Goal: Task Accomplishment & Management: Manage account settings

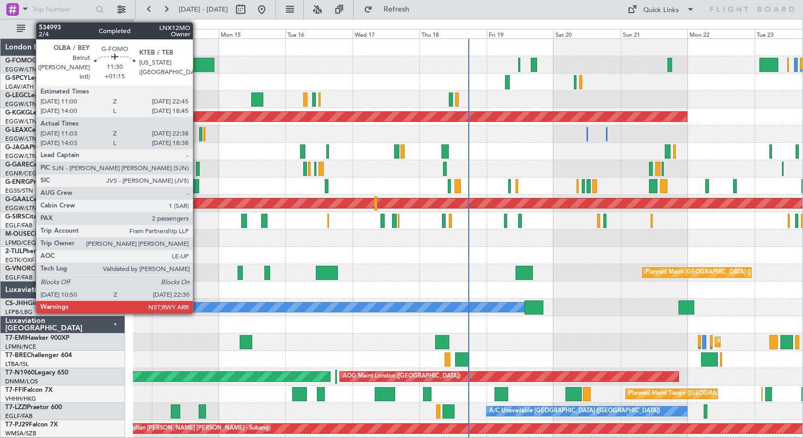
click at [198, 62] on div at bounding box center [197, 65] width 33 height 14
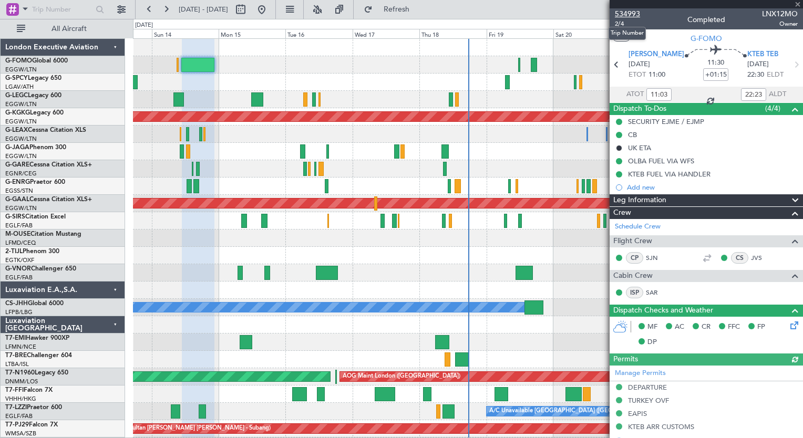
click at [634, 13] on span "534993" at bounding box center [627, 13] width 25 height 11
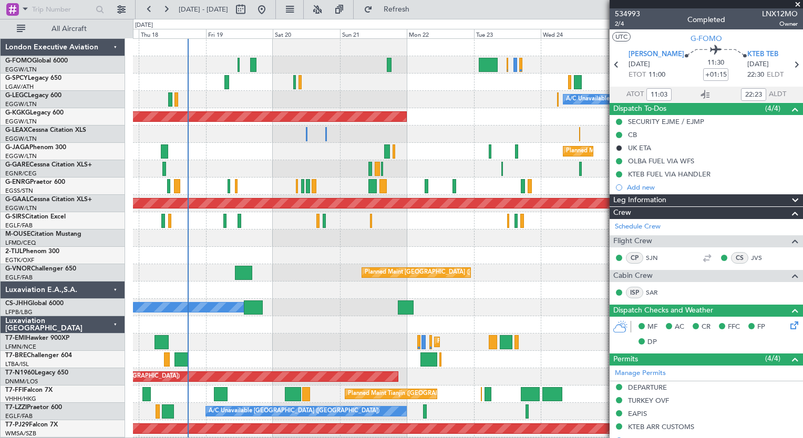
click at [118, 374] on div "A/C Unavailable [GEOGRAPHIC_DATA] ([GEOGRAPHIC_DATA]) AOG Maint [GEOGRAPHIC_DAT…" at bounding box center [401, 228] width 803 height 419
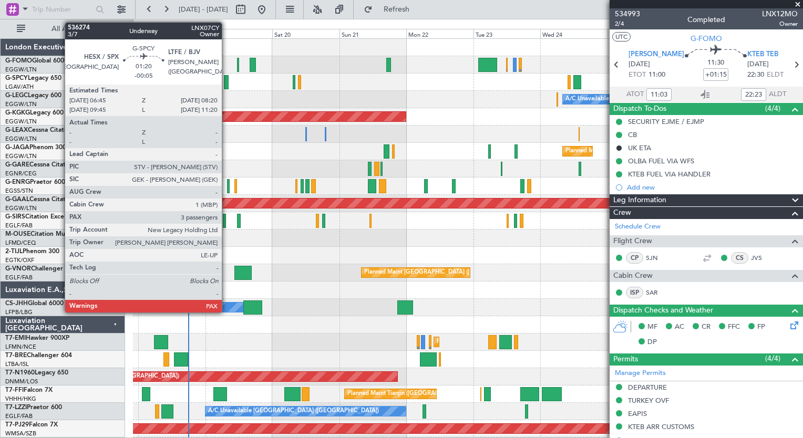
click at [227, 79] on div at bounding box center [226, 82] width 5 height 14
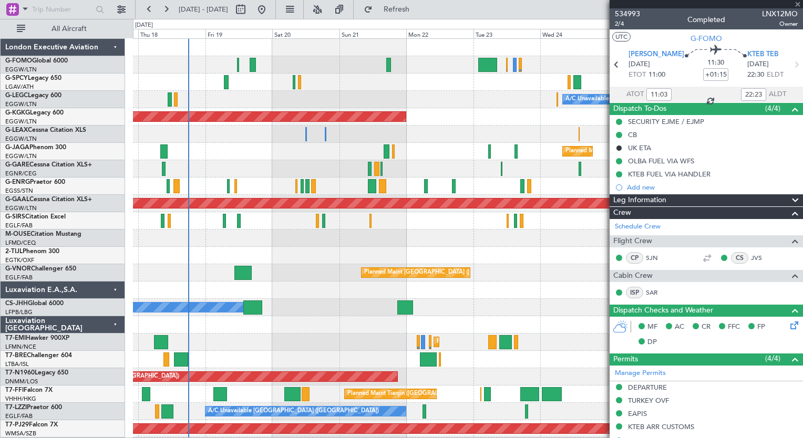
type input "-00:05"
type input "3"
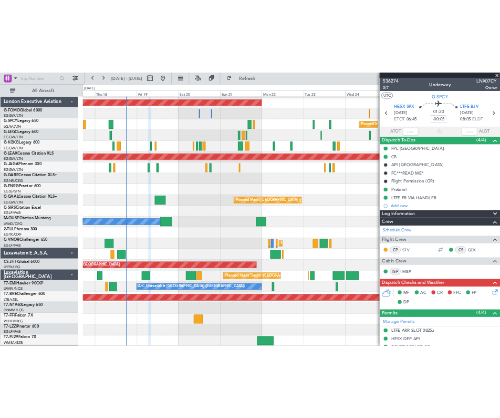
scroll to position [68, 0]
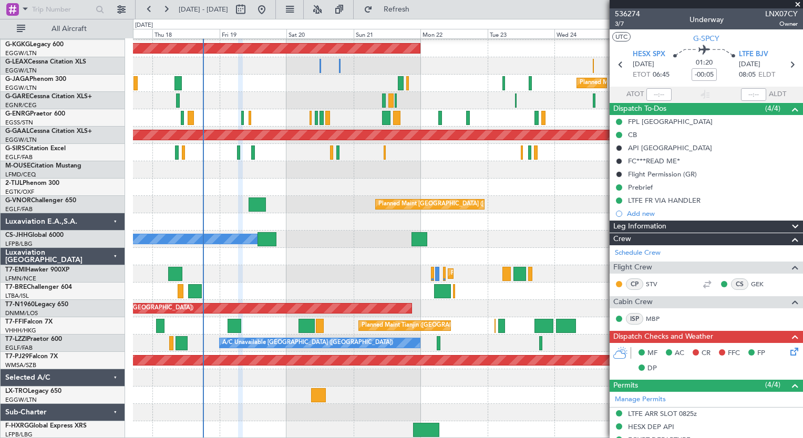
click at [355, 173] on div "A/C Unavailable London (Luton) AOG Maint Istanbul (Ataturk) Planned Maint Londo…" at bounding box center [468, 205] width 670 height 468
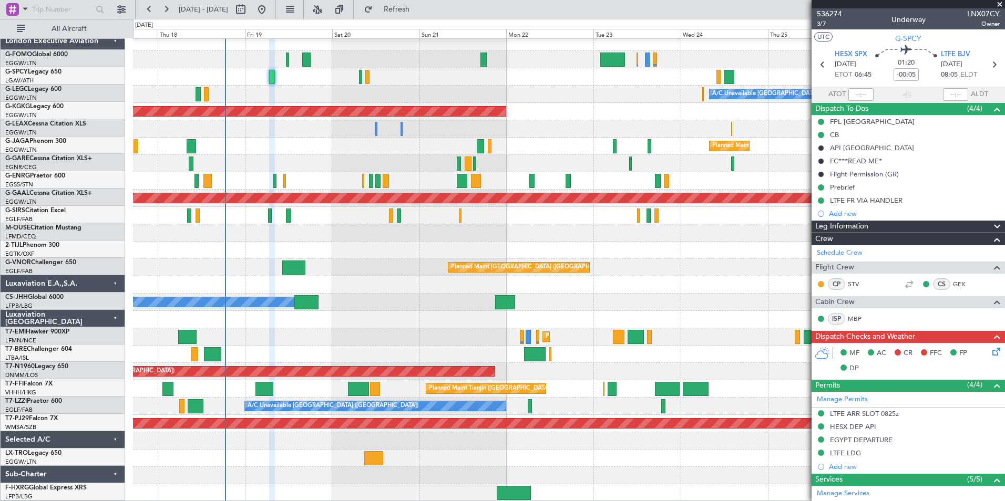
scroll to position [5, 0]
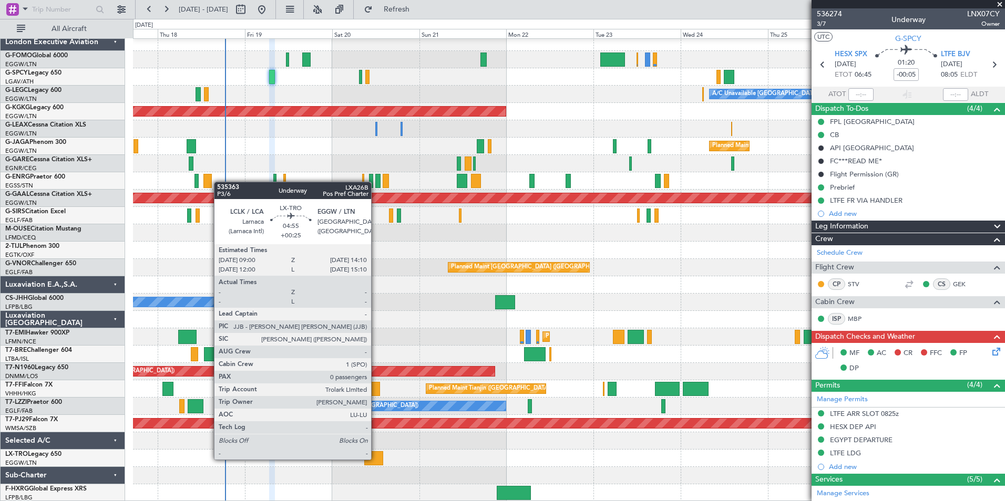
click at [376, 438] on div at bounding box center [373, 459] width 19 height 14
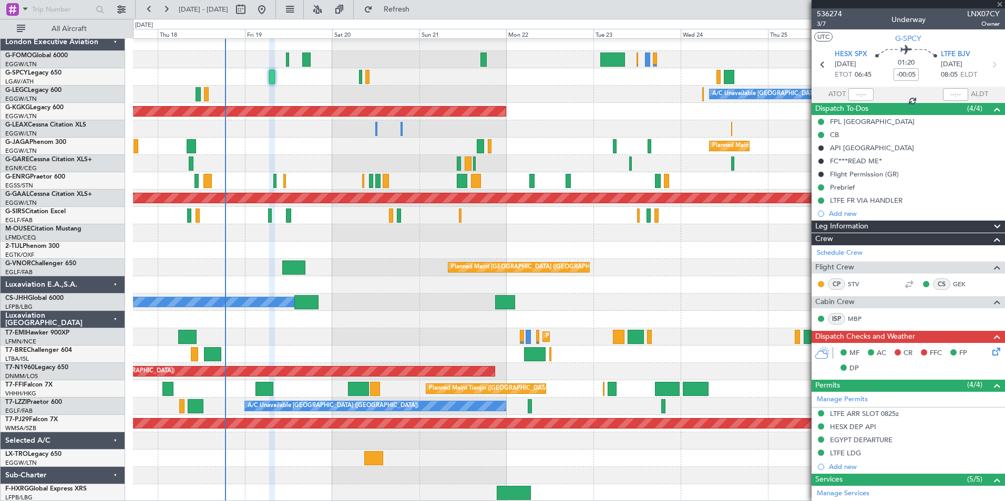
type input "+00:25"
type input "0"
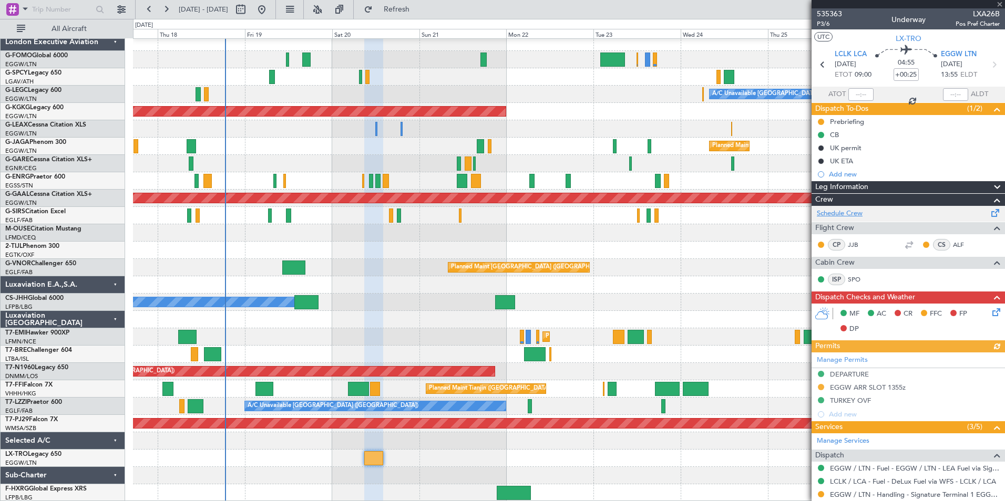
click at [803, 212] on link "Schedule Crew" at bounding box center [840, 214] width 46 height 11
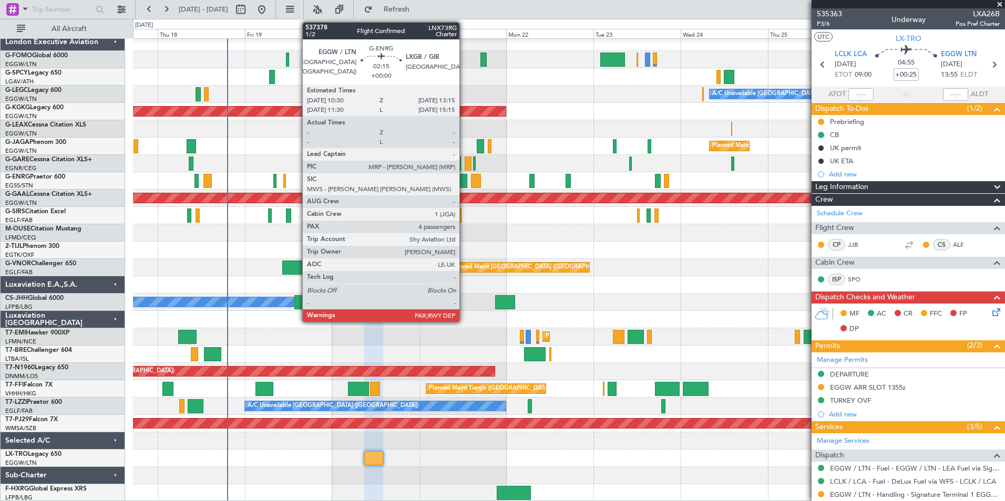
click at [464, 187] on div at bounding box center [462, 181] width 11 height 14
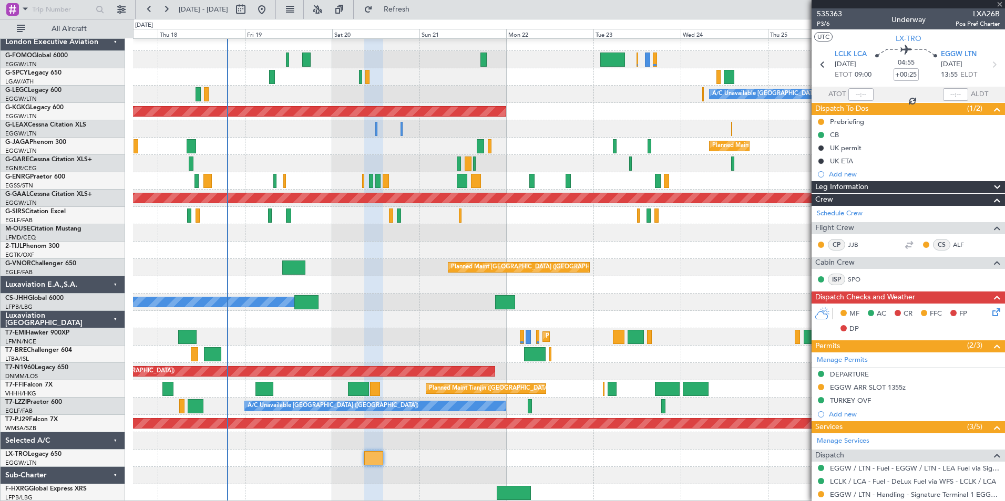
type input "4"
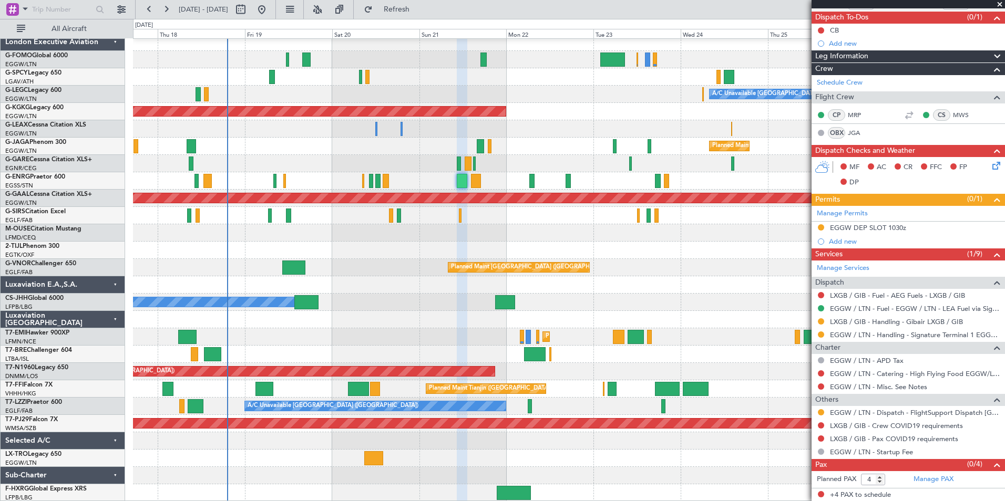
scroll to position [1, 0]
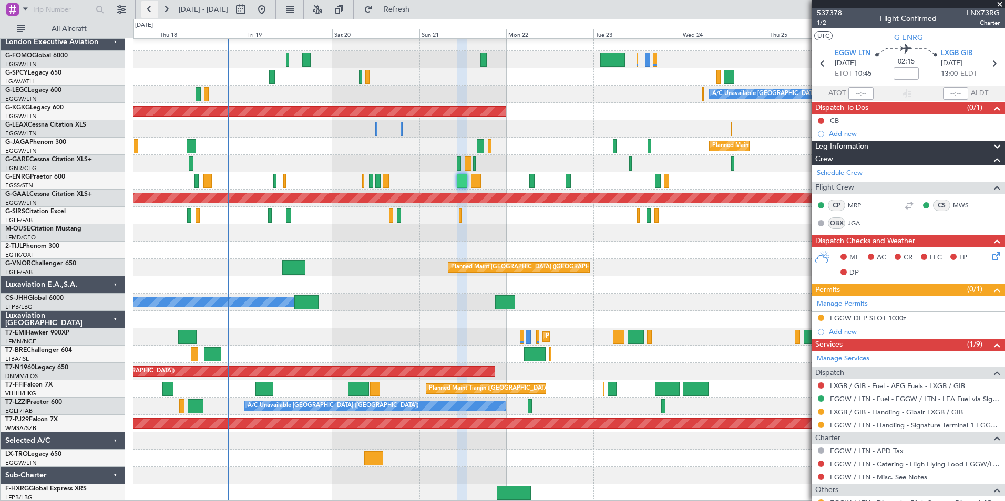
click at [150, 13] on button at bounding box center [149, 9] width 17 height 17
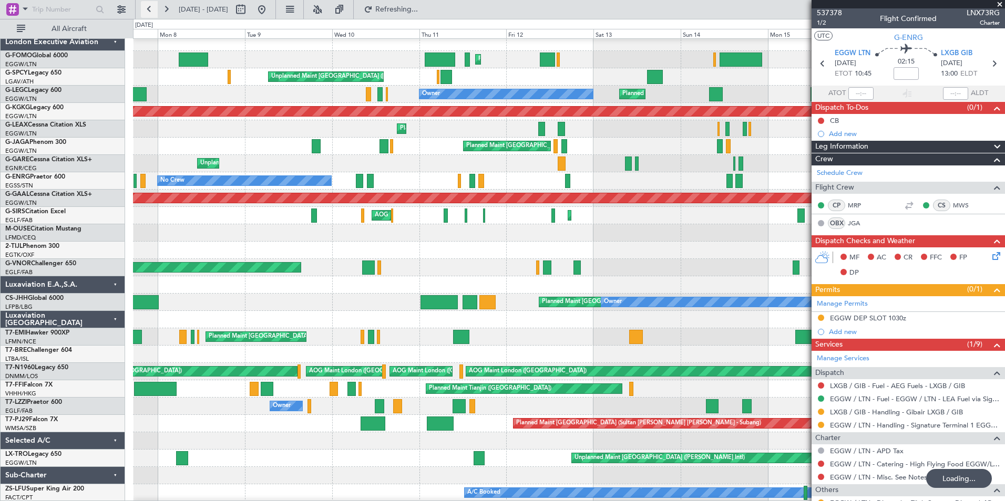
click at [150, 13] on button at bounding box center [149, 9] width 17 height 17
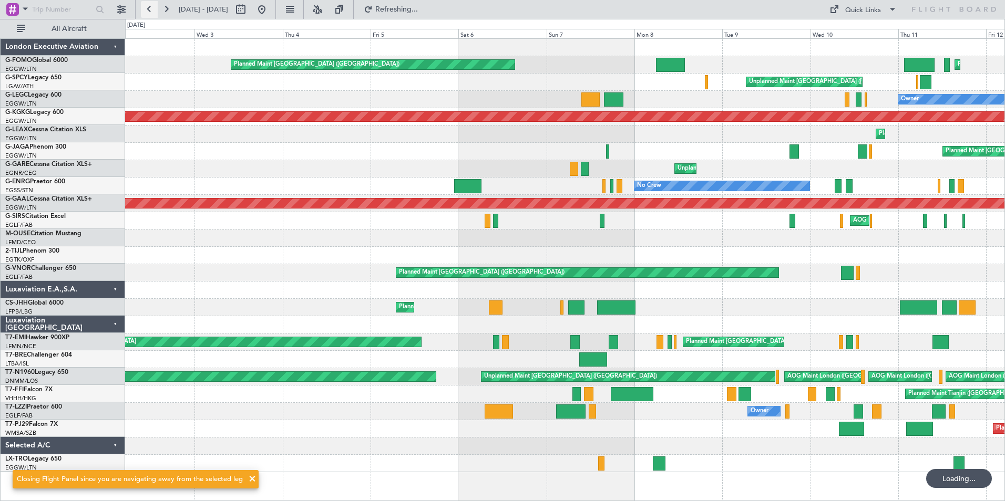
scroll to position [0, 0]
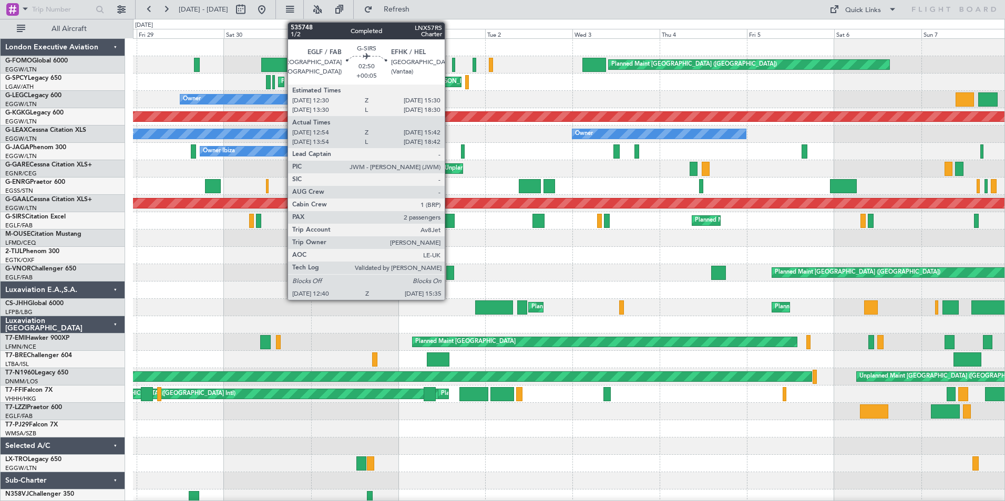
click at [449, 219] on div at bounding box center [449, 221] width 11 height 14
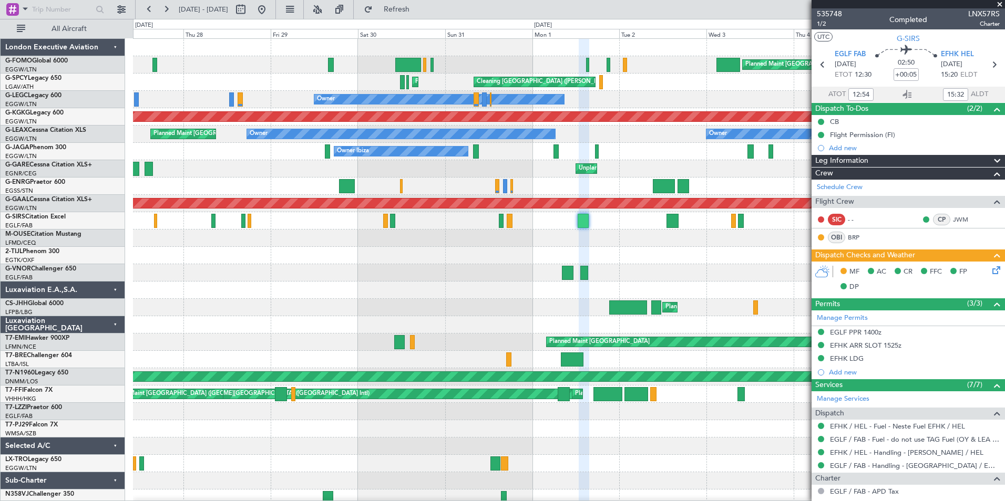
click at [454, 356] on div "Planned Maint Warsaw ([GEOGRAPHIC_DATA])" at bounding box center [569, 359] width 872 height 17
click at [164, 12] on button at bounding box center [166, 9] width 17 height 17
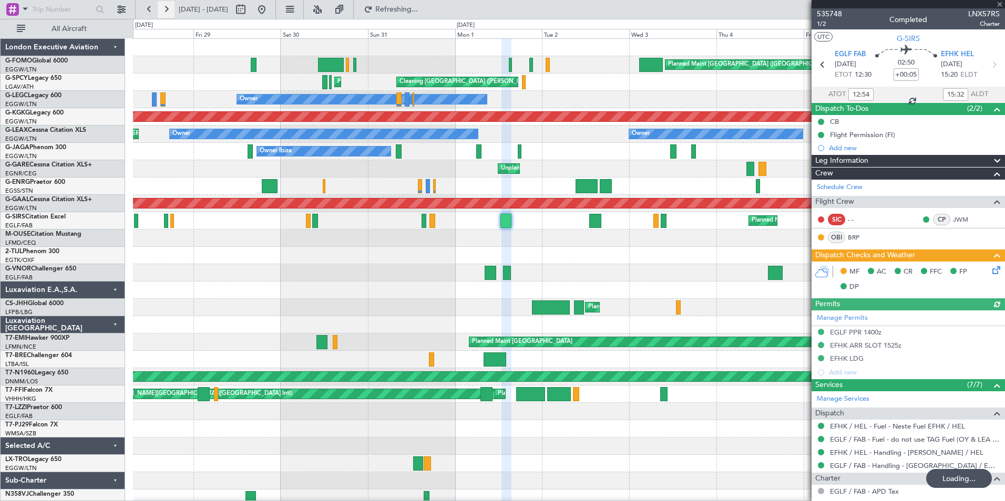
click at [164, 12] on button at bounding box center [166, 9] width 17 height 17
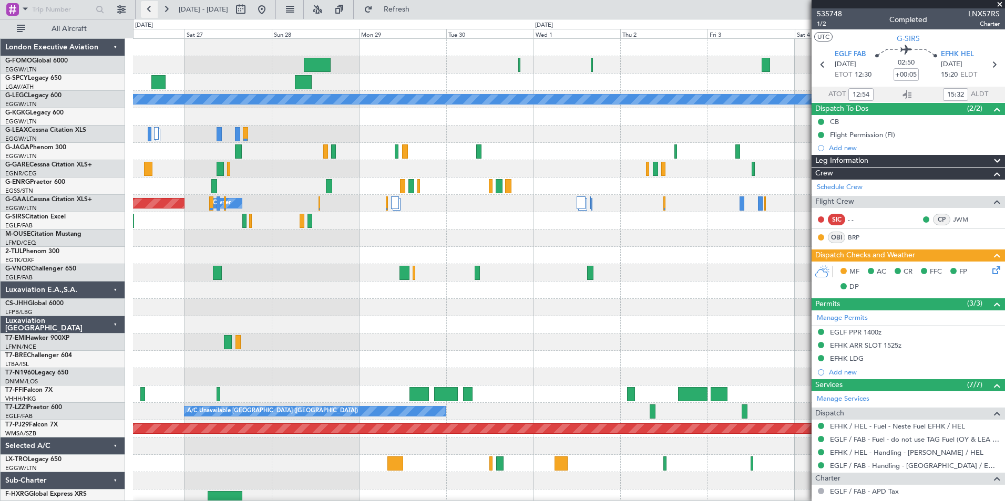
click at [144, 17] on button at bounding box center [149, 9] width 17 height 17
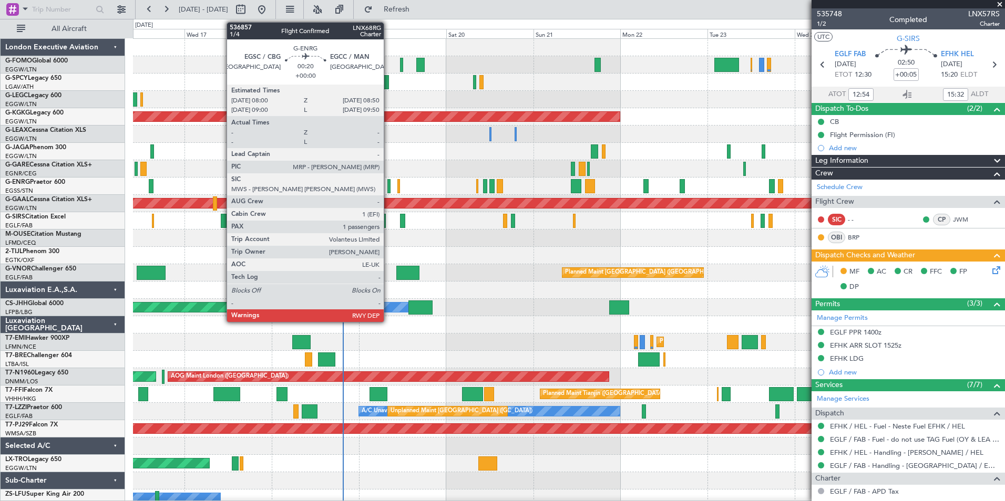
click at [388, 187] on div at bounding box center [388, 186] width 3 height 14
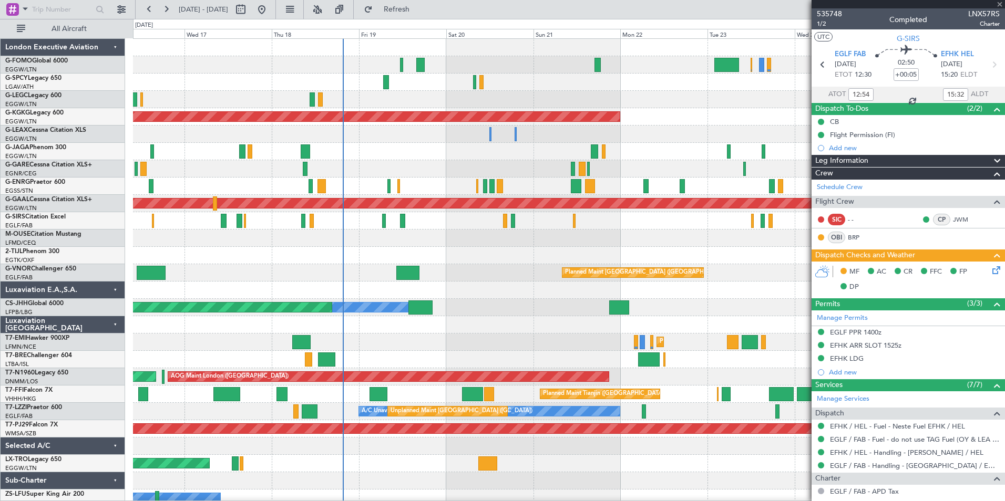
type input "1"
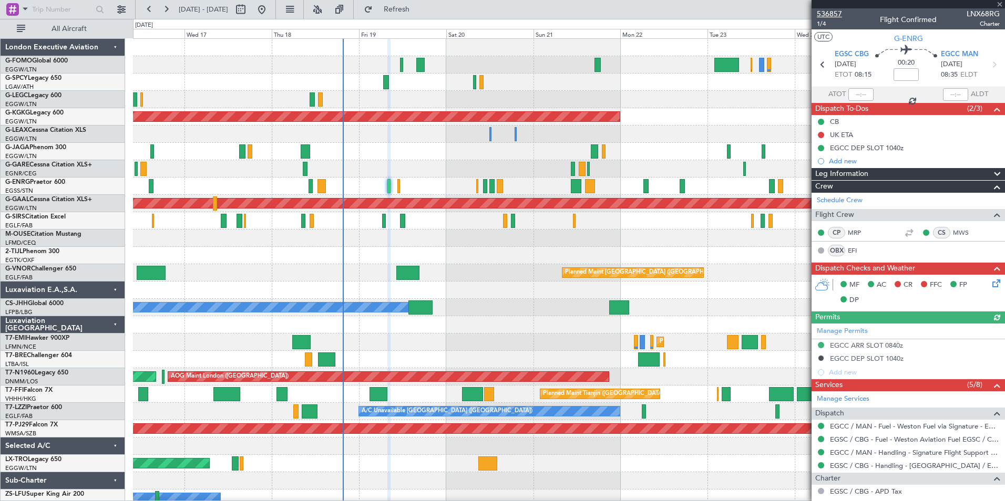
click at [803, 15] on span "536857" at bounding box center [829, 13] width 25 height 11
click at [152, 9] on button at bounding box center [149, 9] width 17 height 17
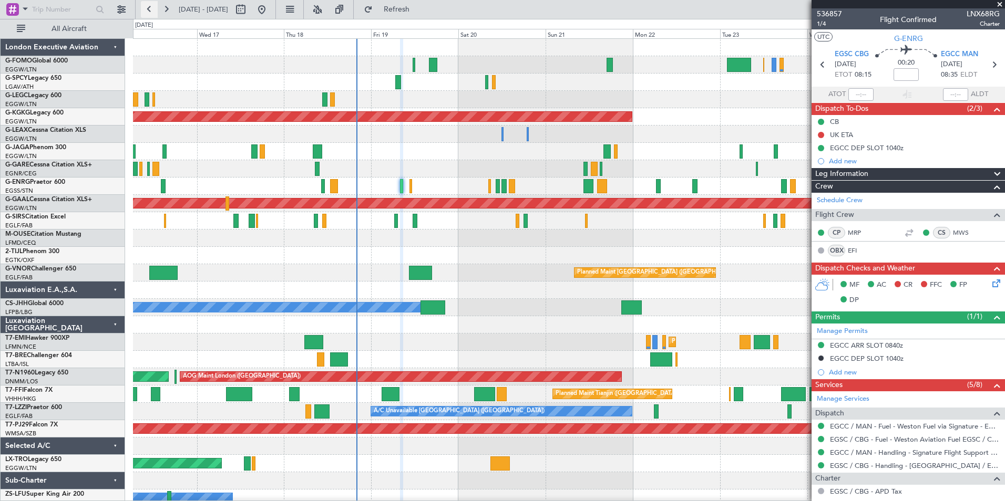
click at [152, 9] on button at bounding box center [149, 9] width 17 height 17
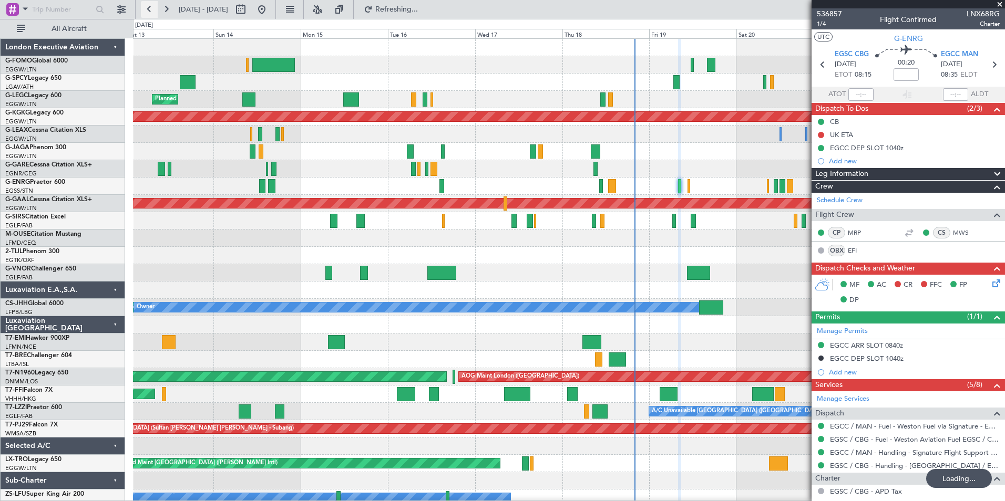
click at [152, 9] on button at bounding box center [149, 9] width 17 height 17
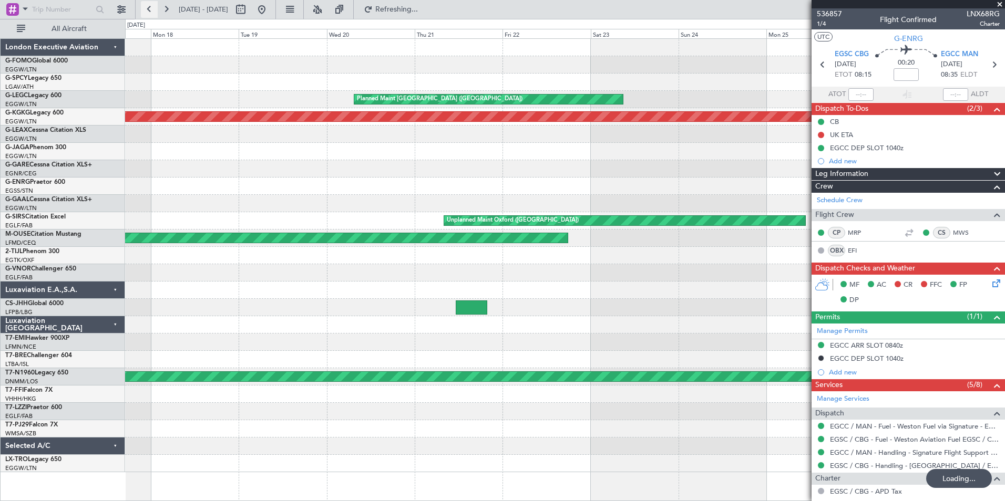
click at [152, 9] on button at bounding box center [149, 9] width 17 height 17
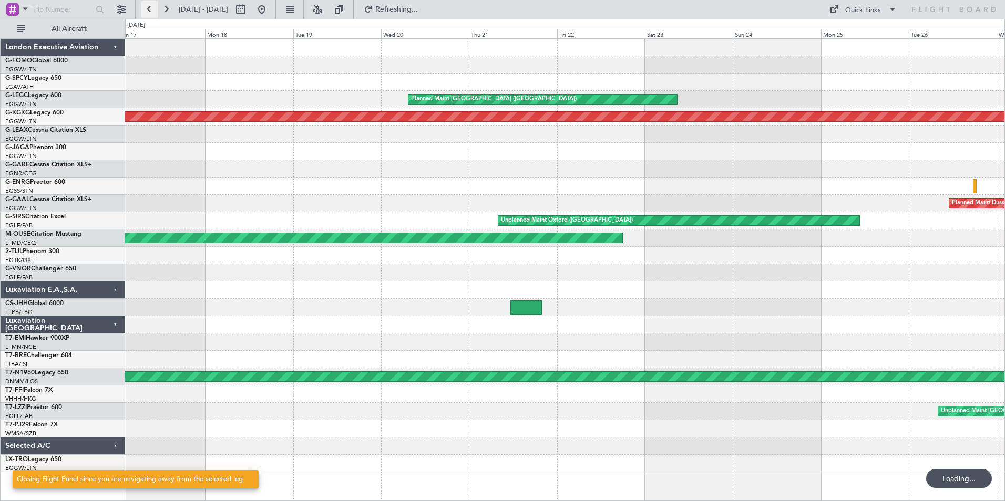
click at [152, 9] on button at bounding box center [149, 9] width 17 height 17
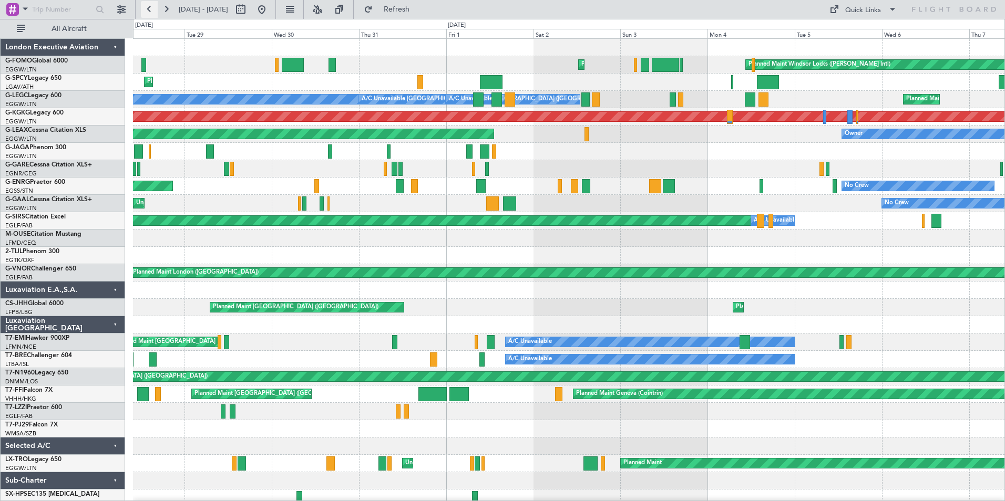
click at [152, 9] on button at bounding box center [149, 9] width 17 height 17
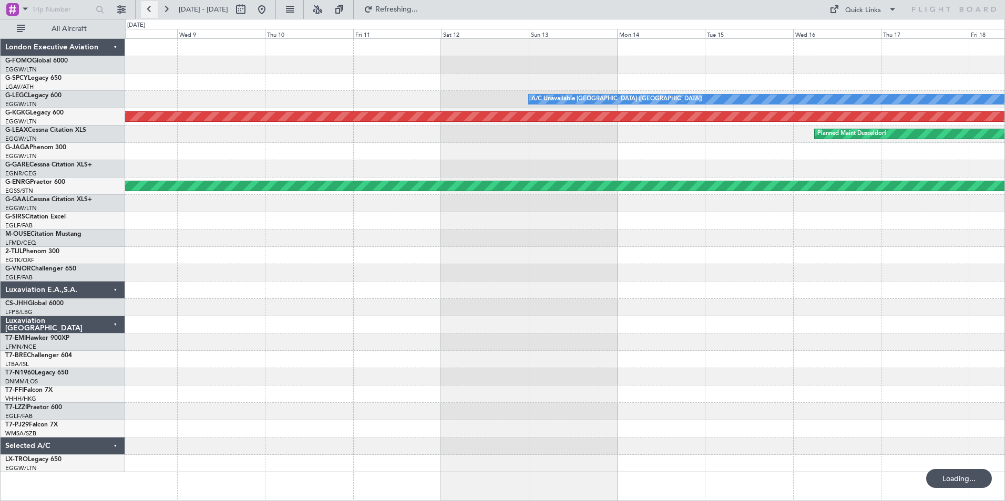
click at [152, 9] on button at bounding box center [149, 9] width 17 height 17
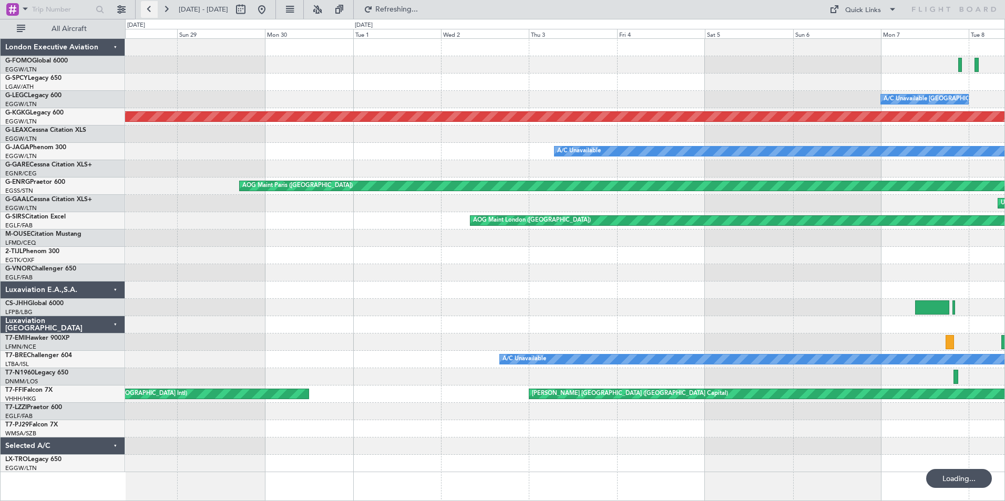
click at [152, 9] on button at bounding box center [149, 9] width 17 height 17
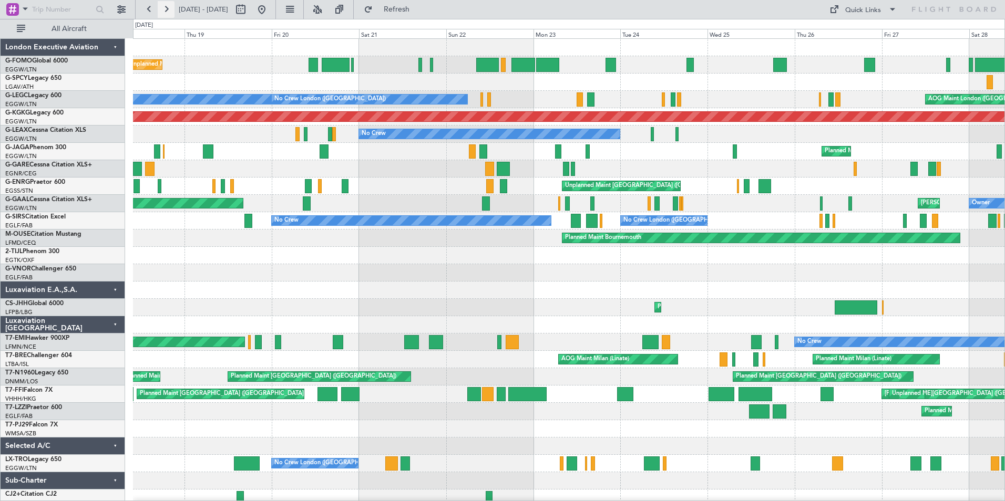
click at [174, 12] on button at bounding box center [166, 9] width 17 height 17
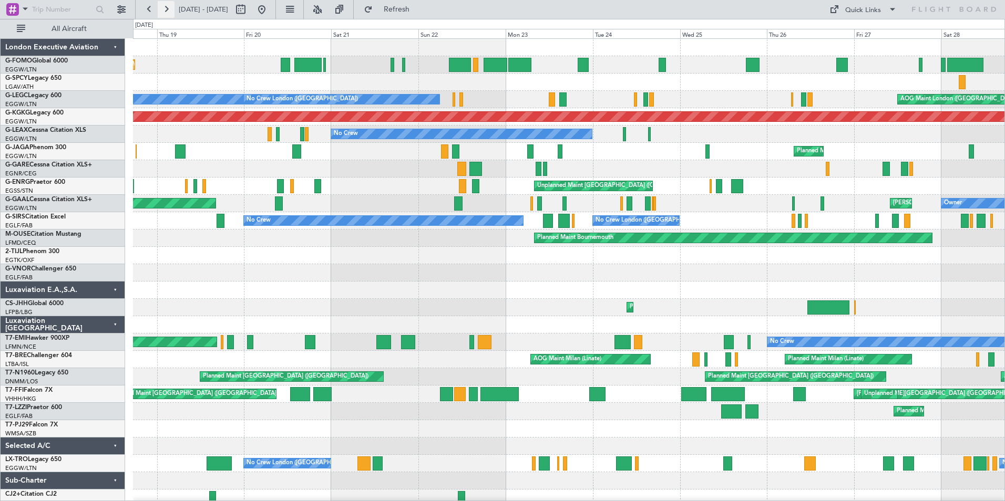
click at [174, 12] on button at bounding box center [166, 9] width 17 height 17
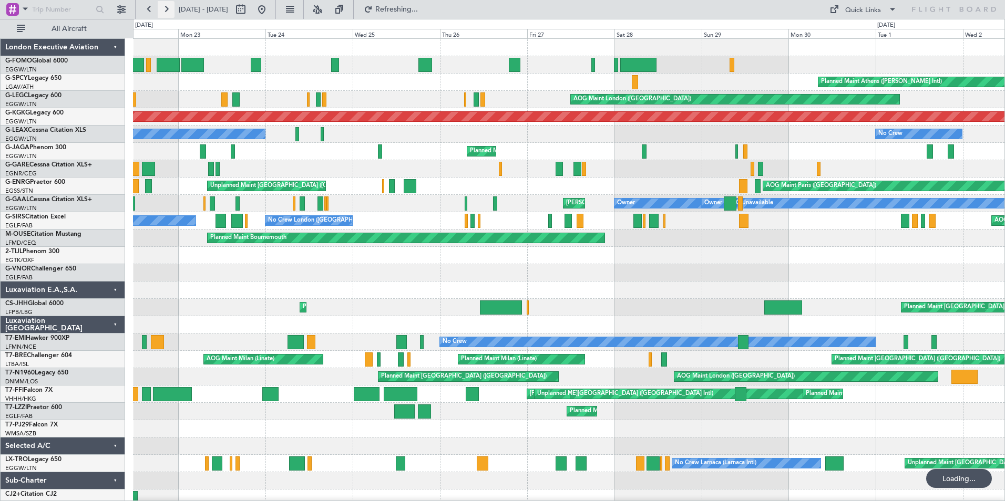
click at [174, 12] on button at bounding box center [166, 9] width 17 height 17
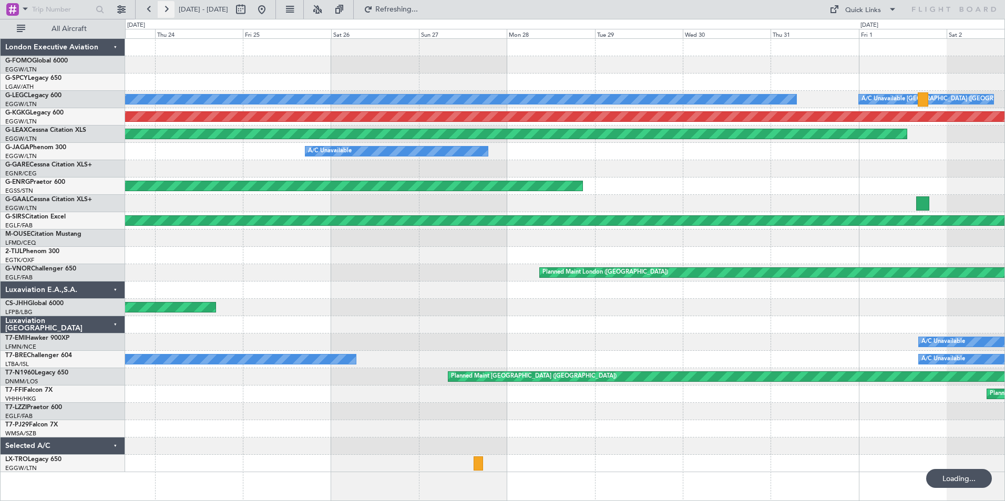
click at [174, 12] on button at bounding box center [166, 9] width 17 height 17
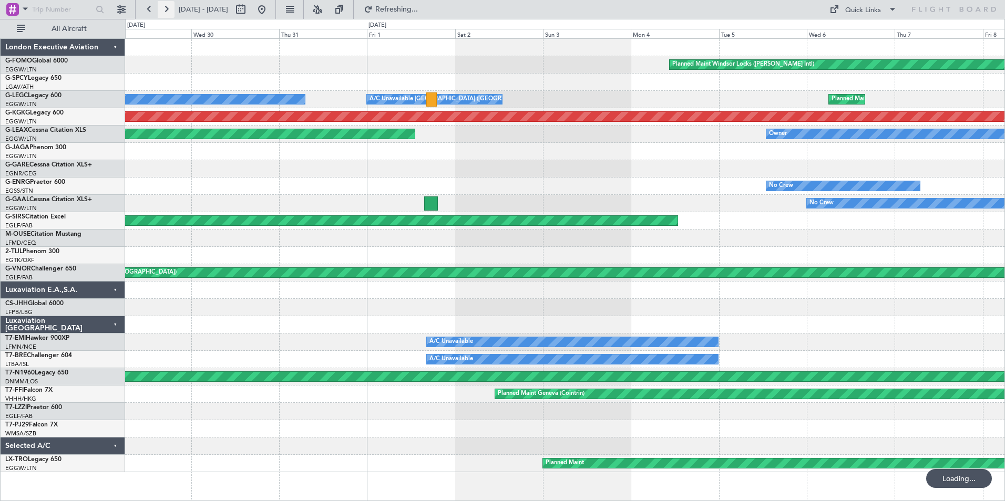
click at [174, 12] on button at bounding box center [166, 9] width 17 height 17
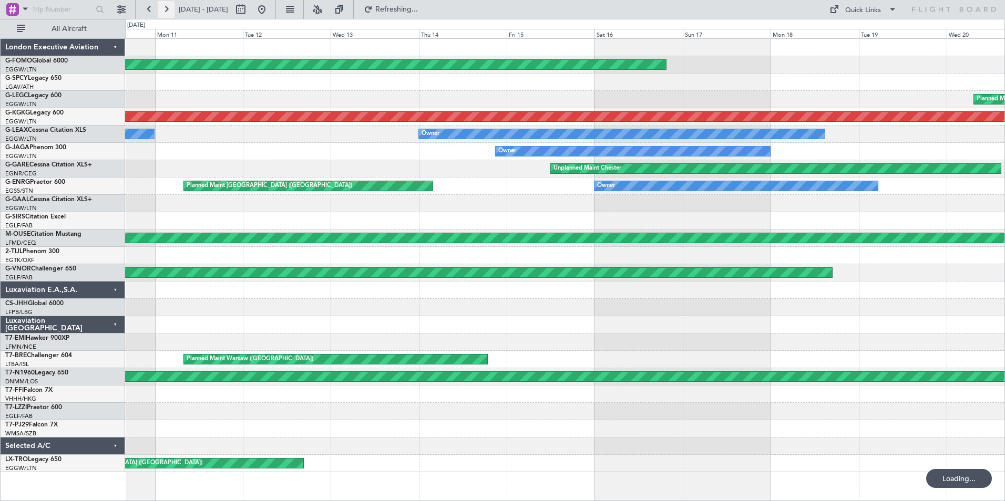
click at [174, 12] on button at bounding box center [166, 9] width 17 height 17
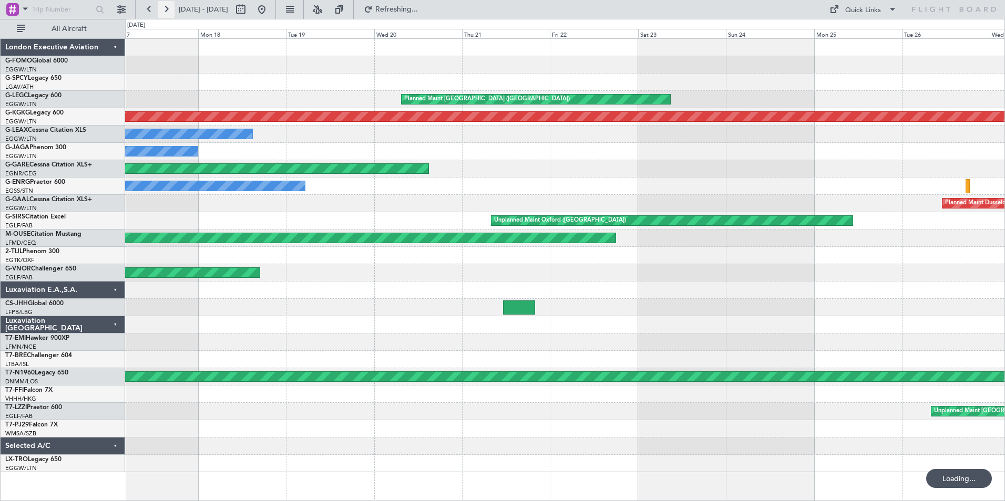
click at [174, 12] on button at bounding box center [166, 9] width 17 height 17
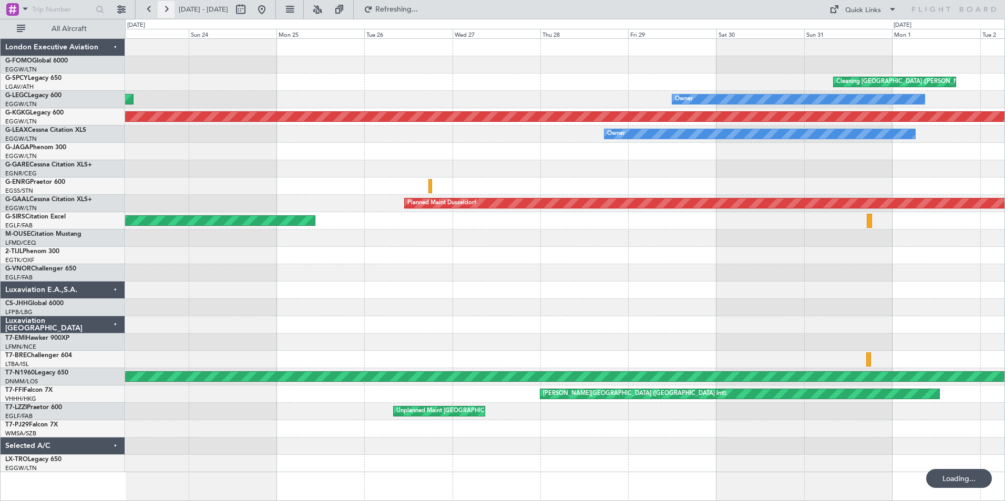
click at [174, 12] on button at bounding box center [166, 9] width 17 height 17
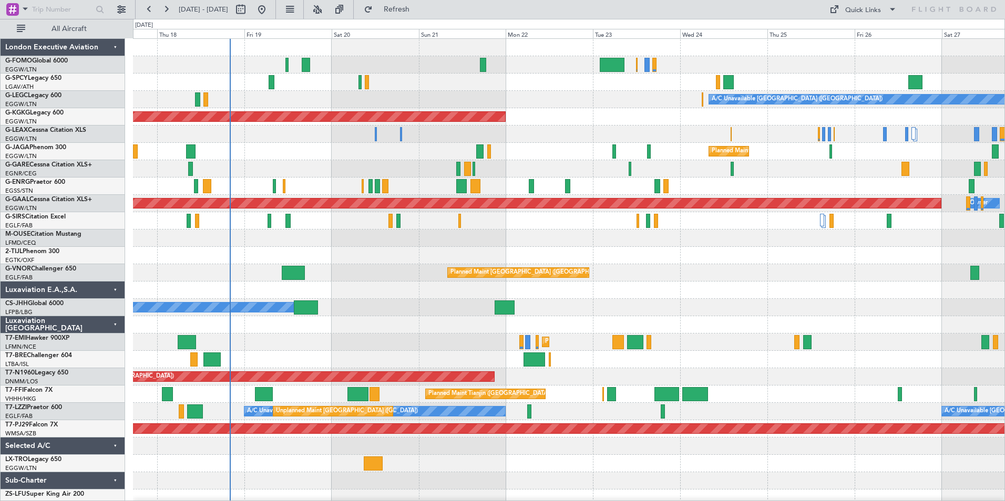
click at [658, 438] on html "16 Sep 2025 - 26 Sep 2025 Refresh Quick Links All Aircraft A/C Unavailable Lond…" at bounding box center [502, 250] width 1005 height 501
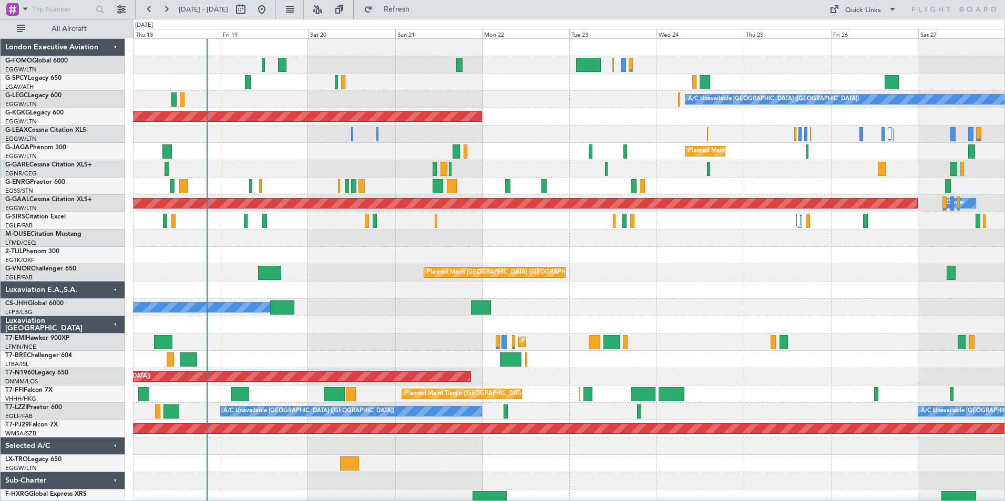
scroll to position [5, 0]
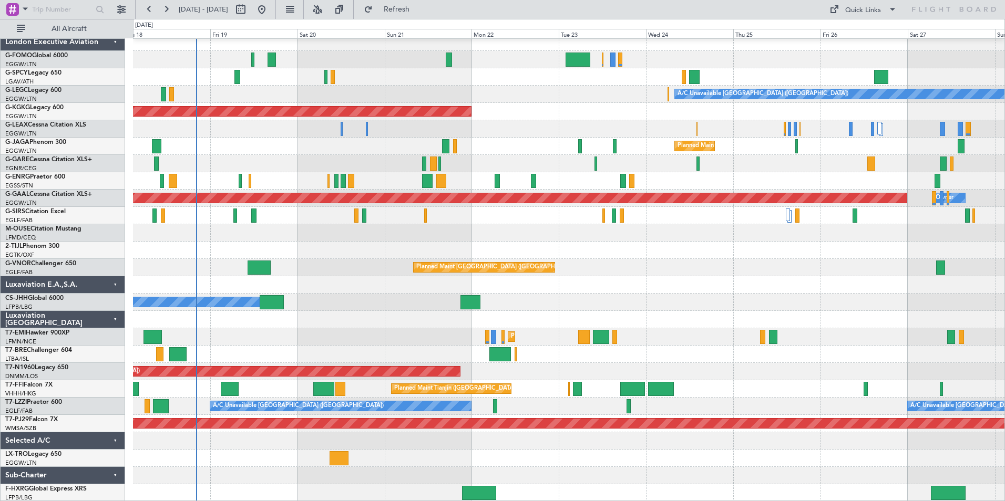
click at [580, 365] on div "A/C Unavailable London (Luton) AOG Maint Istanbul (Ataturk) Planned Maint Londo…" at bounding box center [569, 268] width 872 height 468
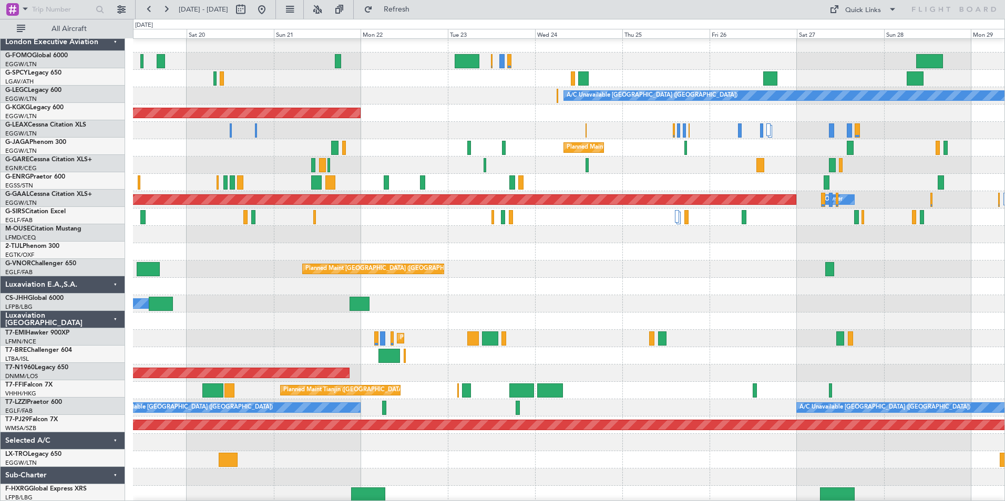
scroll to position [3, 0]
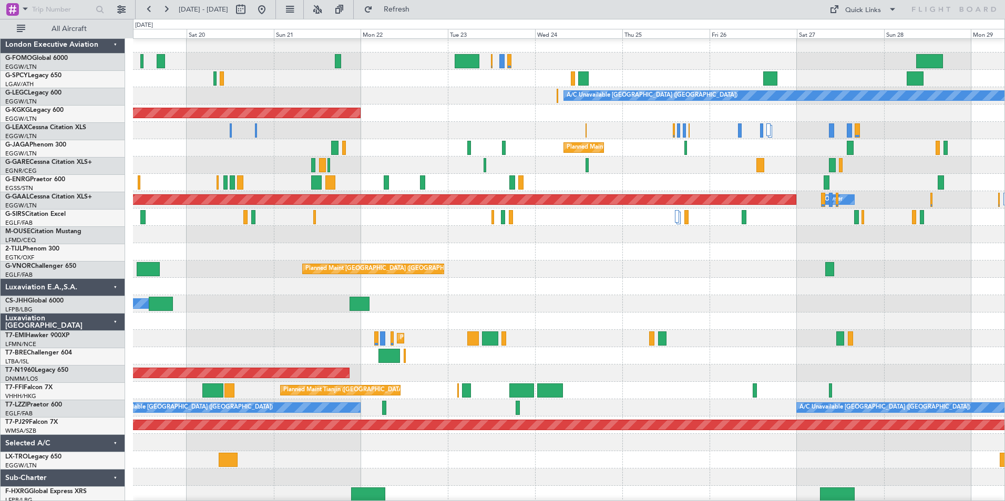
click at [579, 480] on div at bounding box center [569, 477] width 872 height 17
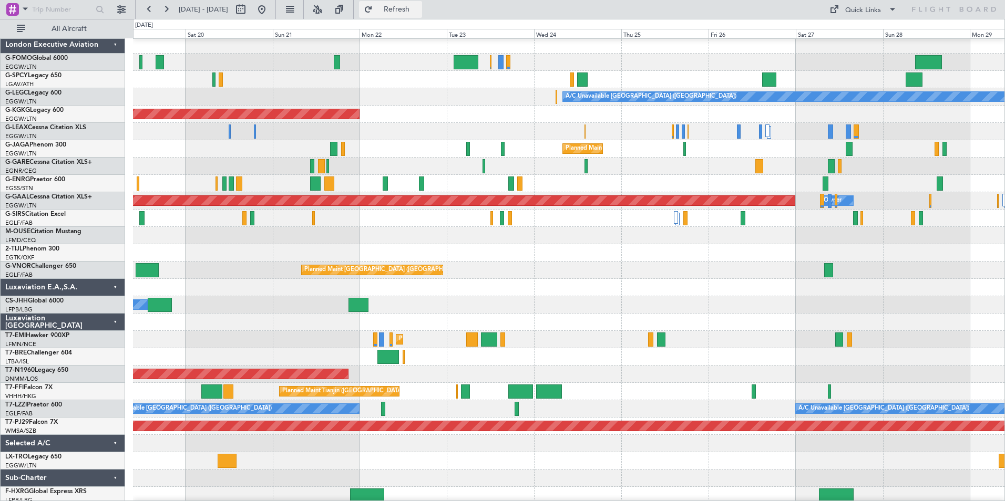
click at [419, 12] on span "Refresh" at bounding box center [397, 9] width 44 height 7
click at [419, 13] on span "Refresh" at bounding box center [397, 9] width 44 height 7
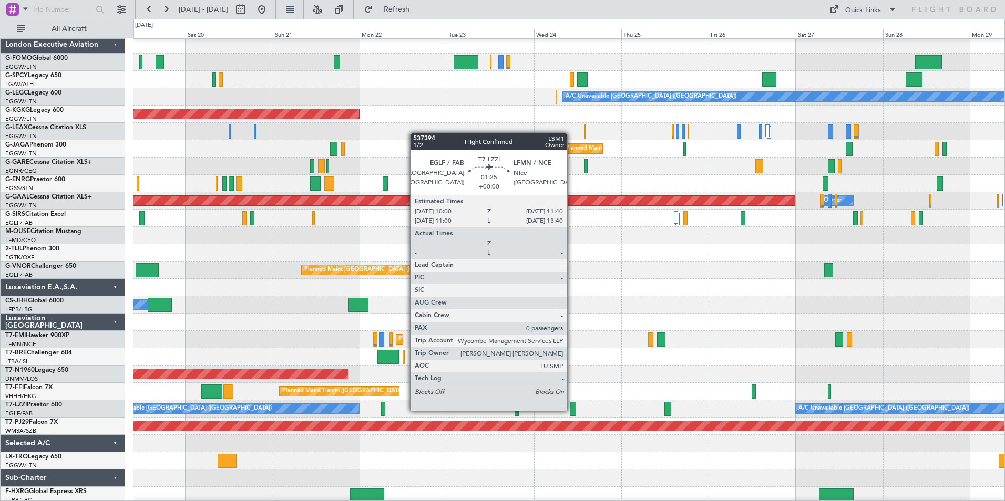
click at [572, 410] on div at bounding box center [573, 409] width 6 height 14
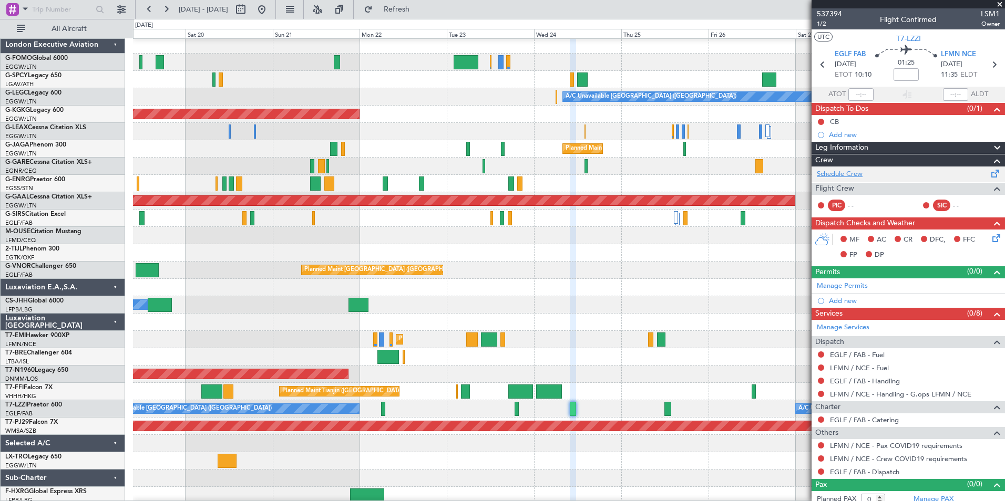
click at [854, 176] on link "Schedule Crew" at bounding box center [840, 174] width 46 height 11
click at [414, 11] on span "Refresh" at bounding box center [397, 9] width 44 height 7
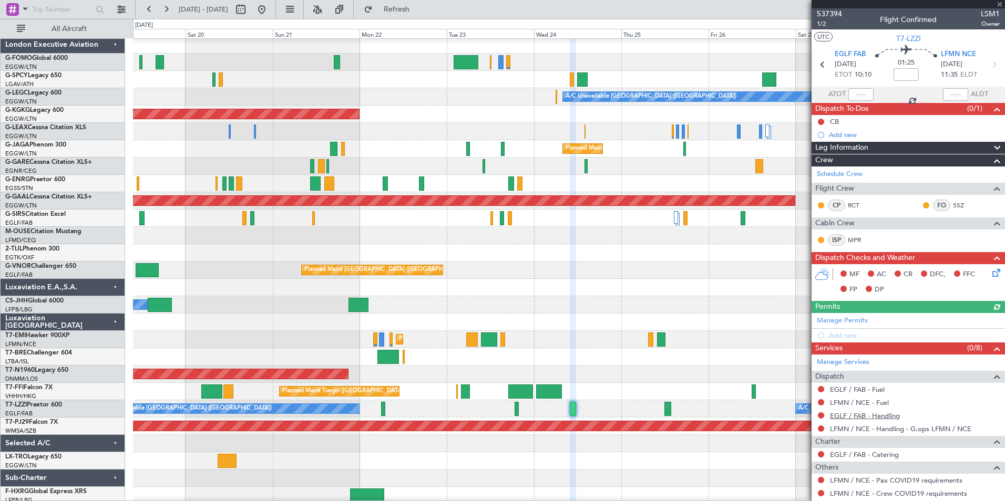
click at [889, 418] on link "EGLF / FAB - Handling" at bounding box center [865, 416] width 70 height 9
click at [418, 12] on span "Refresh" at bounding box center [397, 9] width 44 height 7
click at [870, 401] on link "LFMN / NCE - Fuel" at bounding box center [859, 402] width 59 height 9
click at [422, 14] on button "Refresh" at bounding box center [390, 9] width 63 height 17
click at [873, 390] on link "EGLF / FAB - Fuel" at bounding box center [857, 389] width 55 height 9
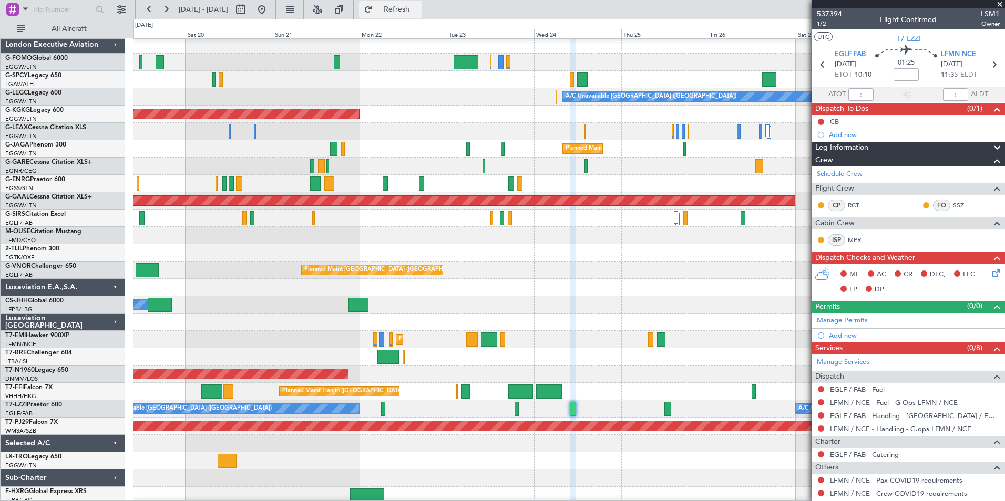
click at [410, 9] on span "Refresh" at bounding box center [397, 9] width 44 height 7
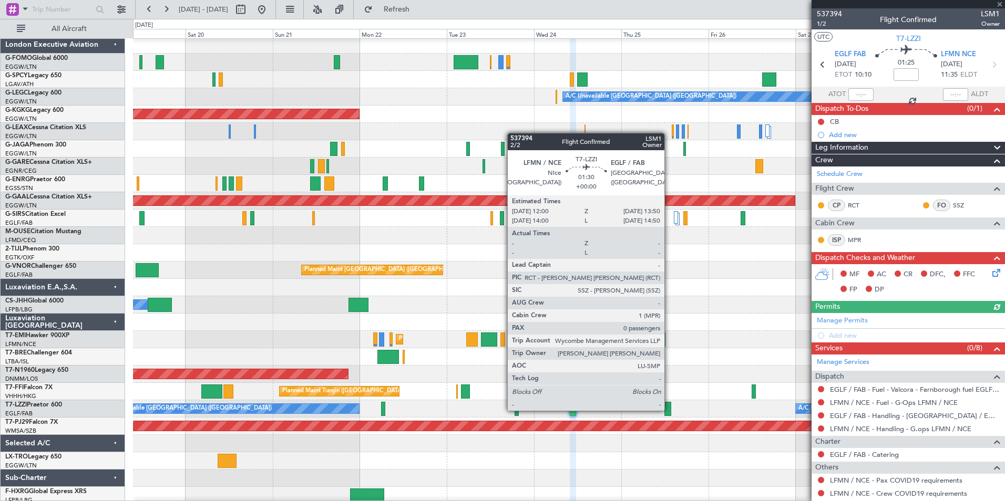
click at [669, 410] on div at bounding box center [667, 409] width 7 height 14
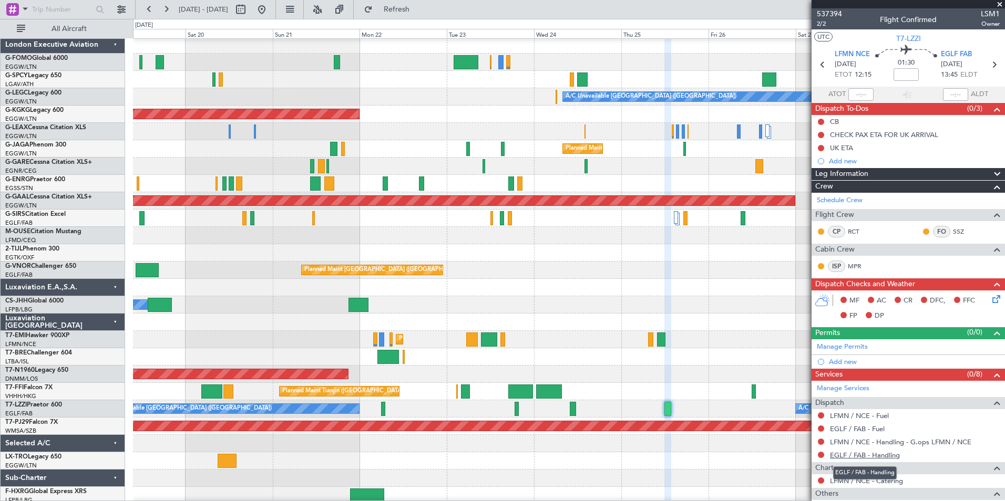
click at [852, 452] on link "EGLF / FAB - Handling" at bounding box center [865, 455] width 70 height 9
click at [419, 6] on span "Refresh" at bounding box center [397, 9] width 44 height 7
click at [876, 431] on link "EGLF / FAB - Fuel" at bounding box center [857, 429] width 55 height 9
click at [881, 417] on link "LFMN / NCE - Fuel" at bounding box center [859, 416] width 59 height 9
click at [418, 9] on span "Refresh" at bounding box center [397, 9] width 44 height 7
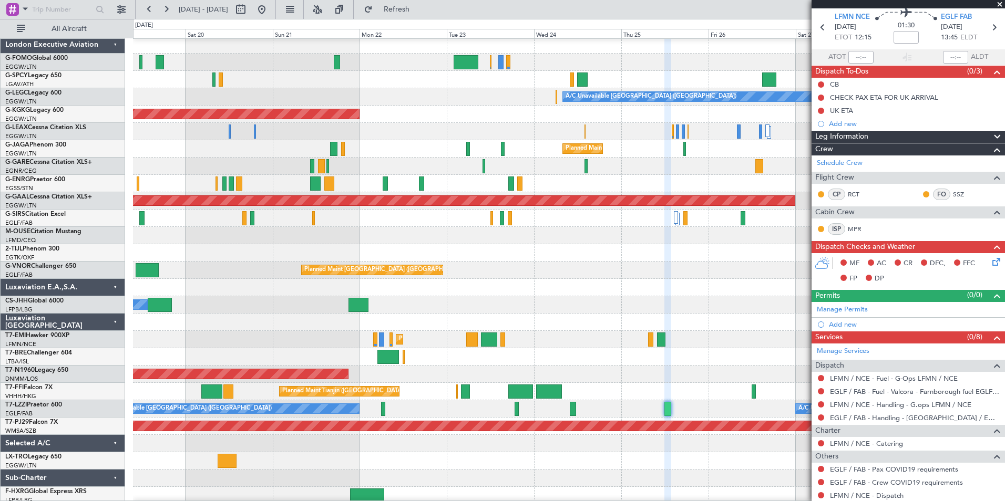
scroll to position [68, 0]
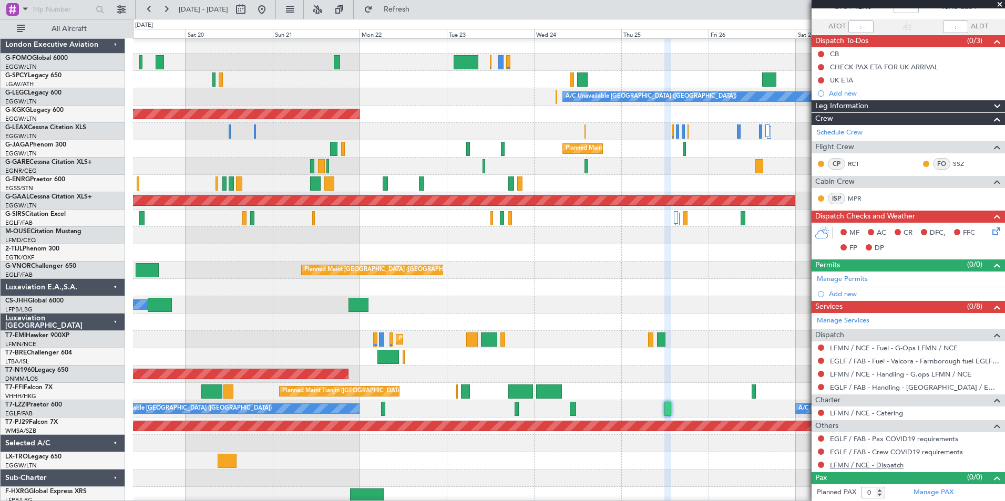
click at [836, 467] on link "LFMN / NCE - Dispatch" at bounding box center [867, 465] width 74 height 9
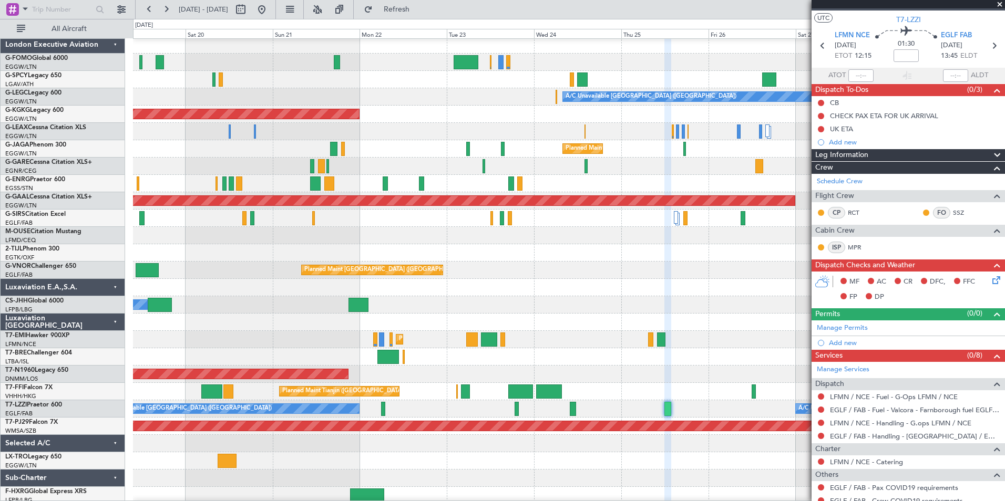
scroll to position [1, 0]
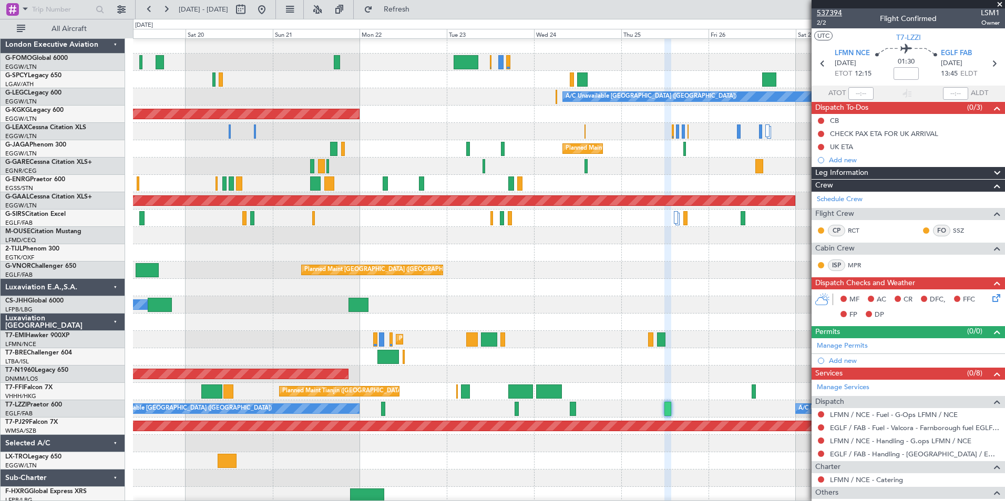
click at [828, 11] on span "537394" at bounding box center [829, 12] width 25 height 11
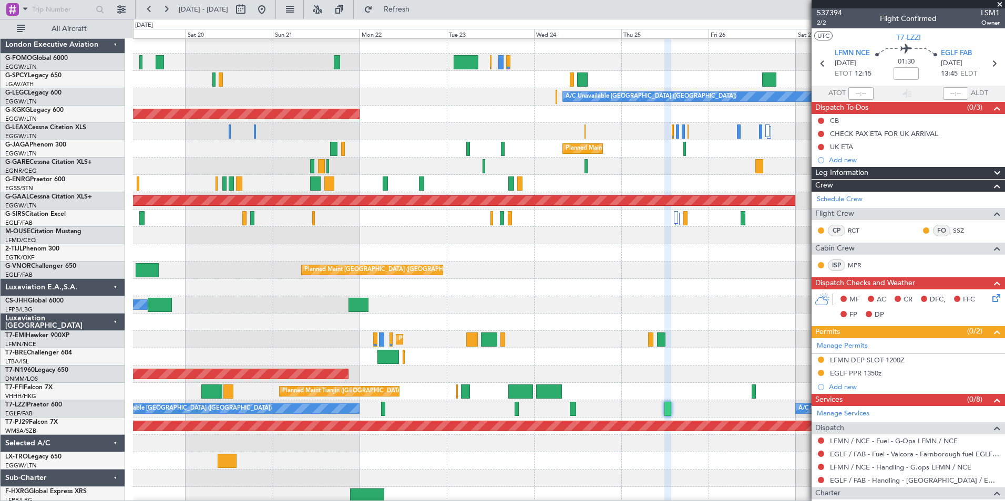
scroll to position [90, 0]
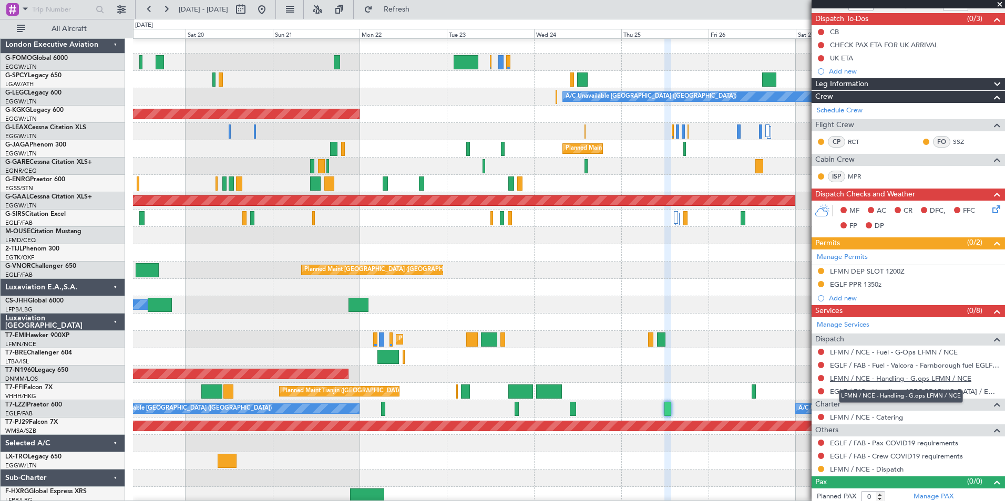
click at [957, 379] on link "LFMN / NCE - Handling - G.ops LFMN / NCE" at bounding box center [900, 378] width 141 height 9
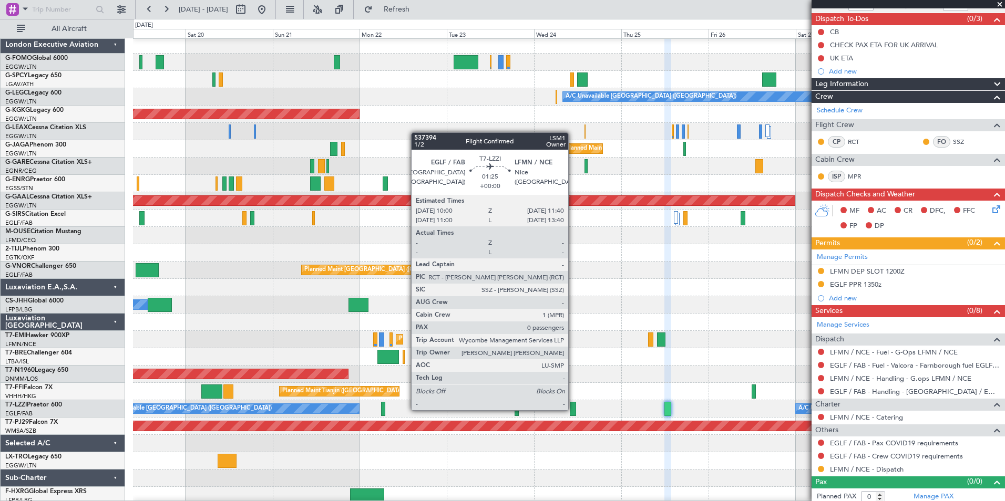
click at [573, 409] on div at bounding box center [573, 409] width 6 height 14
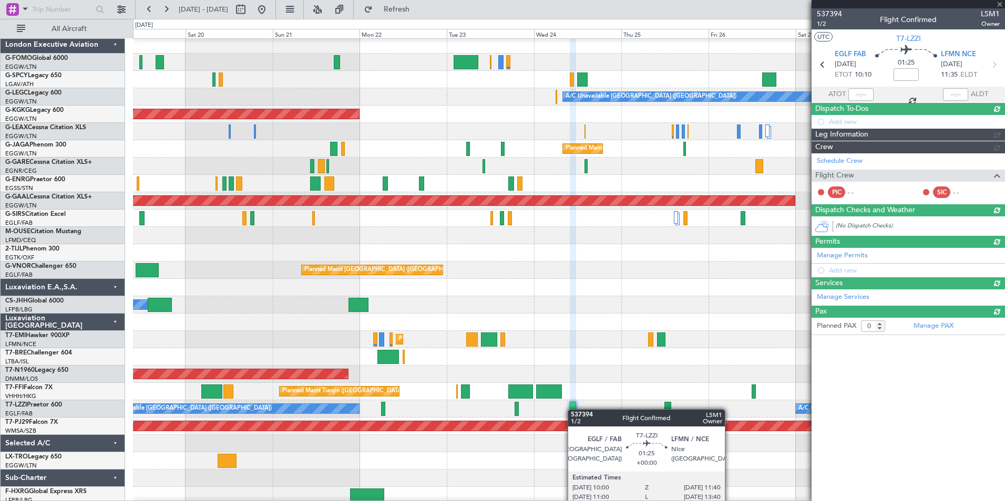
scroll to position [0, 0]
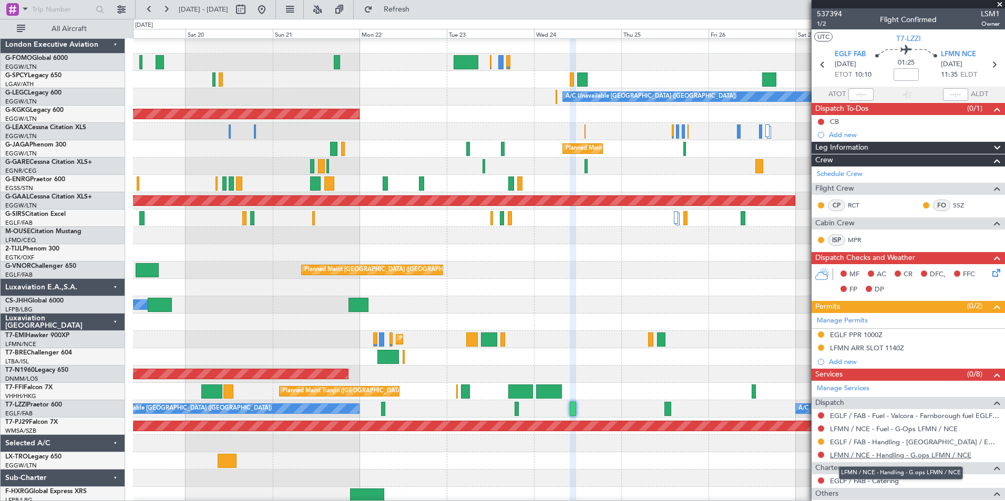
click at [877, 453] on link "LFMN / NCE - Handling - G.ops LFMN / NCE" at bounding box center [900, 455] width 141 height 9
click at [422, 15] on button "Refresh" at bounding box center [390, 9] width 63 height 17
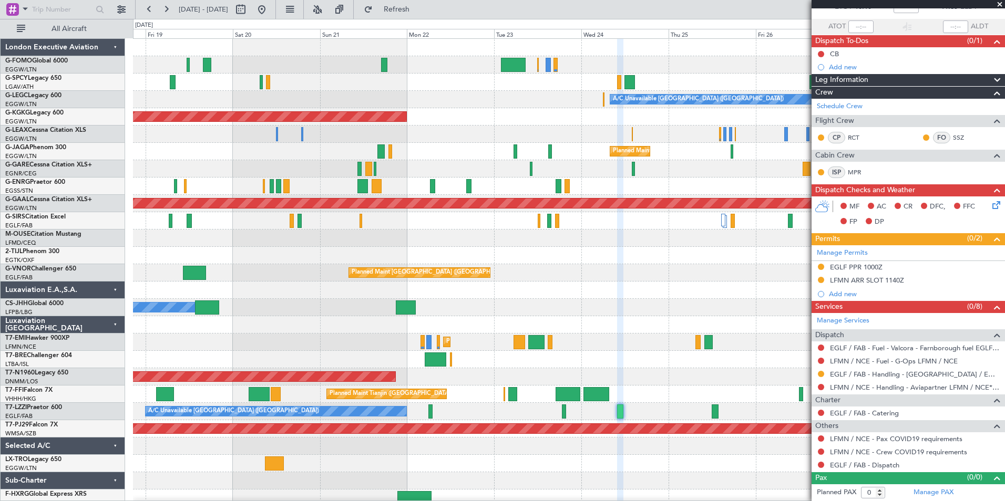
click at [637, 279] on div "A/C Unavailable London (Luton) AOG Maint Istanbul (Ataturk) Planned Maint Londo…" at bounding box center [569, 273] width 872 height 468
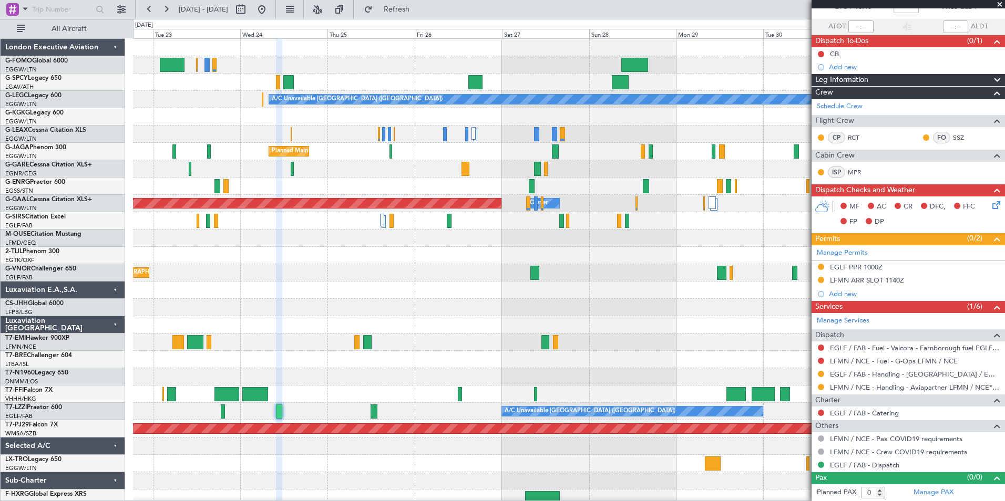
click at [107, 328] on div "A/C Unavailable London (Luton) AOG Maint Istanbul (Ataturk) Planned Maint Londo…" at bounding box center [502, 260] width 1005 height 483
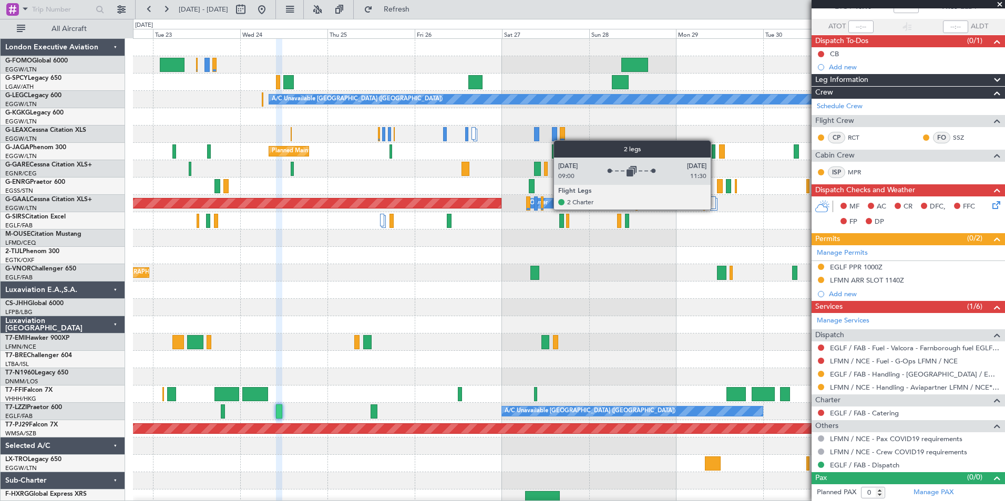
click at [715, 209] on div at bounding box center [713, 203] width 8 height 13
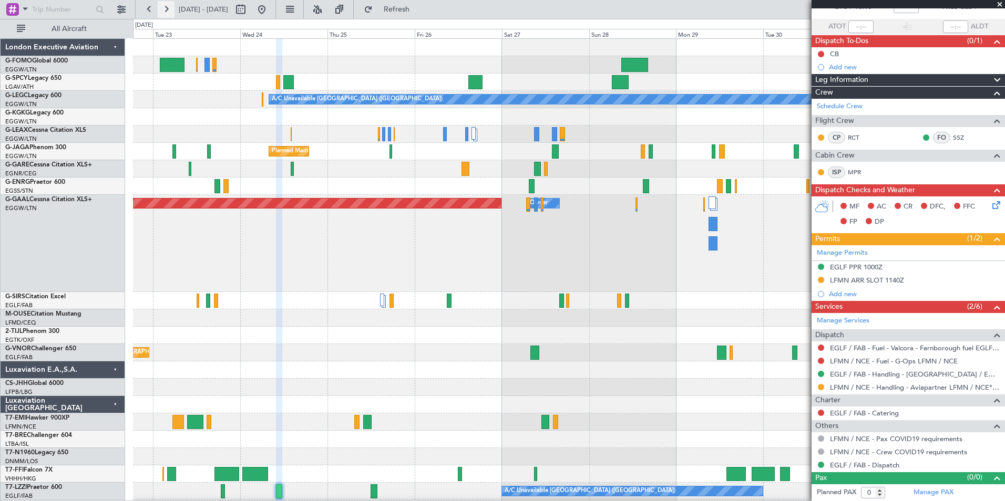
click at [163, 12] on button at bounding box center [166, 9] width 17 height 17
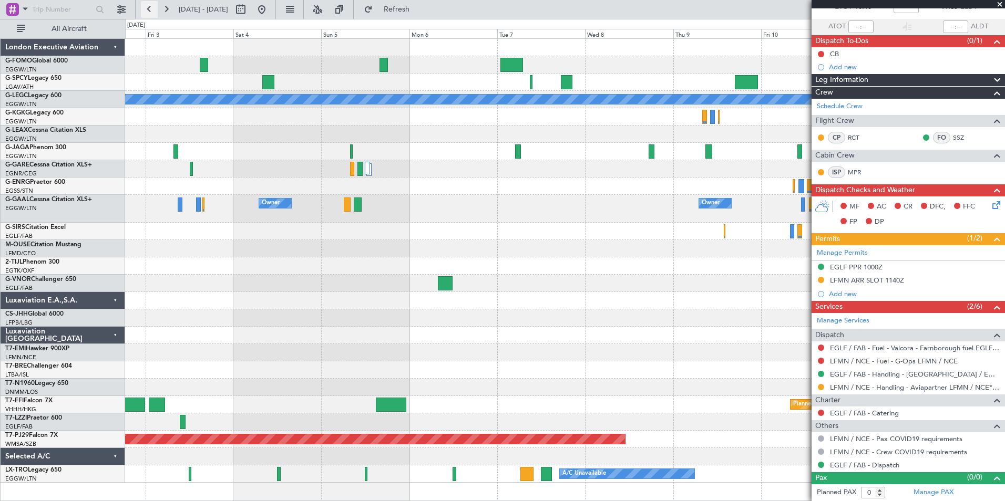
click at [141, 13] on button at bounding box center [149, 9] width 17 height 17
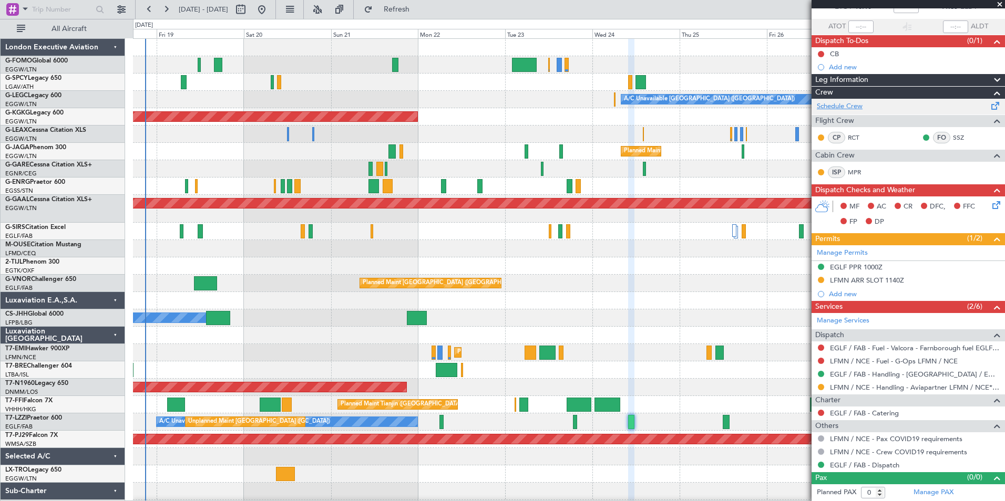
click at [842, 107] on link "Schedule Crew" at bounding box center [840, 106] width 46 height 11
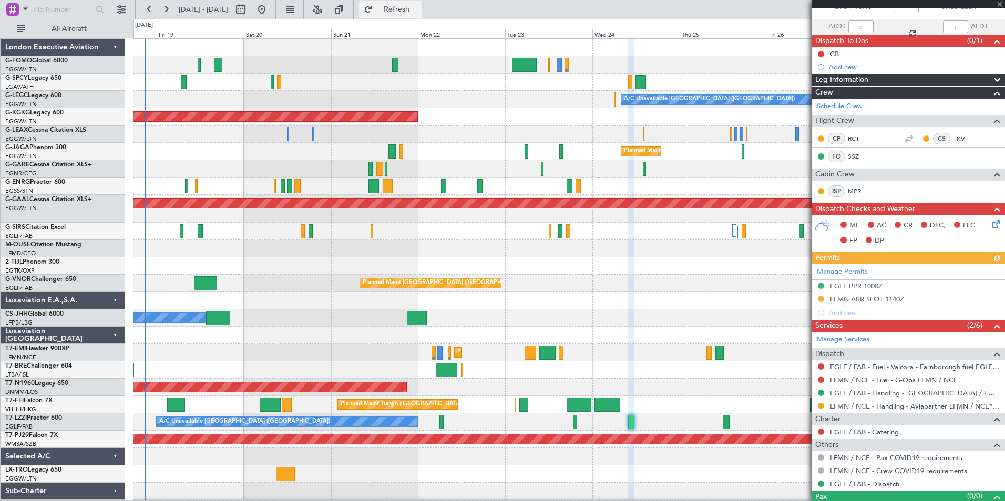
click at [407, 14] on button "Refresh" at bounding box center [390, 9] width 63 height 17
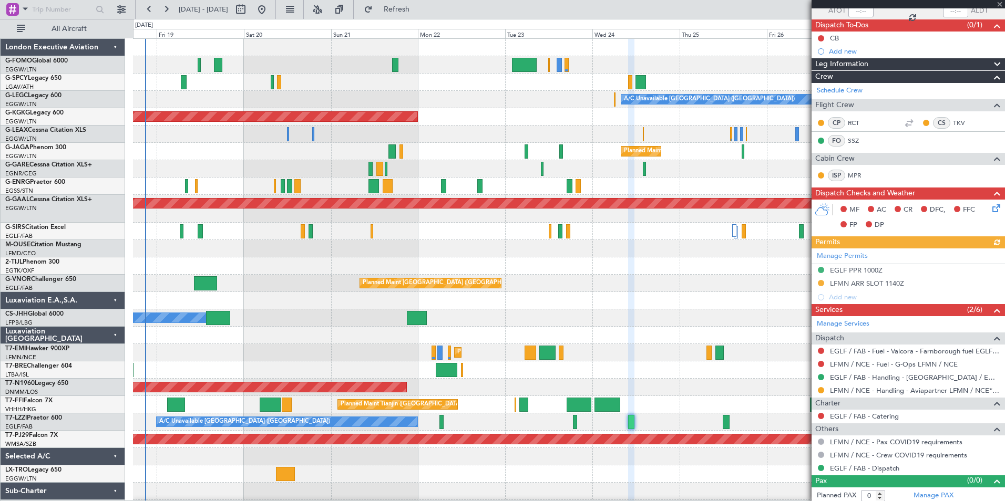
scroll to position [87, 0]
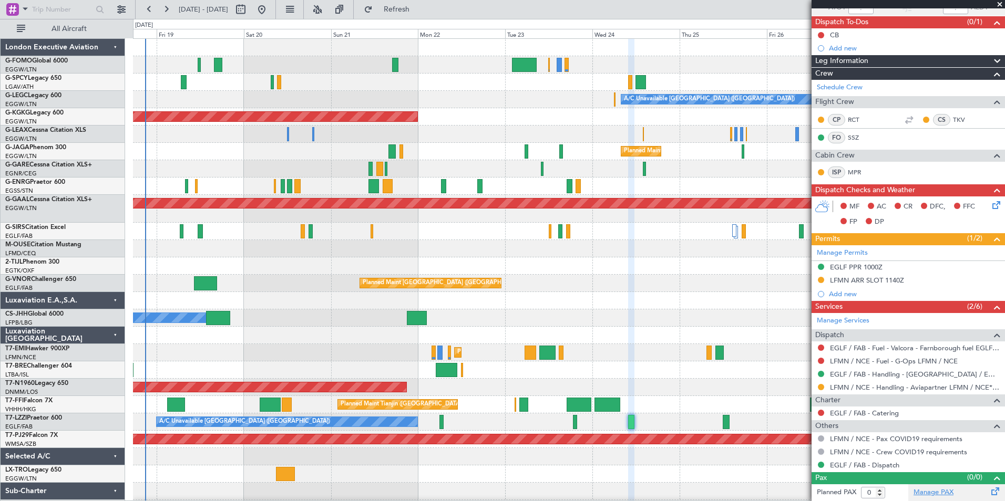
click at [945, 490] on link "Manage PAX" at bounding box center [934, 493] width 40 height 11
click at [416, 8] on span "Refresh" at bounding box center [397, 9] width 44 height 7
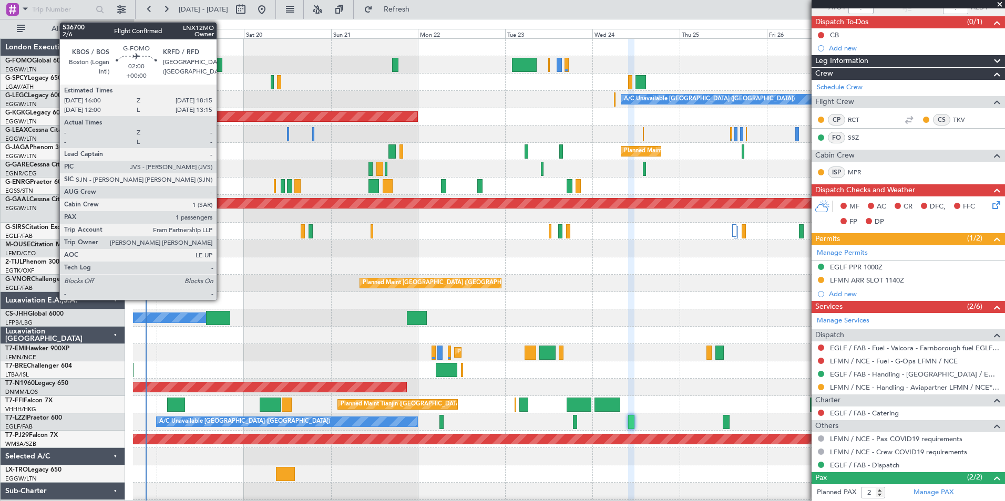
click at [221, 68] on div at bounding box center [218, 65] width 8 height 14
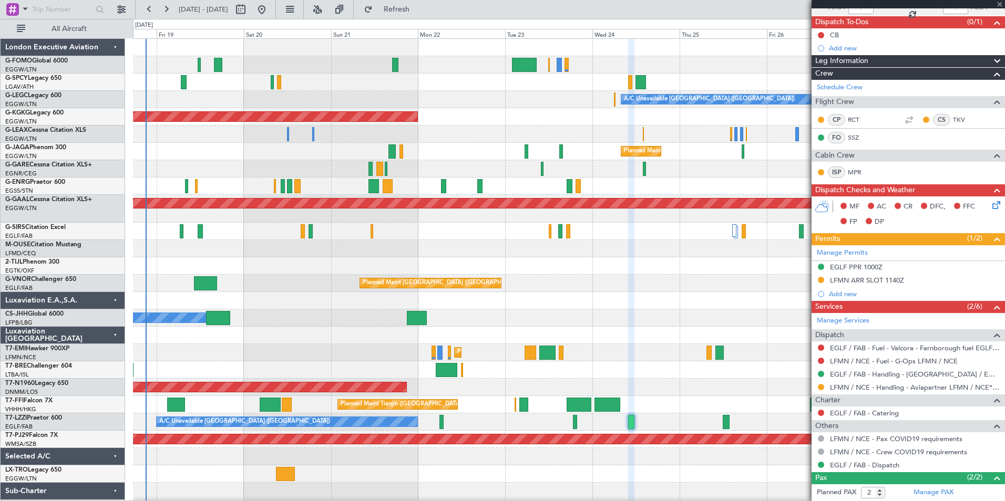
type input "1"
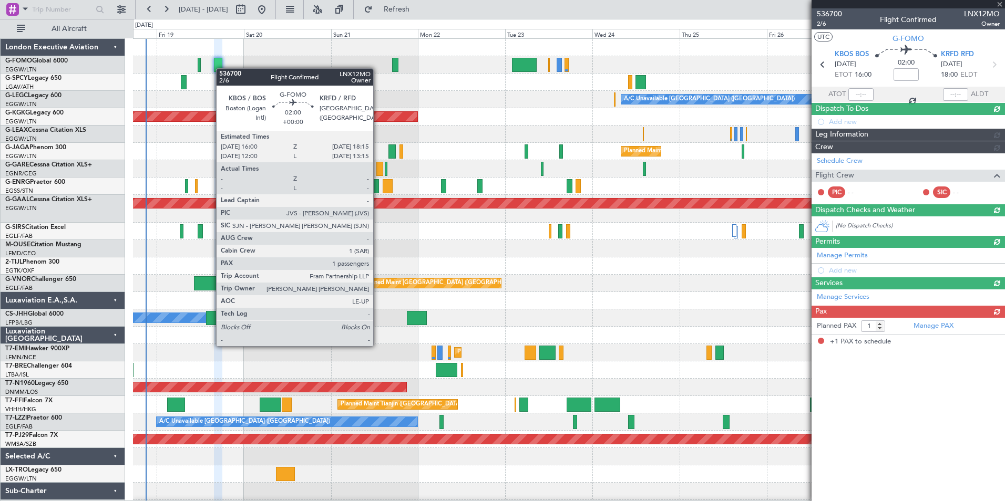
scroll to position [0, 0]
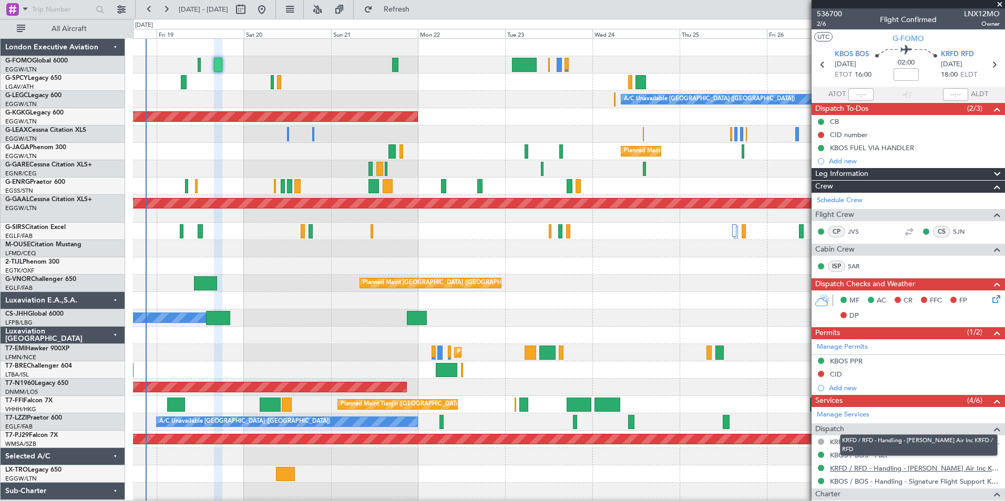
click at [901, 469] on link "KRFD / RFD - Handling - [PERSON_NAME] Air Inc KRFD / RFD" at bounding box center [915, 468] width 170 height 9
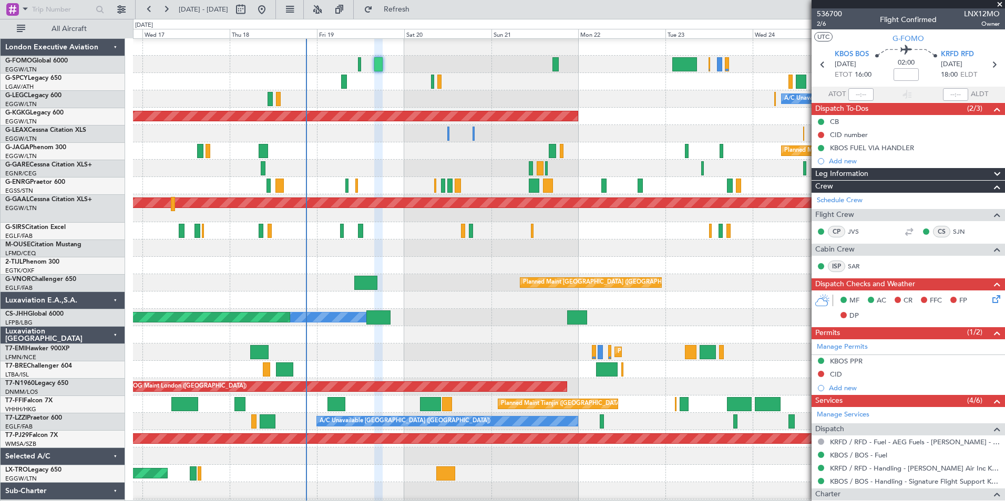
click at [373, 143] on div "A/C Unavailable London (Luton) AOG Maint Istanbul (Ataturk) Planned Maint Londo…" at bounding box center [569, 277] width 872 height 479
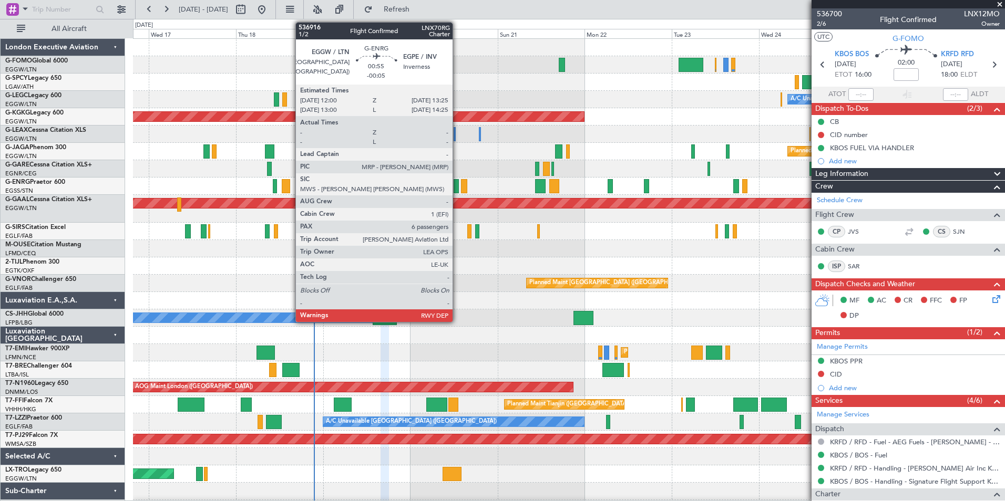
click at [457, 190] on div at bounding box center [456, 186] width 5 height 14
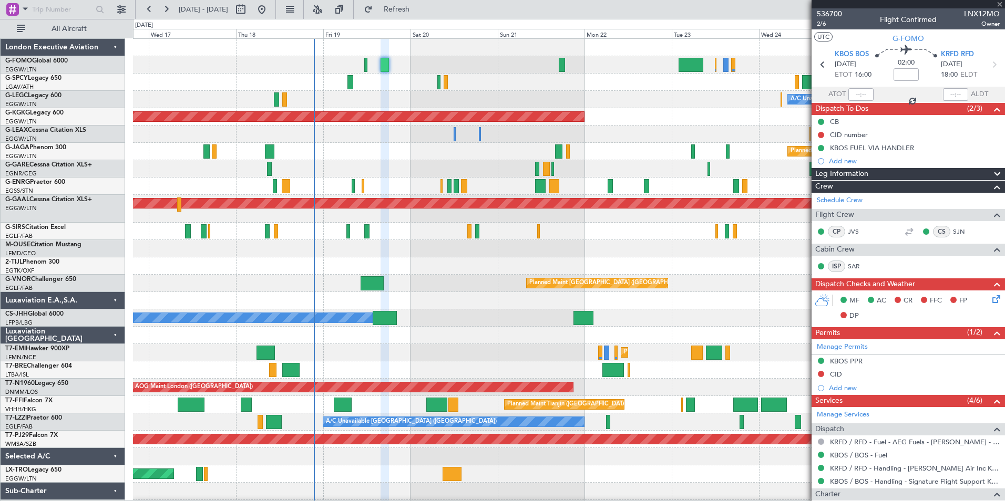
type input "-00:05"
type input "6"
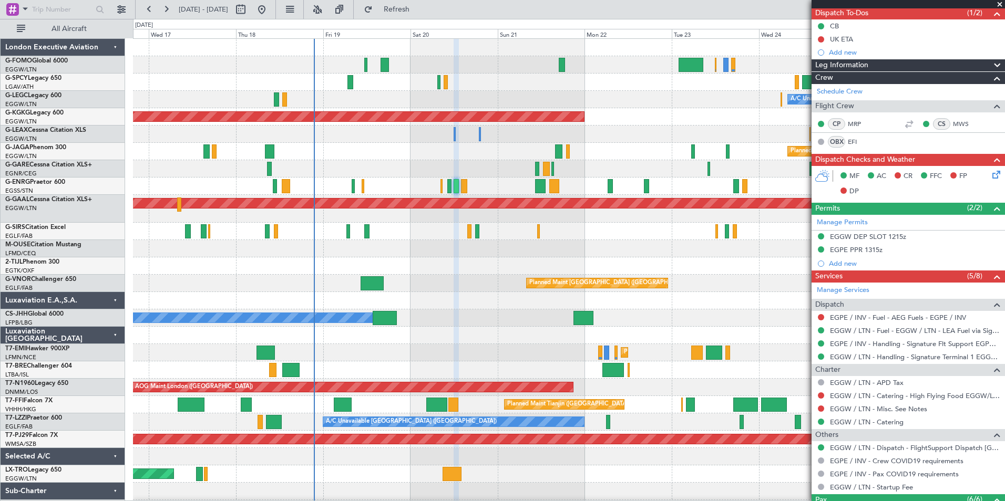
scroll to position [105, 0]
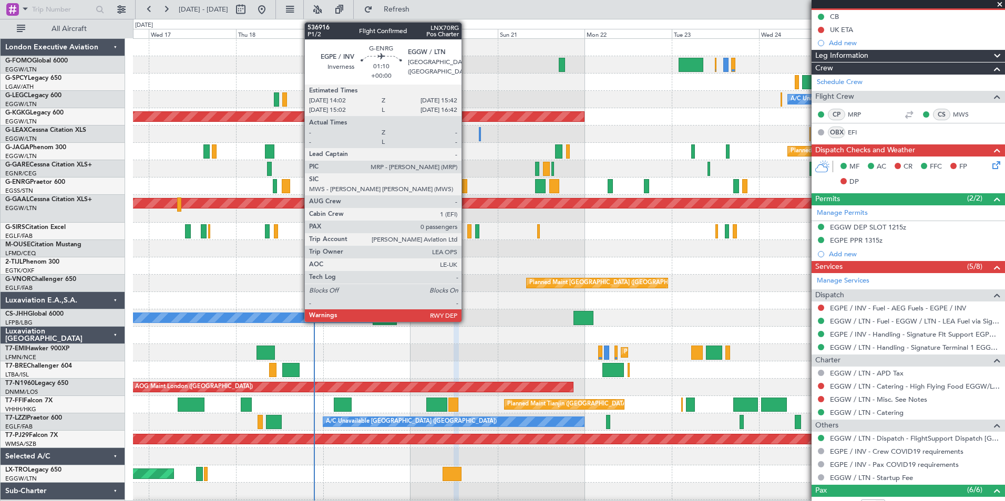
click at [466, 189] on div at bounding box center [464, 186] width 6 height 14
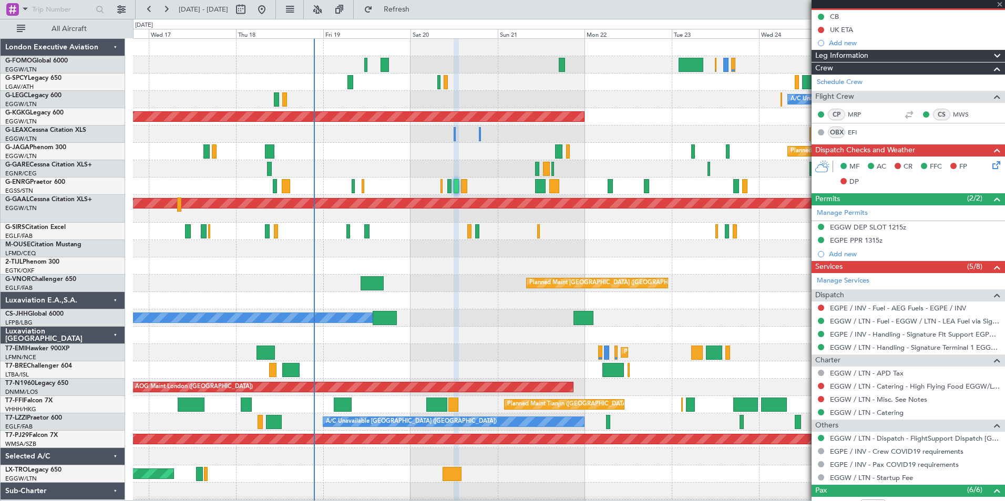
type input "0"
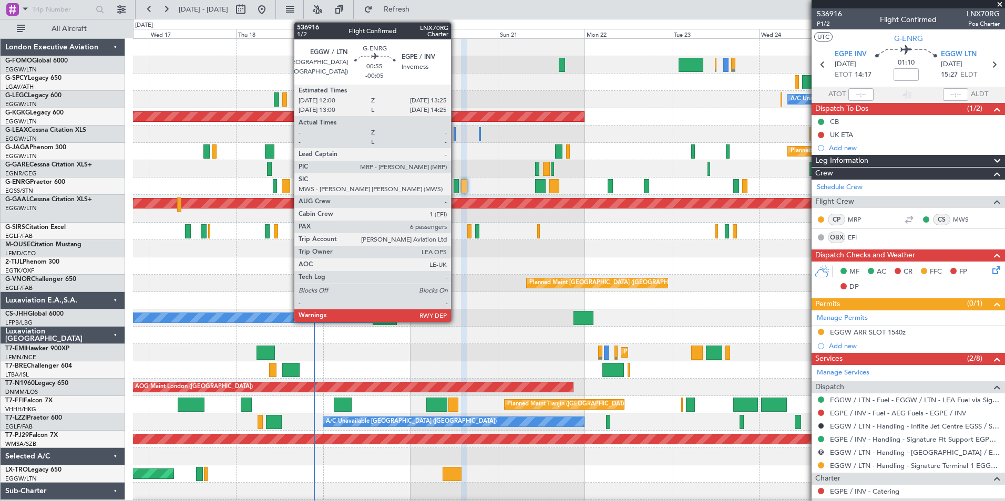
click at [456, 190] on div at bounding box center [456, 186] width 5 height 14
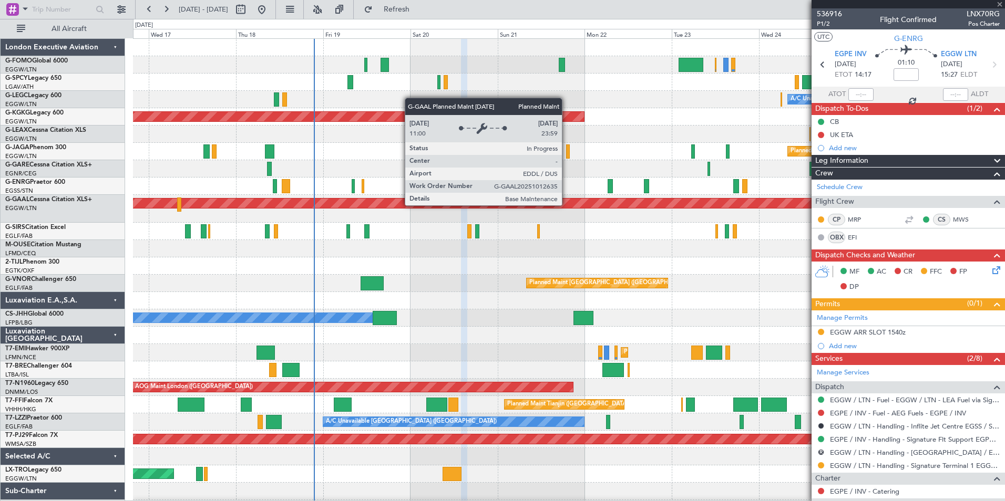
type input "-00:05"
type input "6"
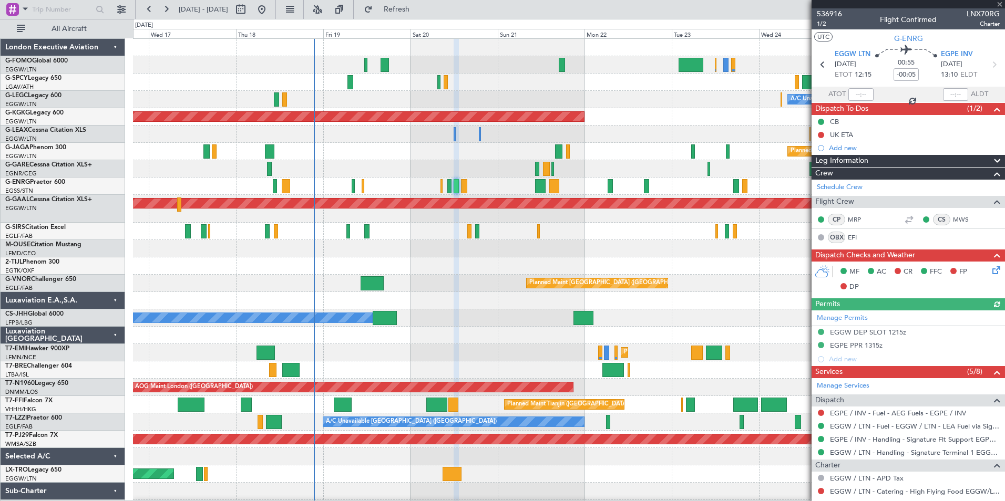
scroll to position [260, 0]
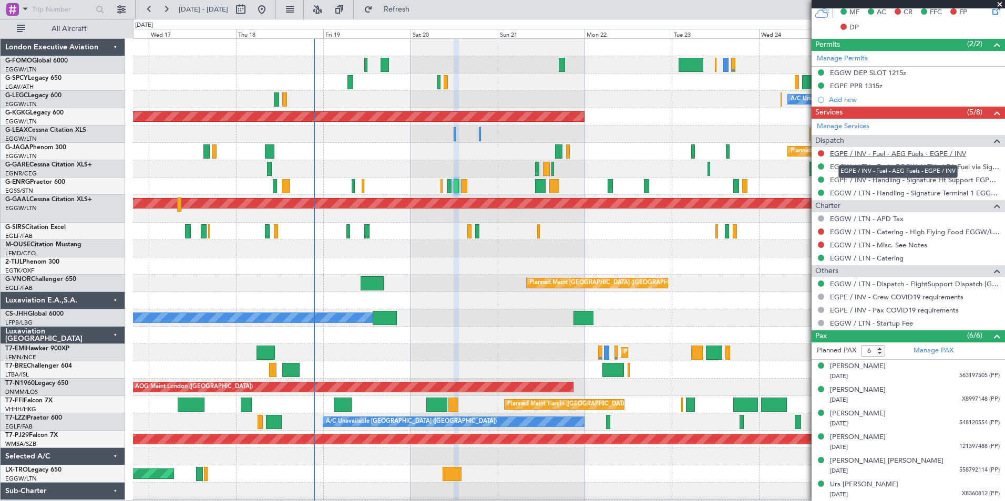
click at [921, 149] on link "EGPE / INV - Fuel - AEG Fuels - EGPE / INV" at bounding box center [898, 153] width 136 height 9
click at [419, 6] on span "Refresh" at bounding box center [397, 9] width 44 height 7
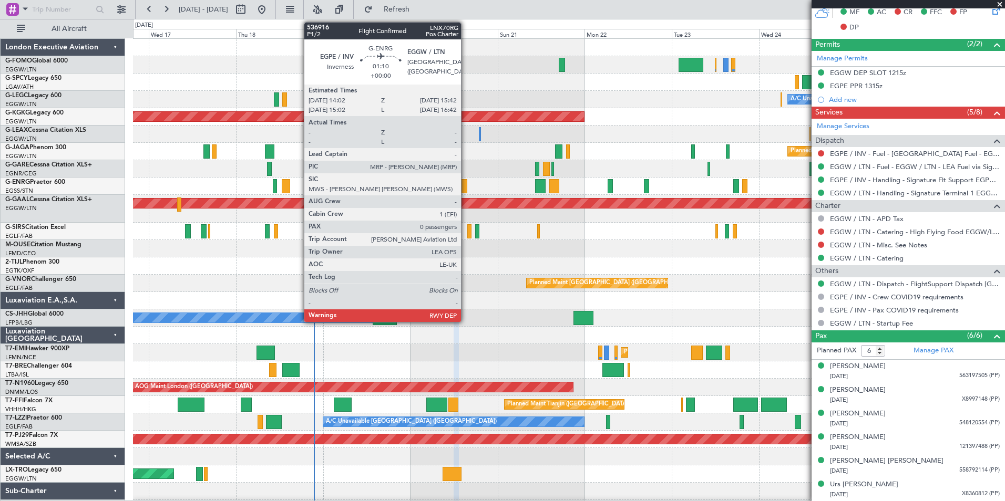
click at [466, 188] on div at bounding box center [464, 186] width 6 height 14
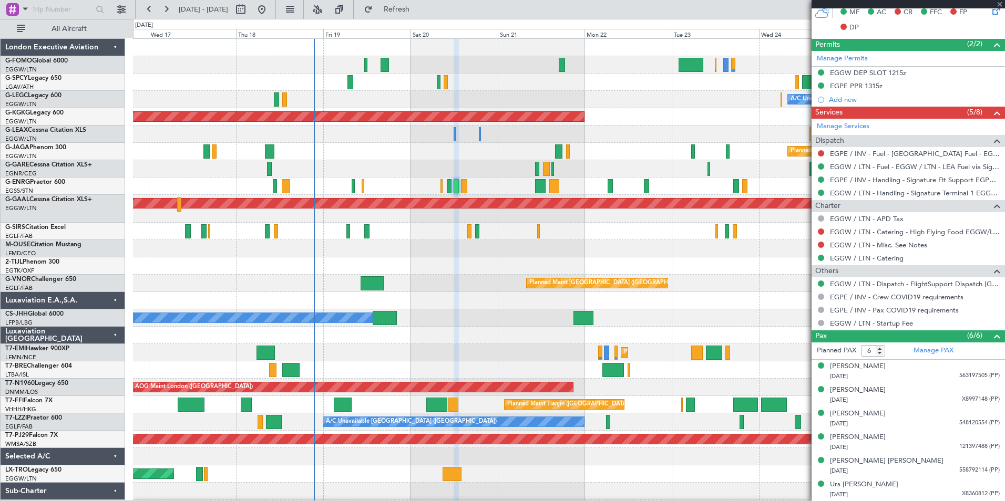
type input "0"
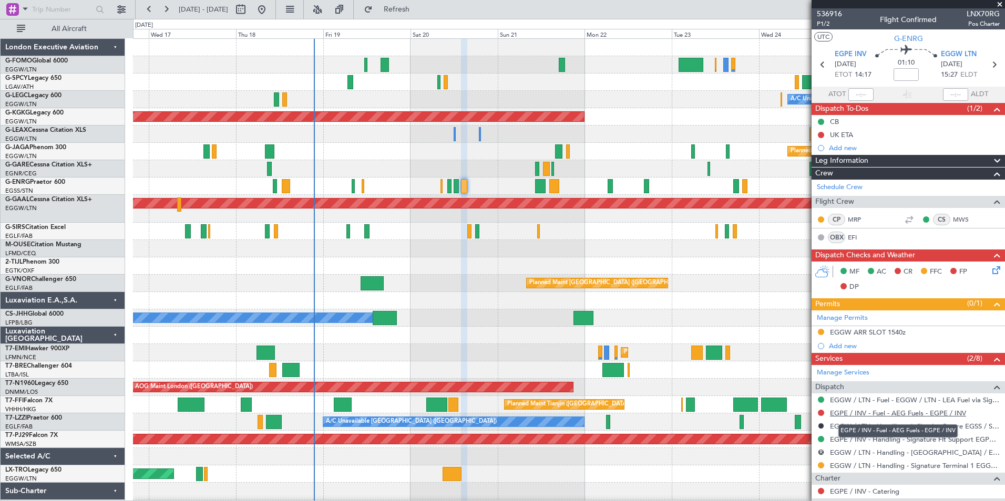
click at [952, 413] on link "EGPE / INV - Fuel - AEG Fuels - EGPE / INV" at bounding box center [898, 413] width 136 height 9
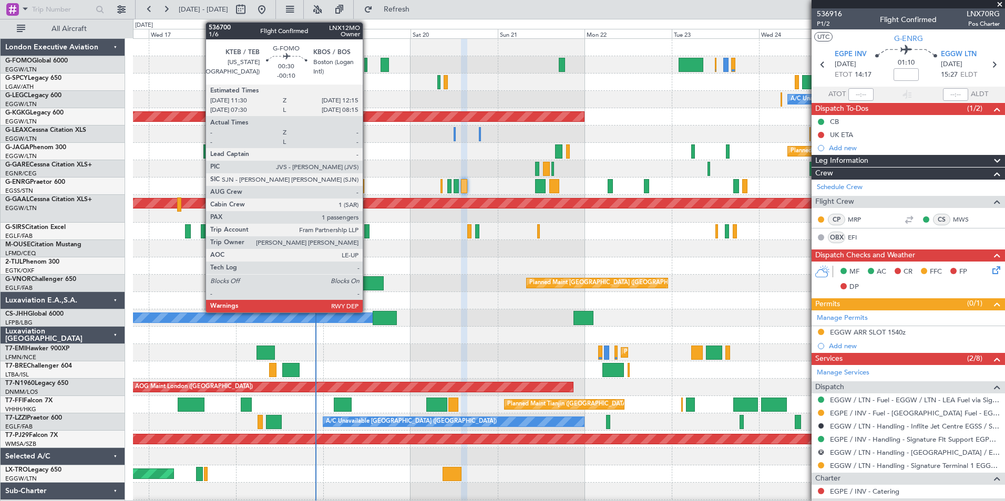
click at [367, 69] on div at bounding box center [365, 65] width 3 height 14
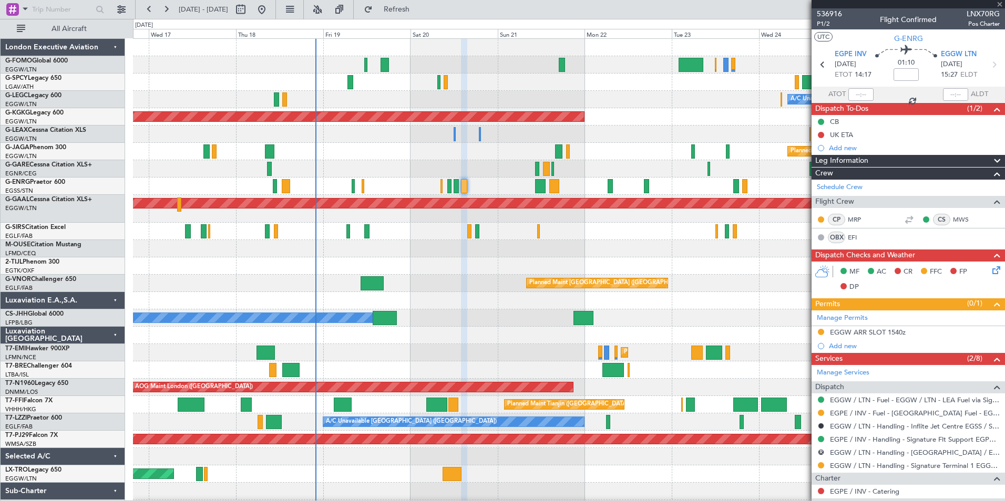
type input "-00:10"
type input "1"
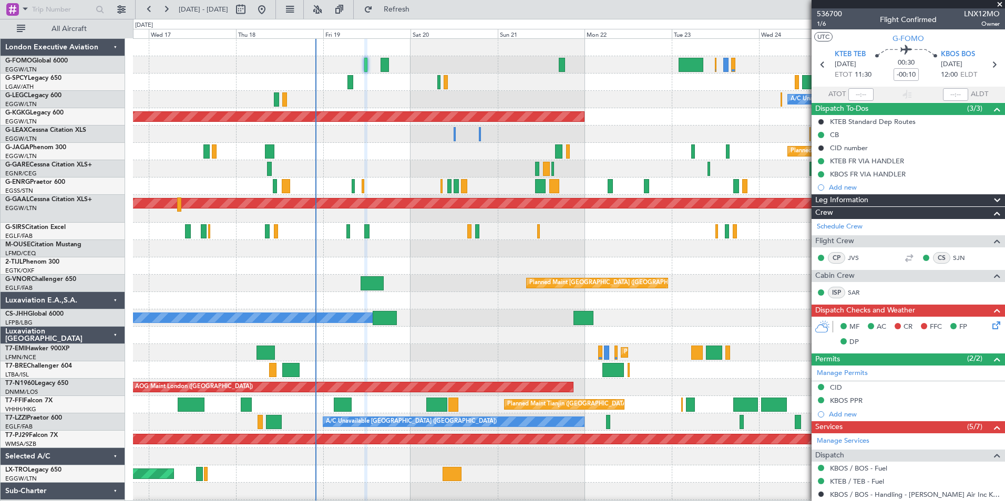
click at [990, 328] on icon at bounding box center [994, 324] width 8 height 8
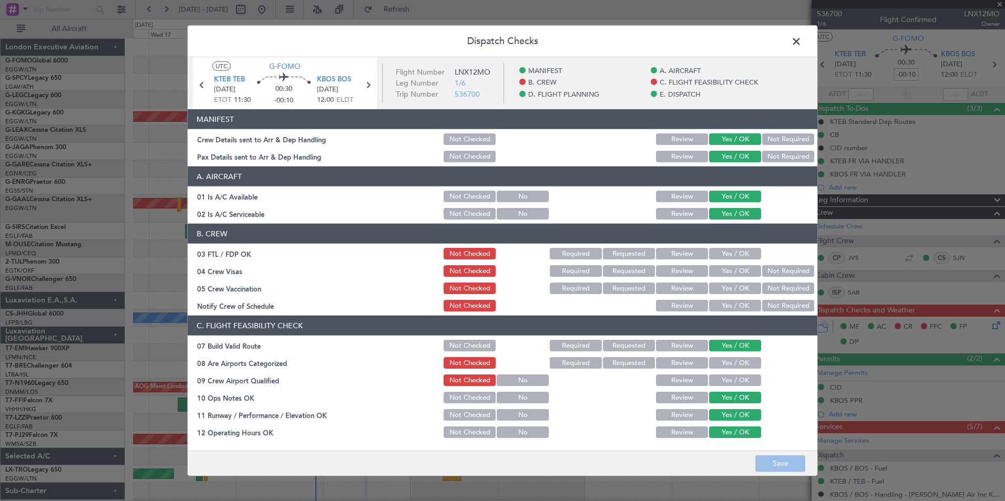
click at [717, 261] on section "B. CREW 03 FTL / FDP OK Not Checked Required Requested Review Yes / OK 04 Crew …" at bounding box center [503, 268] width 630 height 89
click at [721, 260] on div "Yes / OK" at bounding box center [734, 254] width 53 height 15
click at [730, 255] on button "Yes / OK" at bounding box center [735, 254] width 52 height 12
click at [783, 279] on section "B. CREW 03 FTL / FDP OK Not Checked Required Requested Review Yes / OK 04 Crew …" at bounding box center [503, 268] width 630 height 89
click at [783, 275] on button "Not Required" at bounding box center [788, 271] width 52 height 12
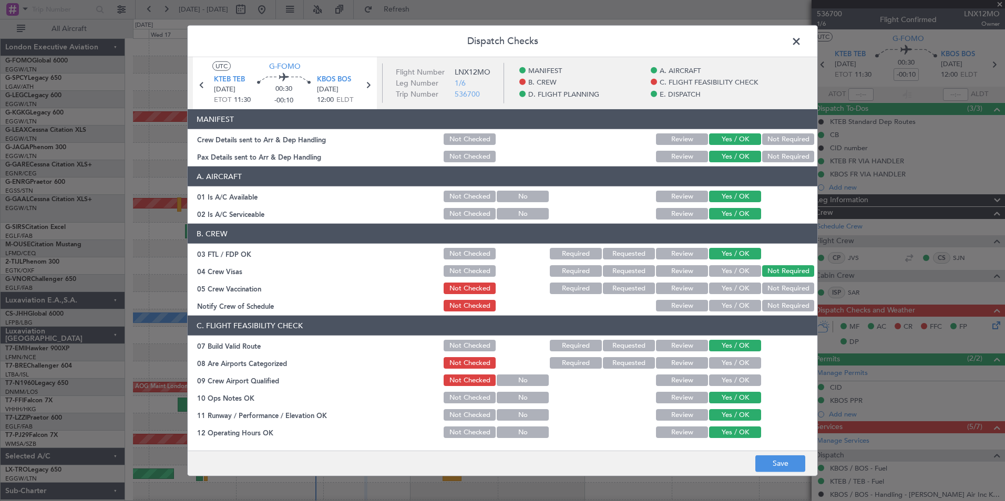
click at [774, 291] on button "Not Required" at bounding box center [788, 289] width 52 height 12
click at [744, 301] on button "Yes / OK" at bounding box center [735, 306] width 52 height 12
click at [726, 359] on button "Yes / OK" at bounding box center [735, 363] width 52 height 12
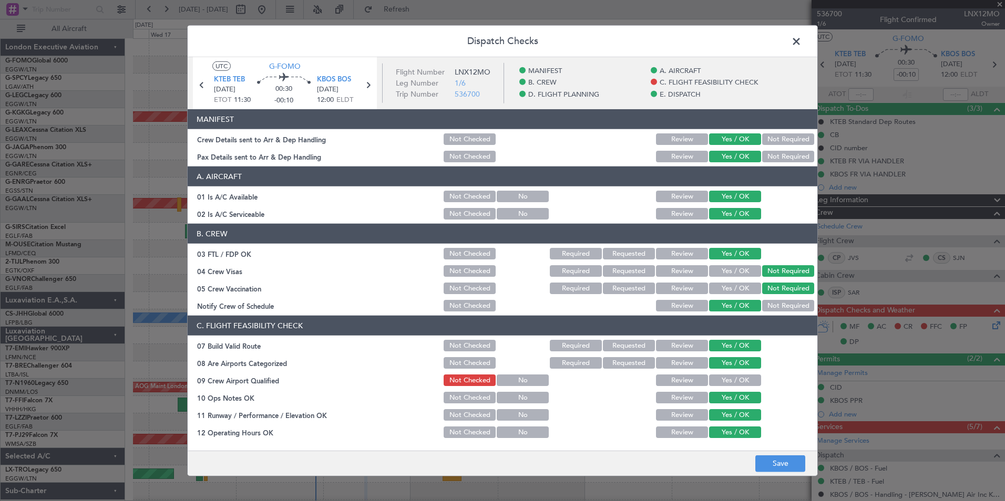
click at [727, 376] on button "Yes / OK" at bounding box center [735, 381] width 52 height 12
click at [765, 458] on button "Save" at bounding box center [780, 463] width 50 height 17
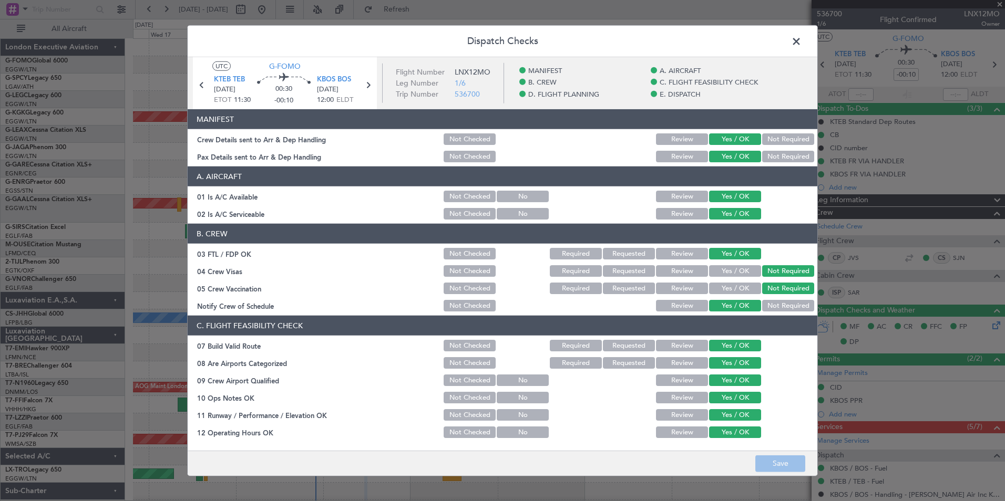
click at [802, 46] on span at bounding box center [802, 44] width 0 height 21
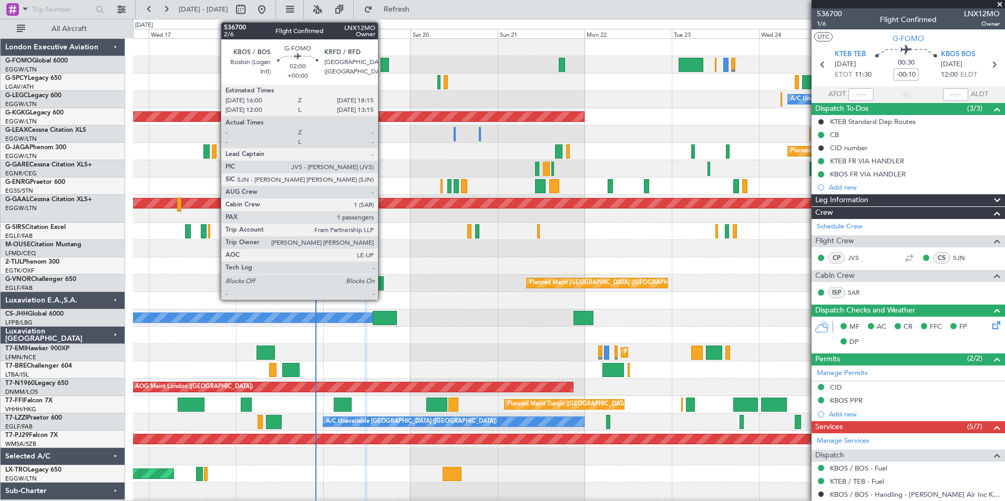
click at [383, 62] on div at bounding box center [385, 65] width 8 height 14
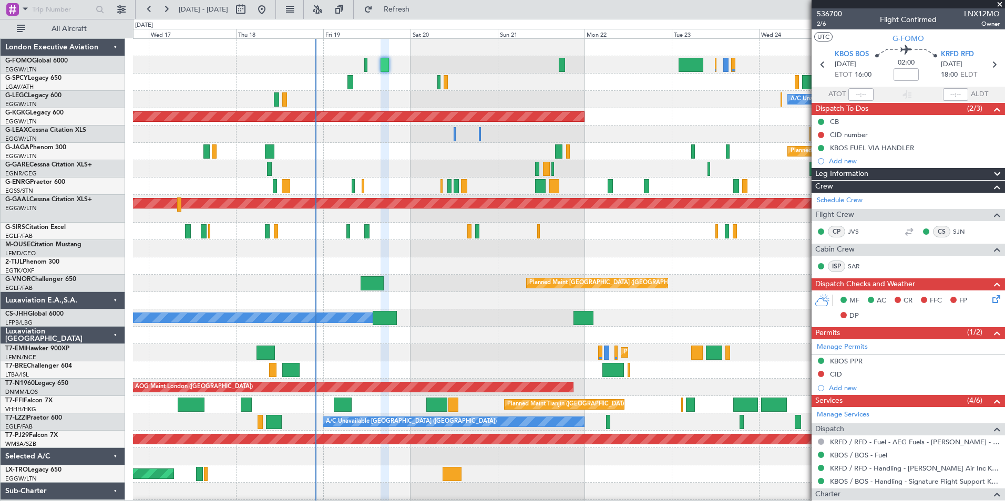
click at [990, 298] on icon at bounding box center [994, 297] width 8 height 8
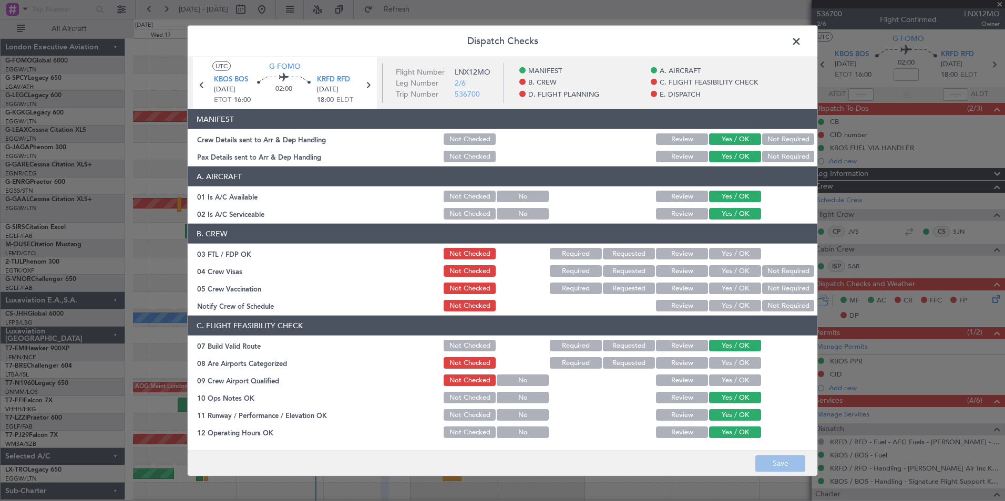
click at [733, 250] on button "Yes / OK" at bounding box center [735, 254] width 52 height 12
click at [762, 272] on button "Not Required" at bounding box center [788, 271] width 52 height 12
click at [762, 289] on button "Not Required" at bounding box center [788, 289] width 52 height 12
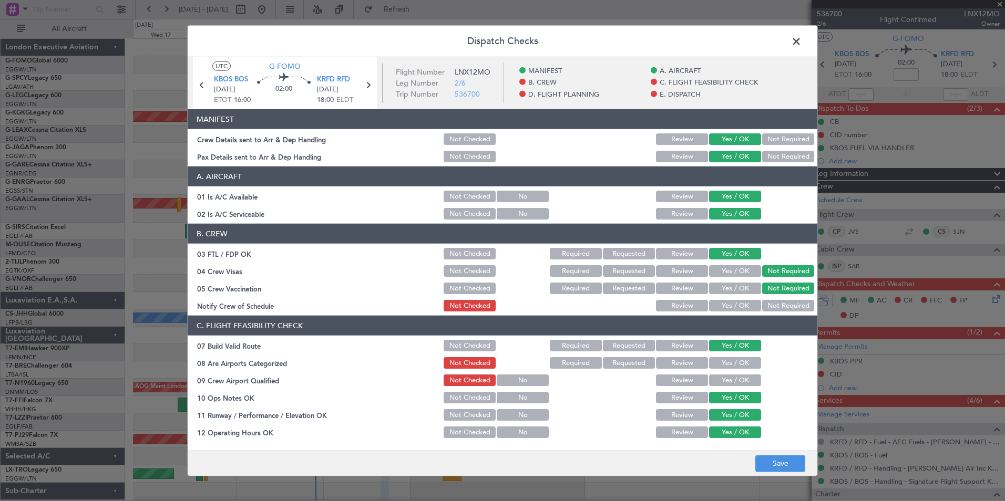
click at [742, 306] on button "Yes / OK" at bounding box center [735, 306] width 52 height 12
click at [728, 362] on button "Yes / OK" at bounding box center [735, 363] width 52 height 12
click at [729, 382] on button "Yes / OK" at bounding box center [735, 381] width 52 height 12
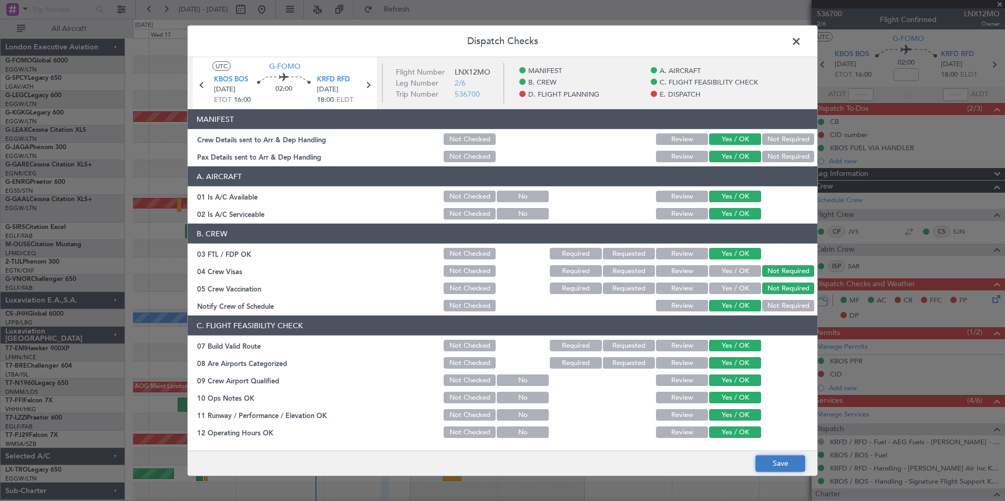
click at [776, 467] on button "Save" at bounding box center [780, 463] width 50 height 17
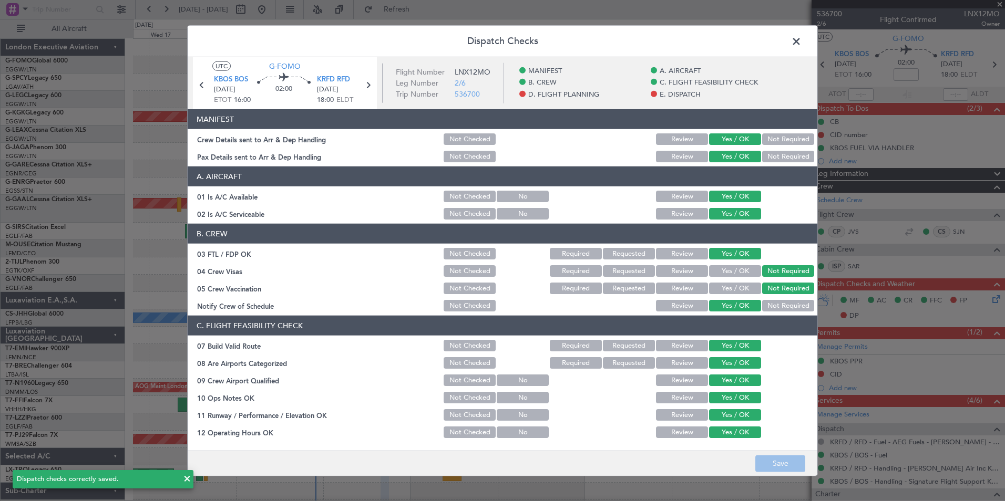
click at [802, 39] on span at bounding box center [802, 44] width 0 height 21
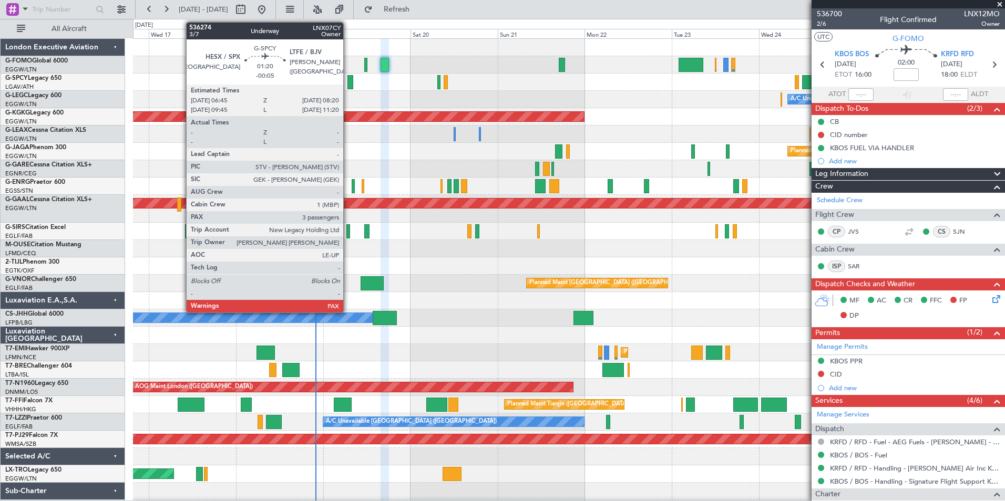
click at [348, 85] on div at bounding box center [350, 82] width 6 height 14
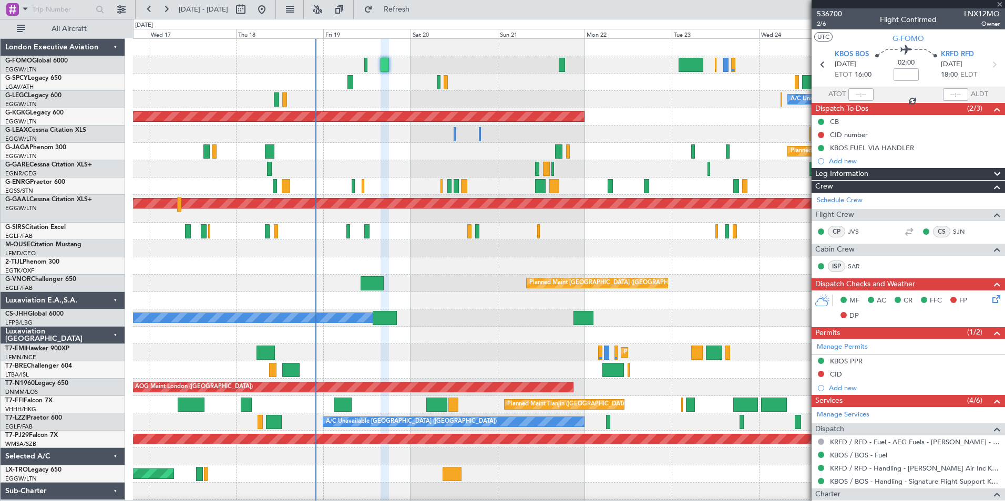
type input "-00:05"
type input "3"
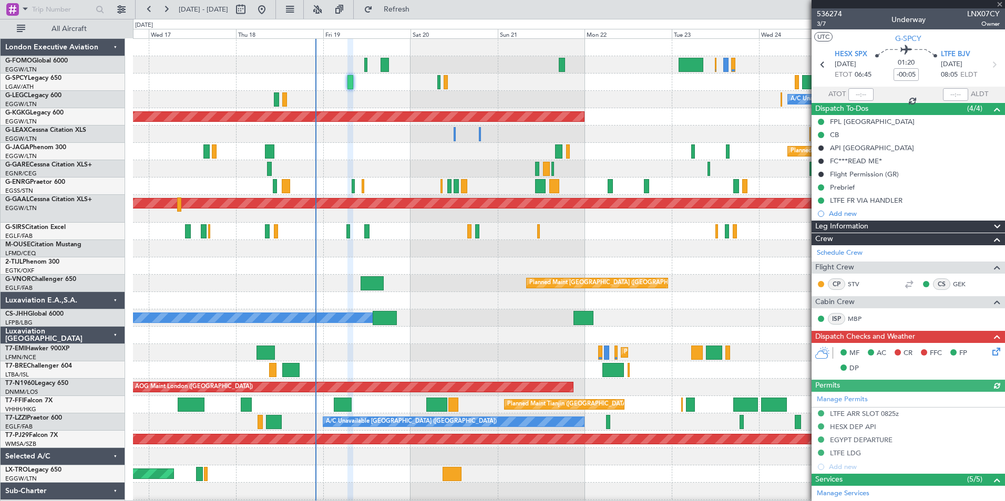
click at [990, 354] on icon at bounding box center [994, 350] width 8 height 8
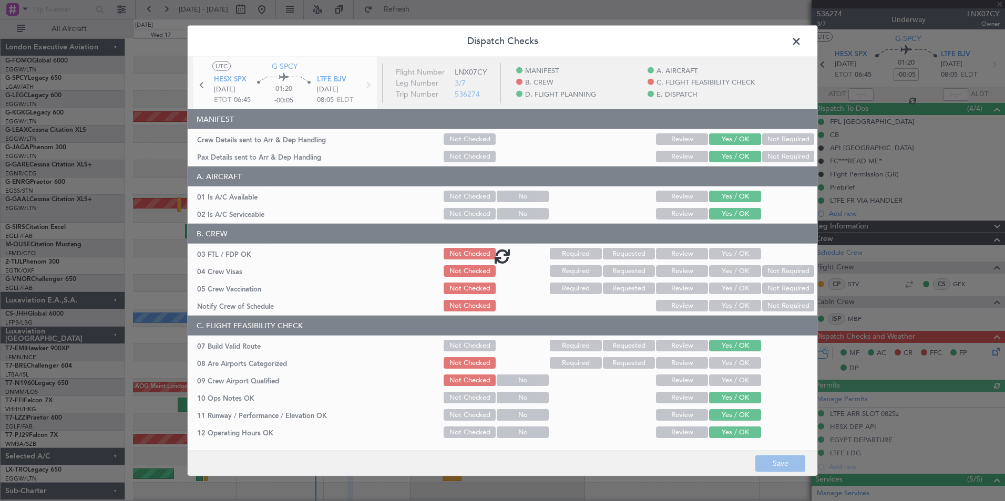
click at [741, 246] on div at bounding box center [503, 256] width 630 height 398
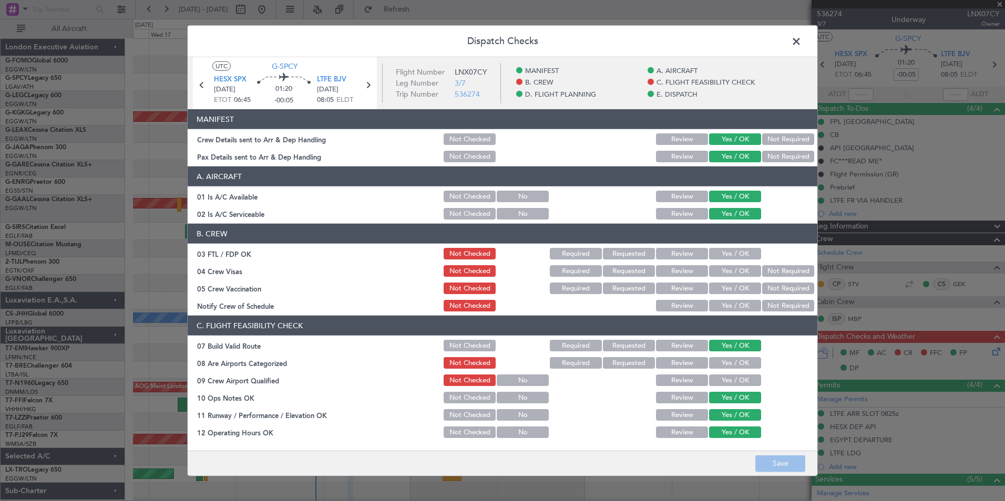
click at [741, 250] on button "Yes / OK" at bounding box center [735, 254] width 52 height 12
click at [774, 272] on button "Not Required" at bounding box center [788, 271] width 52 height 12
click at [776, 284] on button "Not Required" at bounding box center [788, 289] width 52 height 12
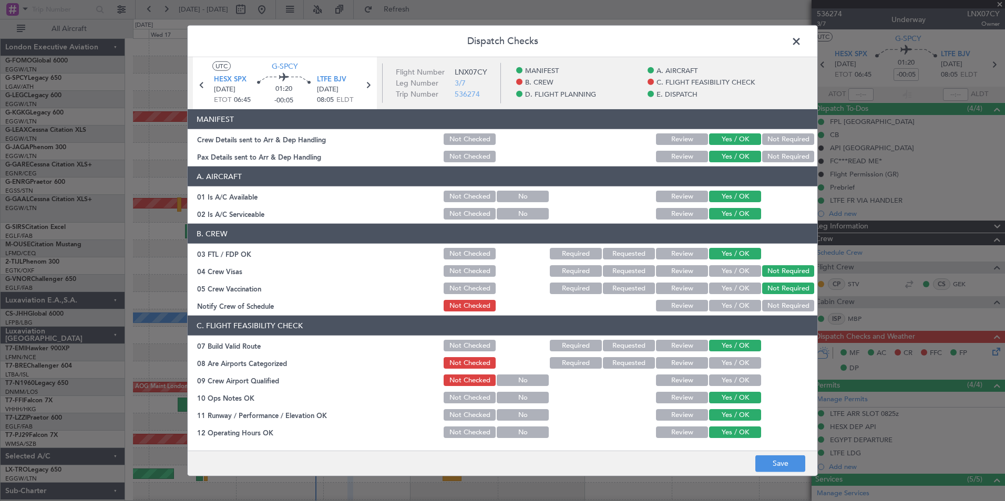
click at [740, 304] on button "Yes / OK" at bounding box center [735, 306] width 52 height 12
click at [731, 362] on button "Yes / OK" at bounding box center [735, 363] width 52 height 12
click at [730, 387] on div "Yes / OK" at bounding box center [734, 380] width 53 height 15
click at [737, 380] on button "Yes / OK" at bounding box center [735, 381] width 52 height 12
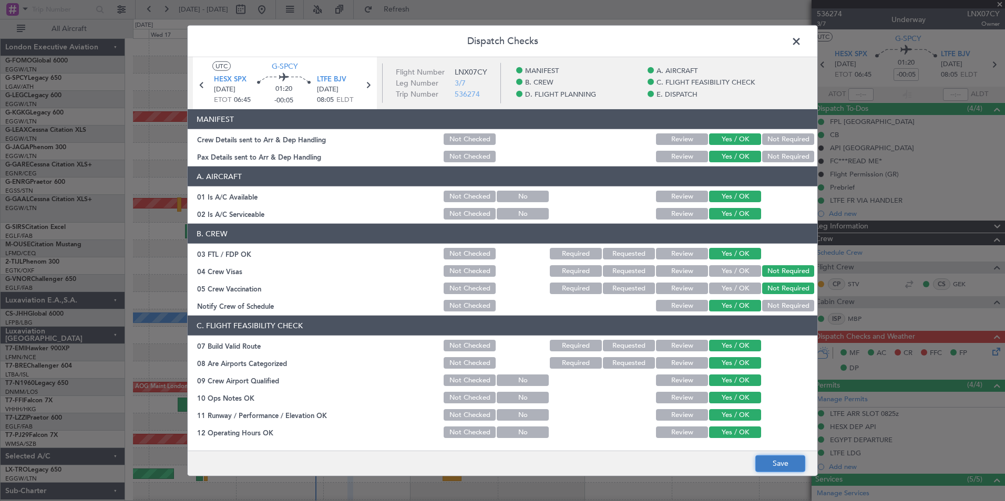
click at [778, 463] on button "Save" at bounding box center [780, 463] width 50 height 17
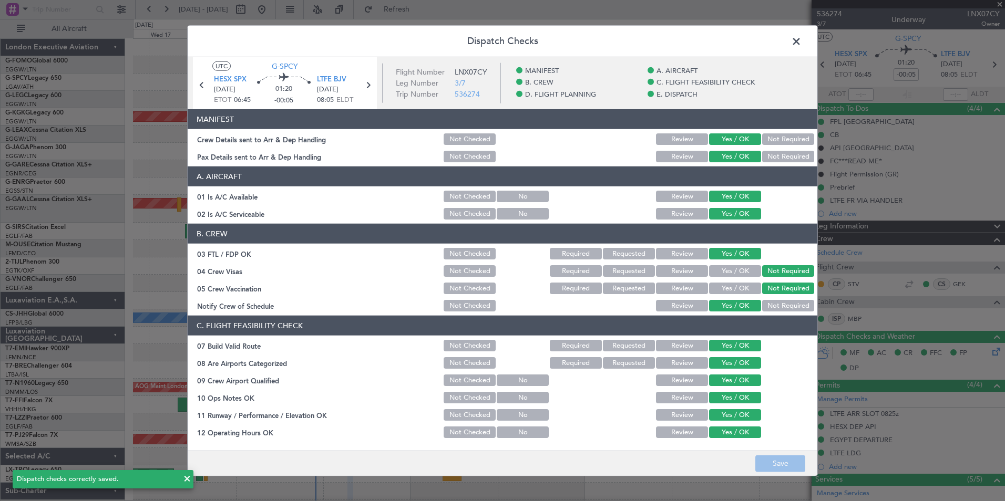
click at [802, 42] on span at bounding box center [802, 44] width 0 height 21
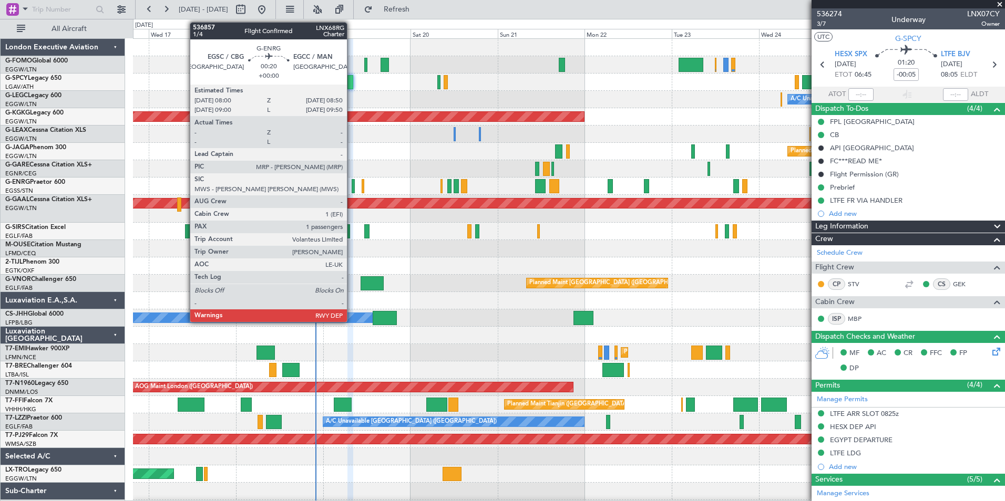
click at [352, 190] on div at bounding box center [353, 186] width 3 height 14
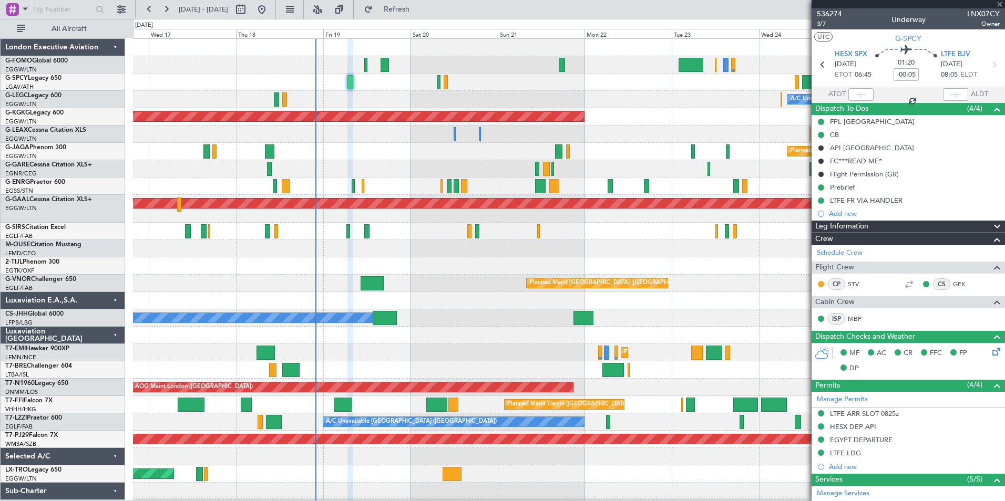
type input "1"
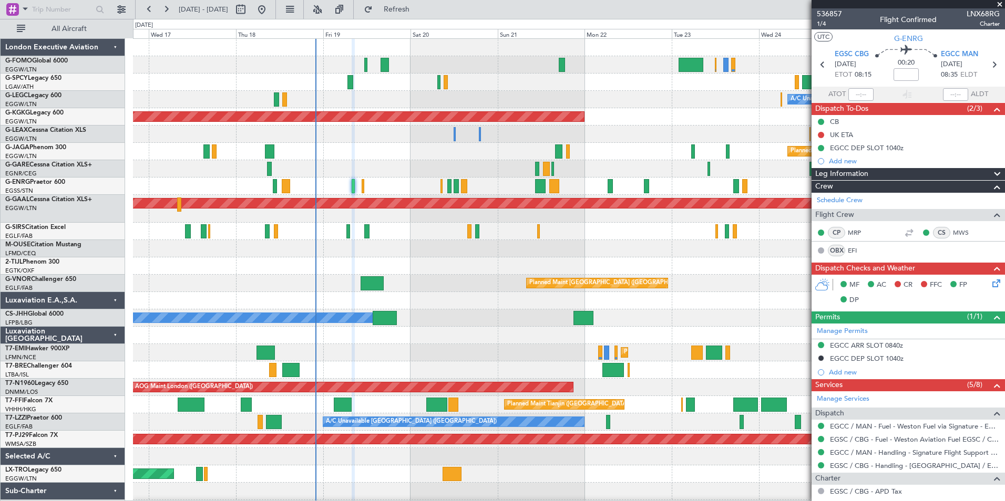
click at [990, 280] on icon at bounding box center [994, 282] width 8 height 8
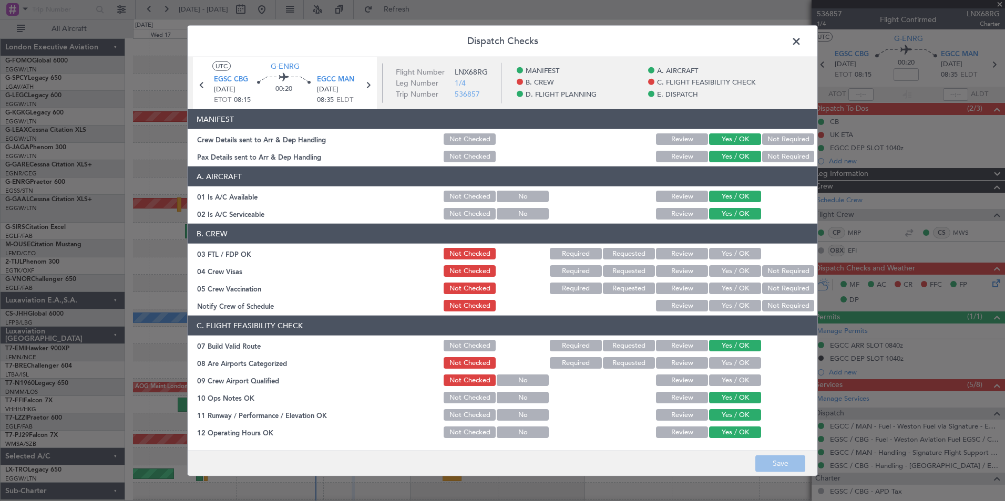
click at [722, 250] on button "Yes / OK" at bounding box center [735, 254] width 52 height 12
click at [770, 271] on button "Not Required" at bounding box center [788, 271] width 52 height 12
click at [770, 286] on button "Not Required" at bounding box center [788, 289] width 52 height 12
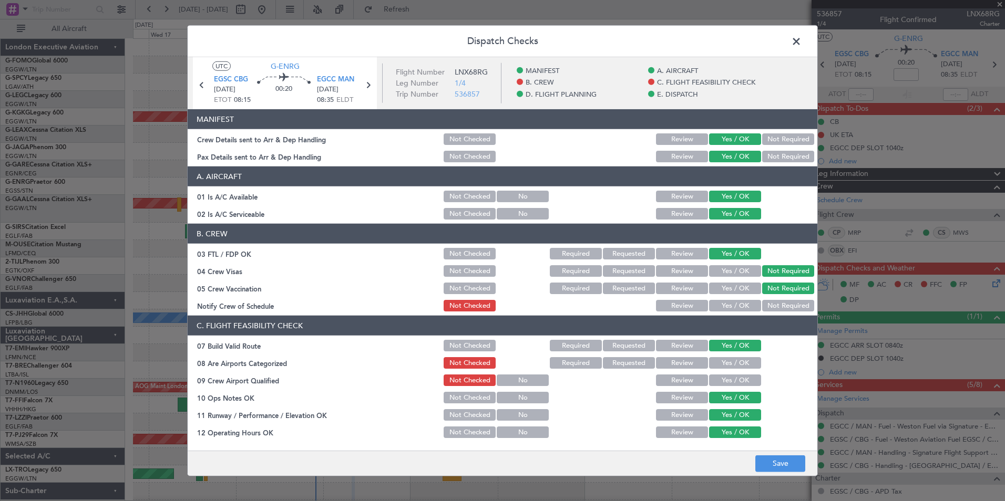
click at [733, 304] on button "Yes / OK" at bounding box center [735, 306] width 52 height 12
click at [727, 364] on button "Yes / OK" at bounding box center [735, 363] width 52 height 12
click at [732, 385] on button "Yes / OK" at bounding box center [735, 381] width 52 height 12
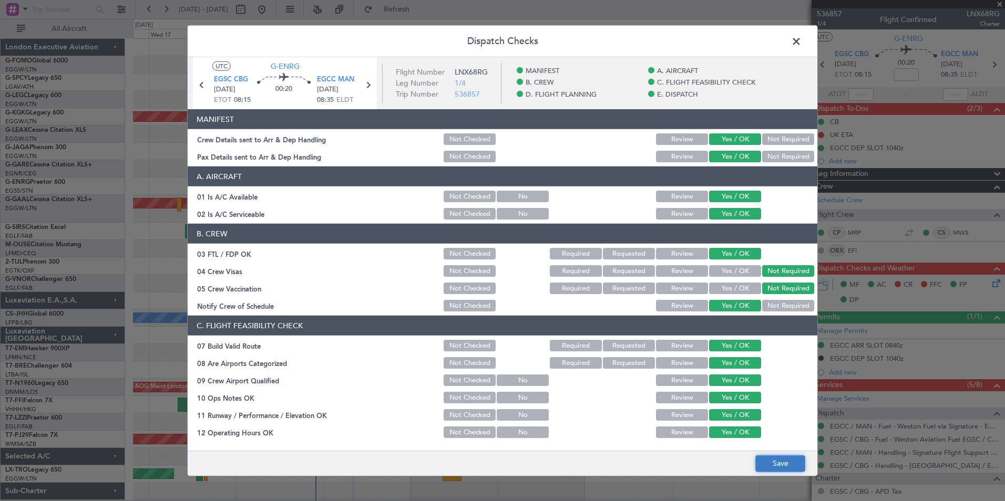
click at [779, 464] on button "Save" at bounding box center [780, 463] width 50 height 17
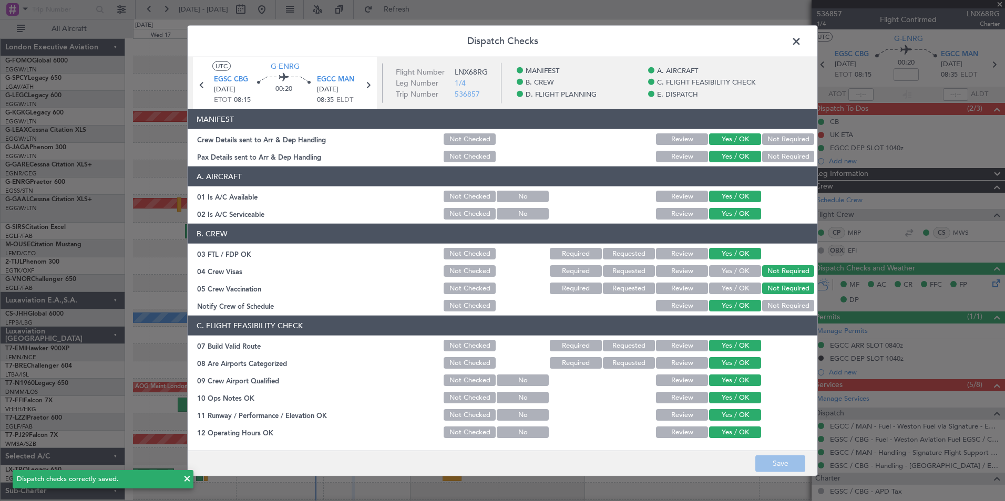
click at [802, 41] on span at bounding box center [802, 44] width 0 height 21
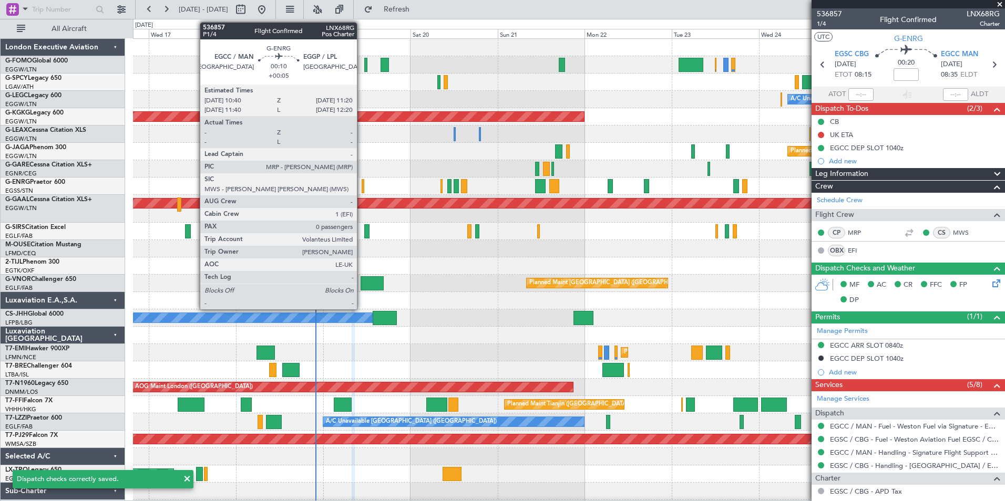
click at [362, 188] on div at bounding box center [363, 186] width 3 height 14
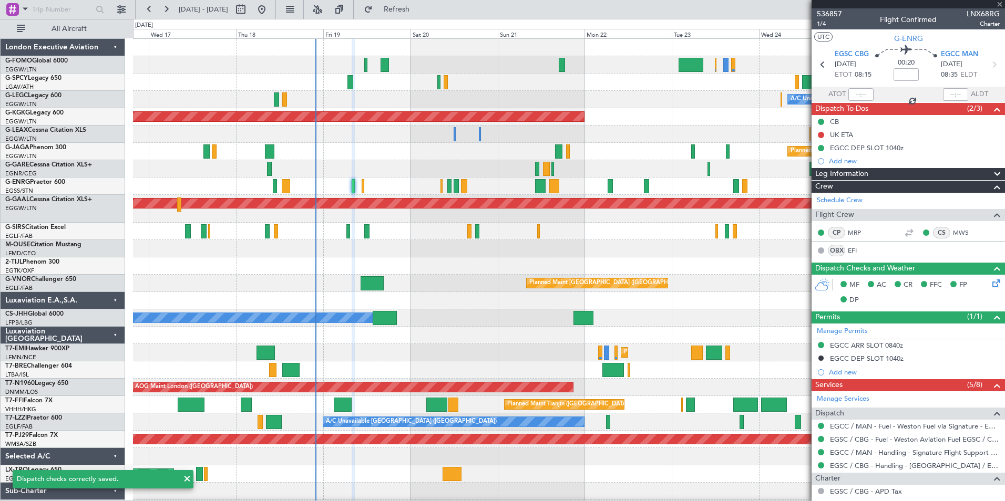
type input "+00:05"
type input "0"
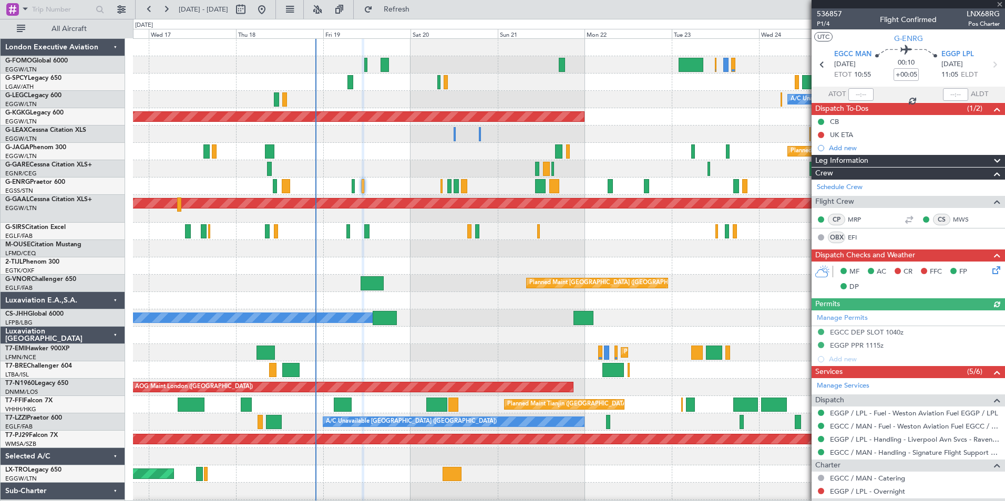
click at [990, 270] on icon at bounding box center [994, 268] width 8 height 8
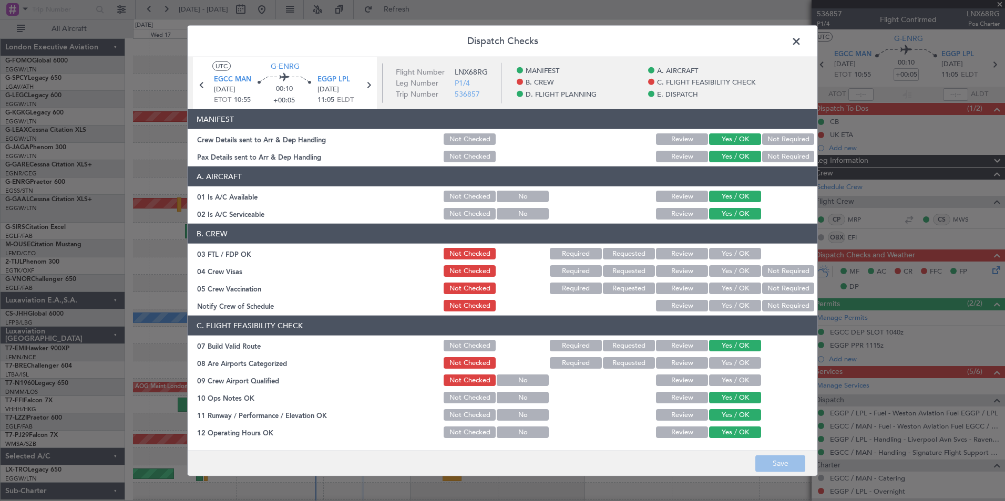
click at [731, 258] on button "Yes / OK" at bounding box center [735, 254] width 52 height 12
click at [779, 271] on button "Not Required" at bounding box center [788, 271] width 52 height 12
click at [778, 286] on button "Not Required" at bounding box center [788, 289] width 52 height 12
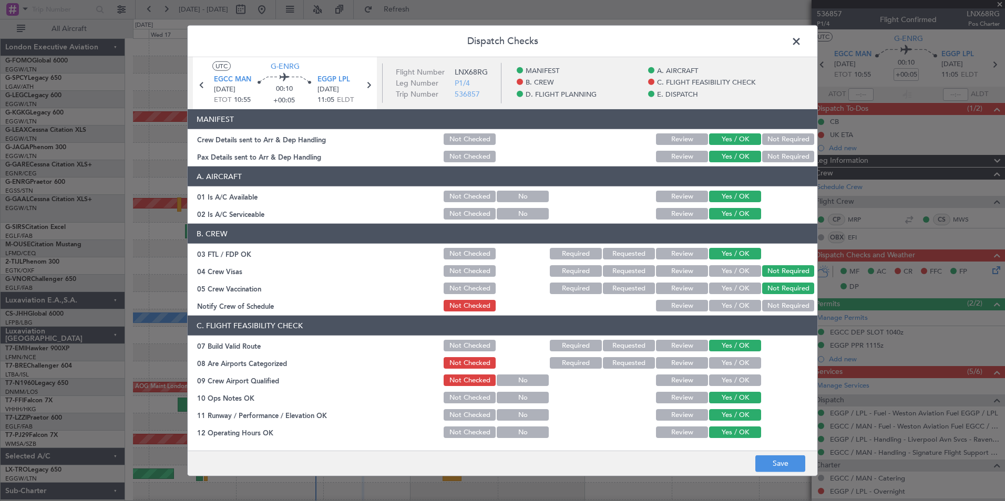
click at [725, 299] on div "Yes / OK" at bounding box center [734, 306] width 53 height 15
click at [723, 304] on button "Yes / OK" at bounding box center [735, 306] width 52 height 12
click at [718, 364] on button "Yes / OK" at bounding box center [735, 363] width 52 height 12
click at [721, 381] on button "Yes / OK" at bounding box center [735, 381] width 52 height 12
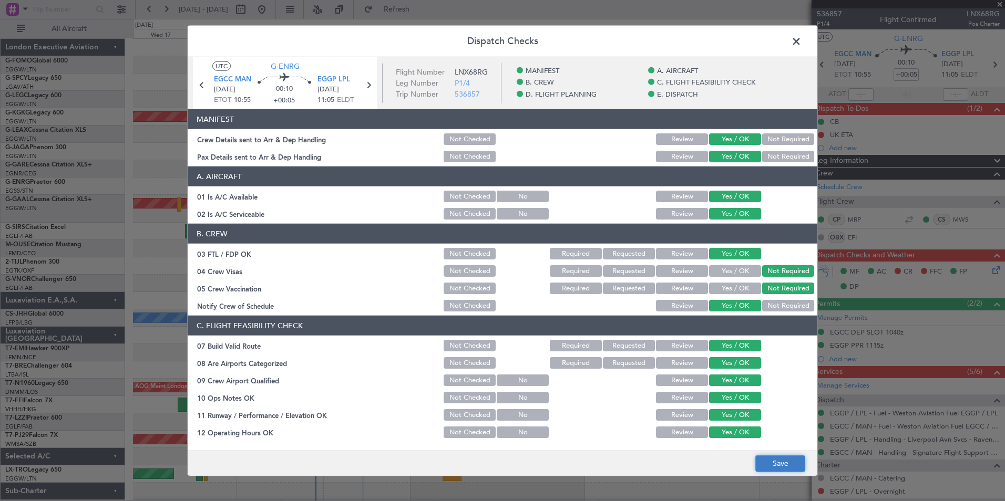
click at [783, 466] on button "Save" at bounding box center [780, 463] width 50 height 17
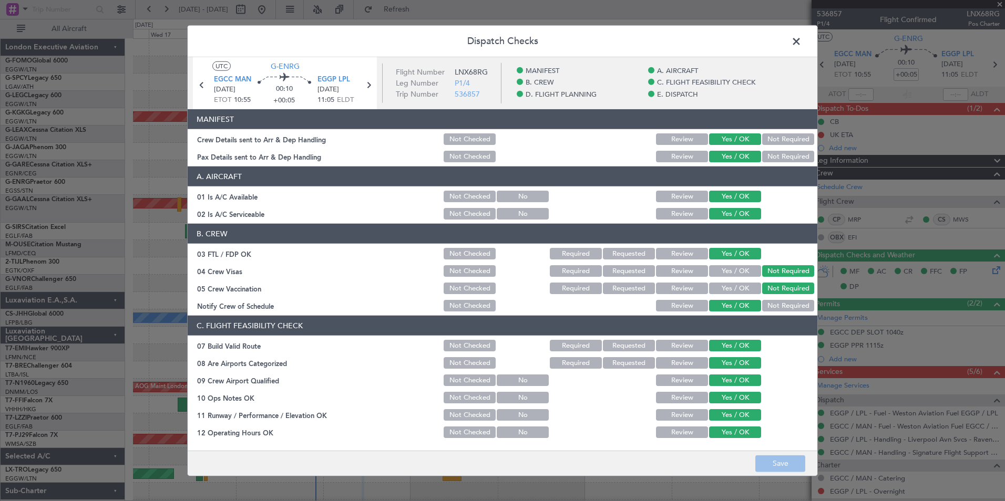
click at [802, 43] on span at bounding box center [802, 44] width 0 height 21
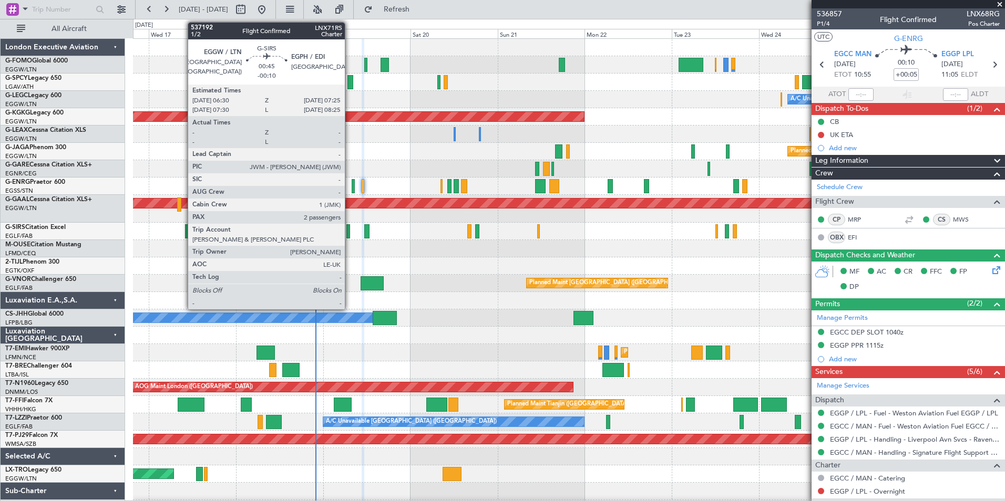
click at [350, 233] on div at bounding box center [348, 231] width 4 height 14
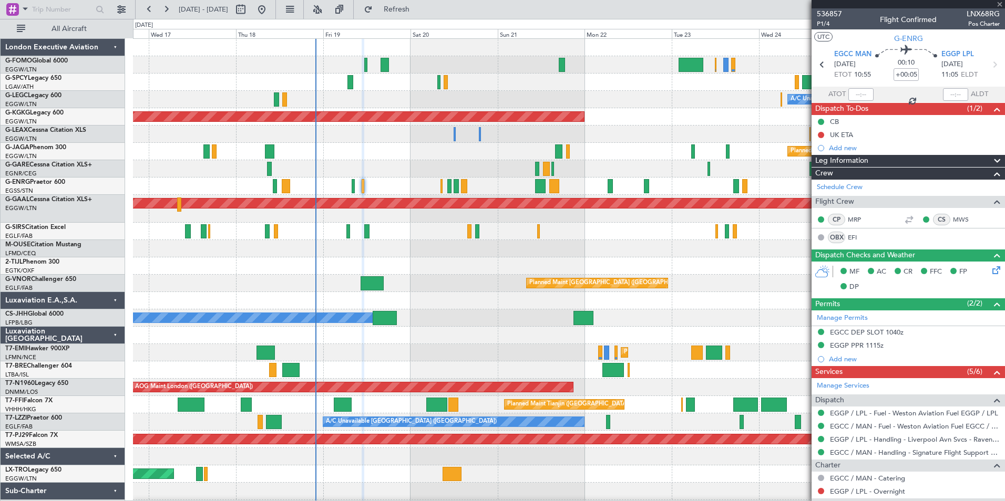
type input "-00:10"
type input "2"
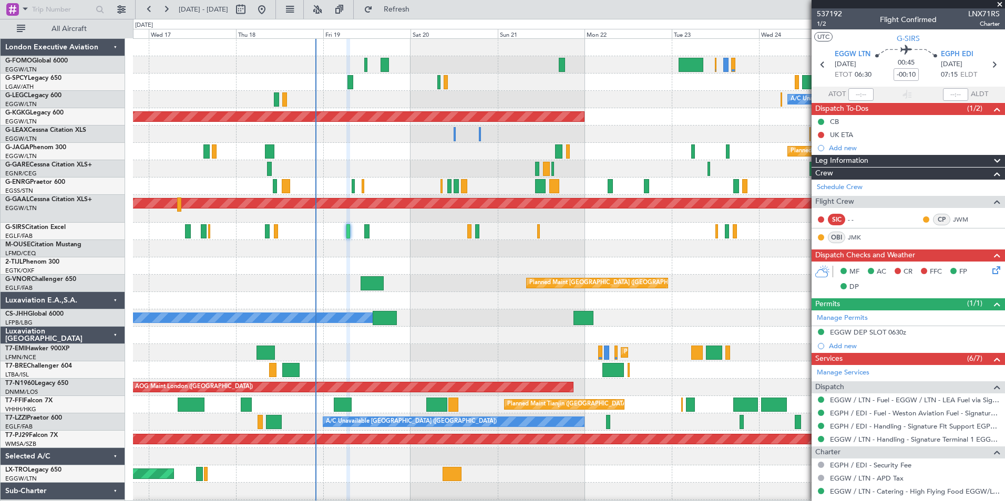
click at [991, 269] on icon at bounding box center [994, 268] width 8 height 8
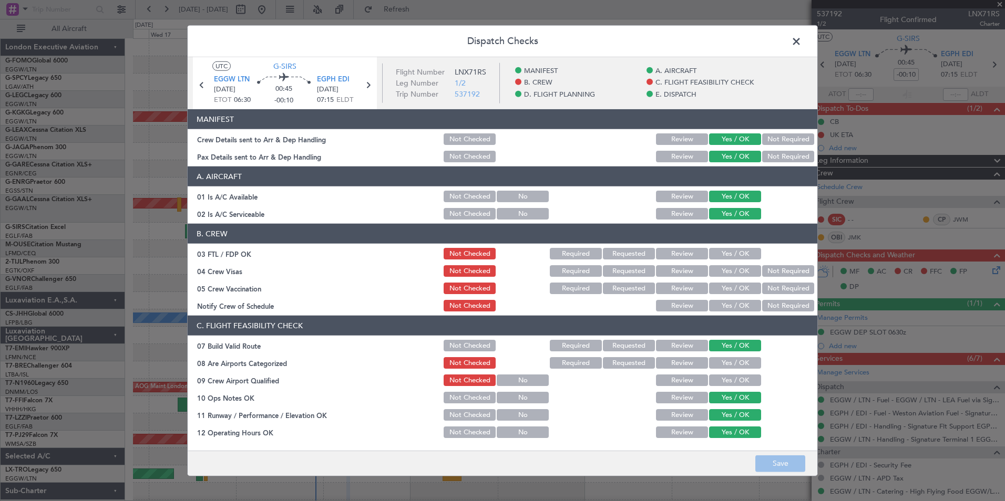
click at [732, 254] on button "Yes / OK" at bounding box center [735, 254] width 52 height 12
click at [762, 276] on button "Not Required" at bounding box center [788, 271] width 52 height 12
click at [763, 292] on button "Not Required" at bounding box center [788, 289] width 52 height 12
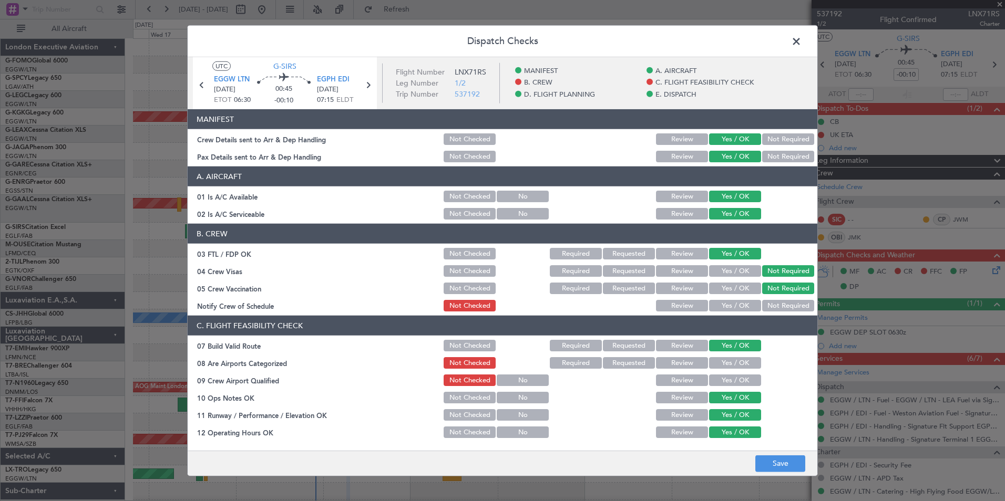
click at [738, 305] on button "Yes / OK" at bounding box center [735, 306] width 52 height 12
click at [733, 365] on button "Yes / OK" at bounding box center [735, 363] width 52 height 12
click at [731, 381] on button "Yes / OK" at bounding box center [735, 381] width 52 height 12
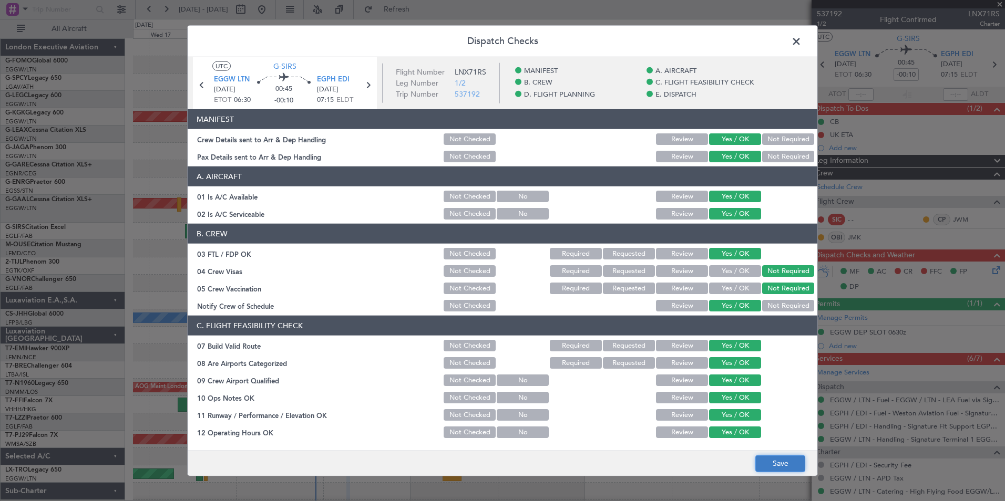
click at [766, 462] on button "Save" at bounding box center [780, 463] width 50 height 17
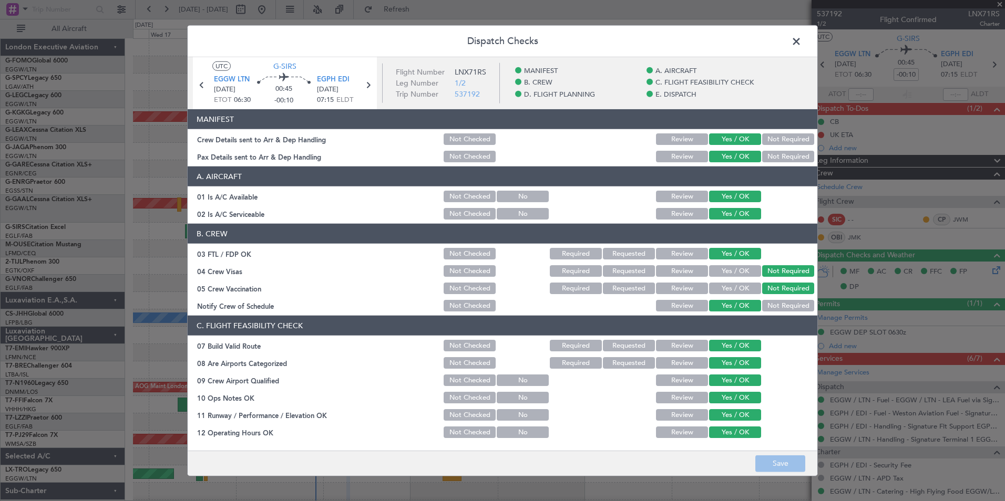
click at [802, 42] on span at bounding box center [802, 44] width 0 height 21
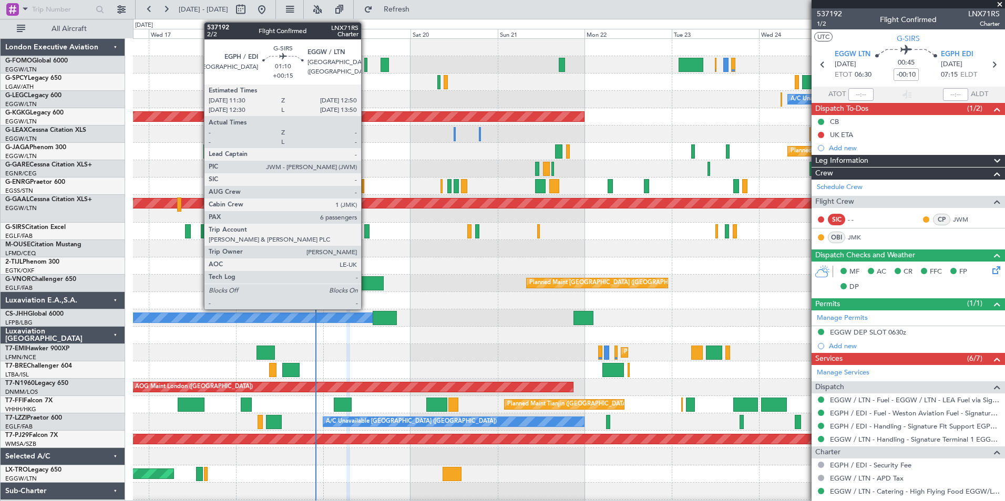
click at [366, 234] on div at bounding box center [366, 231] width 5 height 14
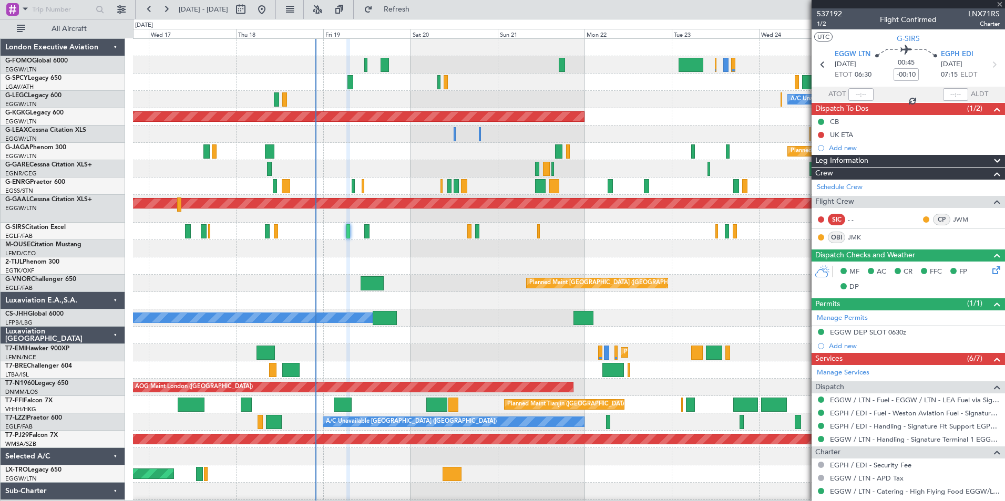
type input "+00:15"
type input "6"
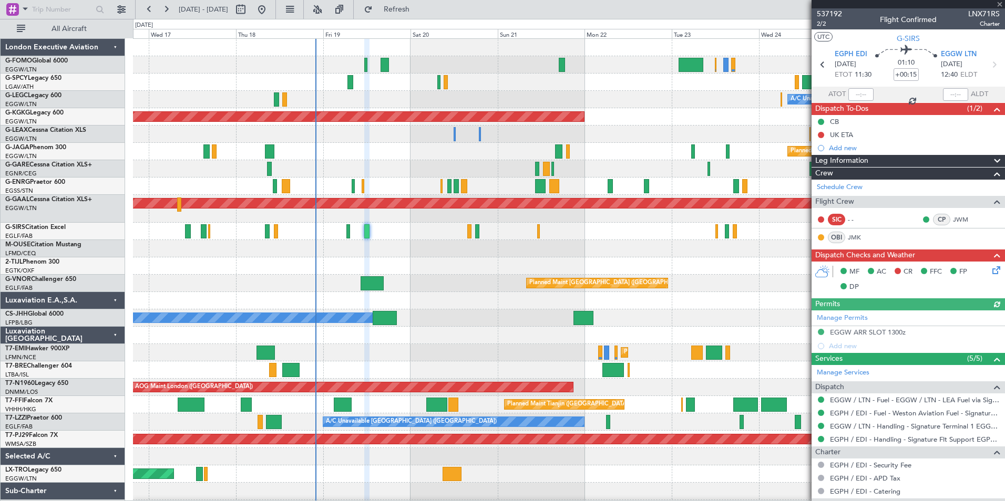
click at [990, 267] on icon at bounding box center [994, 268] width 8 height 8
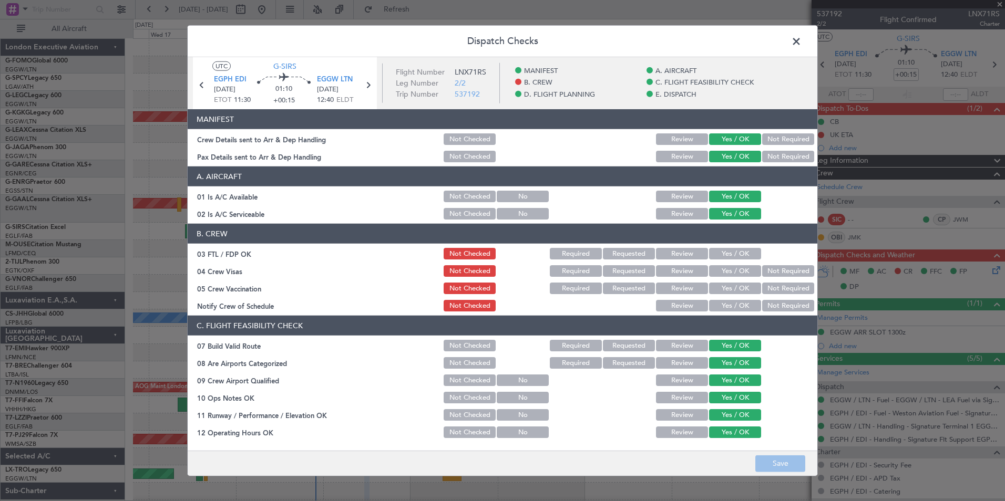
click at [725, 251] on button "Yes / OK" at bounding box center [735, 254] width 52 height 12
click at [778, 272] on button "Not Required" at bounding box center [788, 271] width 52 height 12
click at [772, 293] on button "Not Required" at bounding box center [788, 289] width 52 height 12
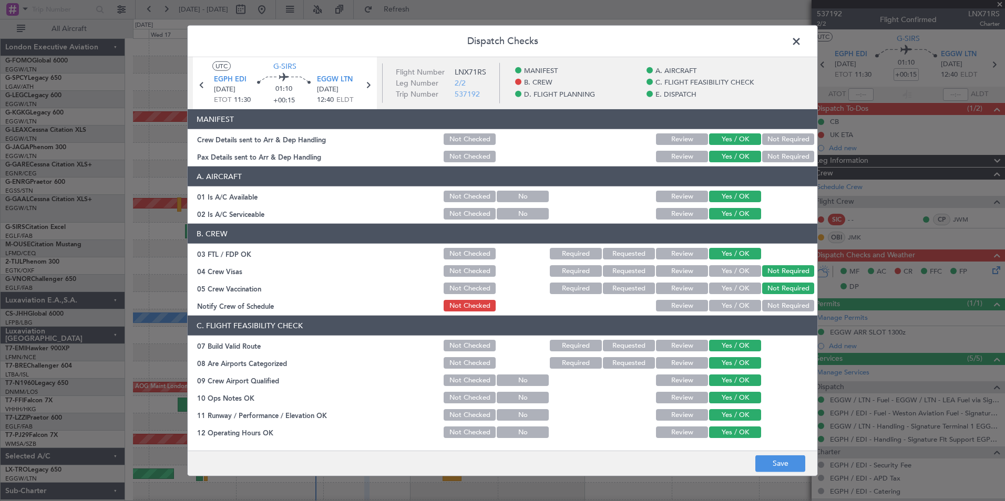
click at [739, 305] on button "Yes / OK" at bounding box center [735, 306] width 52 height 12
click at [775, 462] on button "Save" at bounding box center [780, 463] width 50 height 17
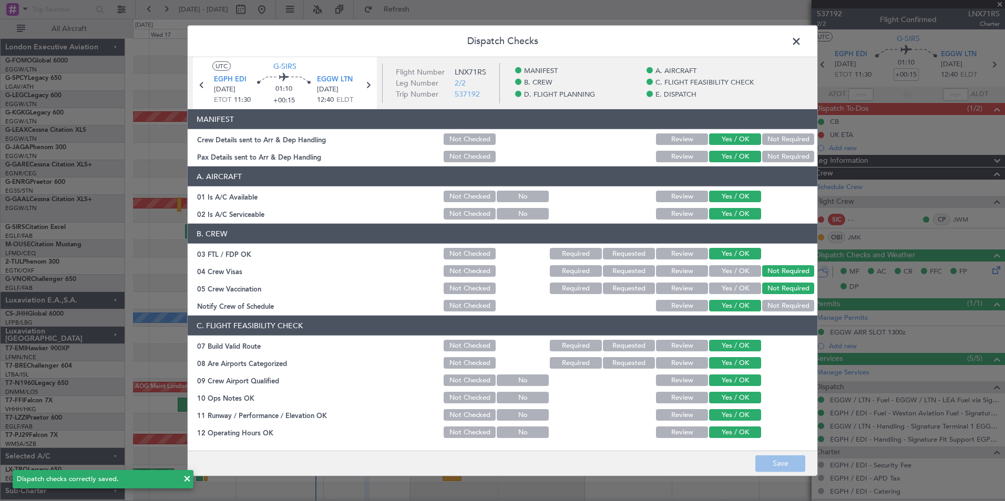
click at [802, 46] on span at bounding box center [802, 44] width 0 height 21
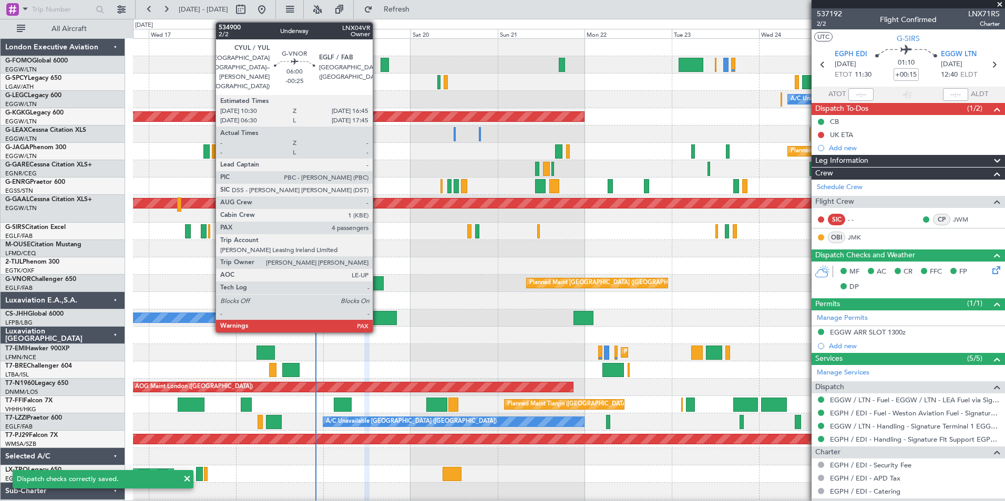
click at [377, 287] on div at bounding box center [372, 283] width 23 height 14
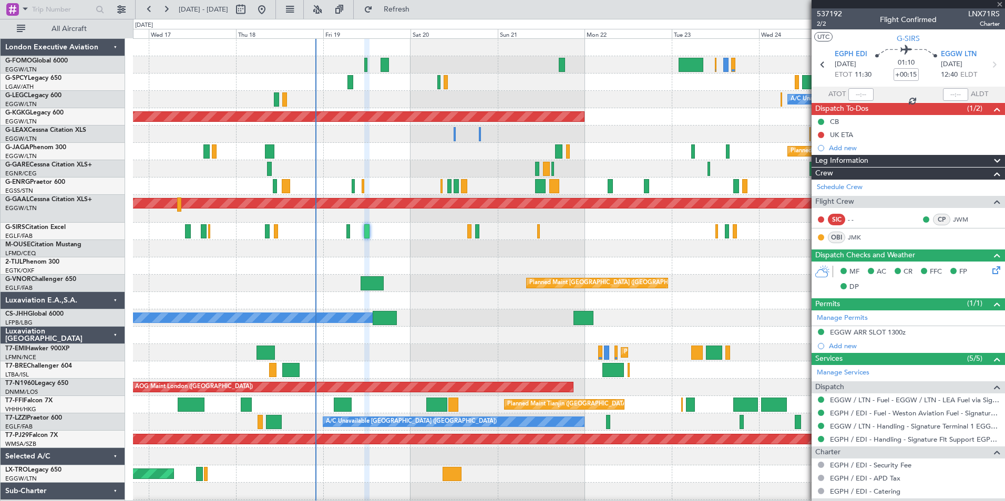
type input "-00:25"
type input "4"
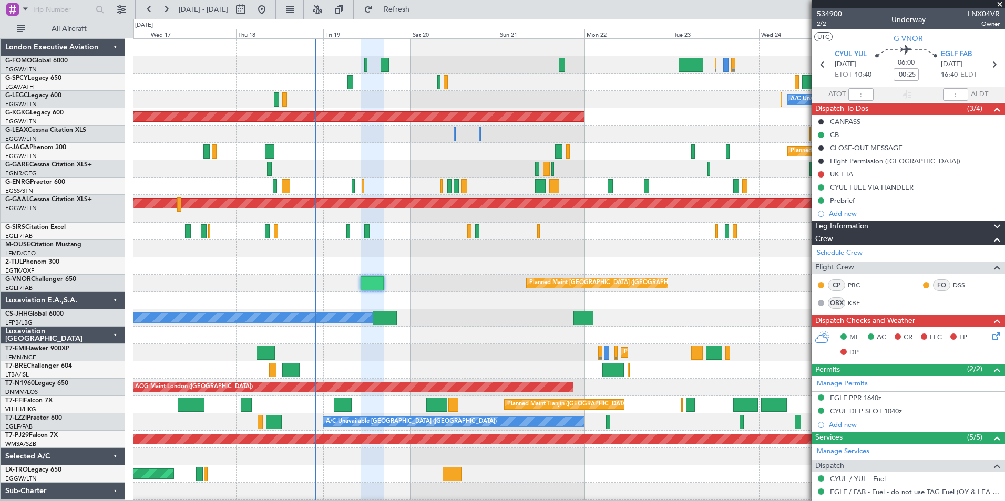
click at [991, 336] on icon at bounding box center [994, 334] width 8 height 8
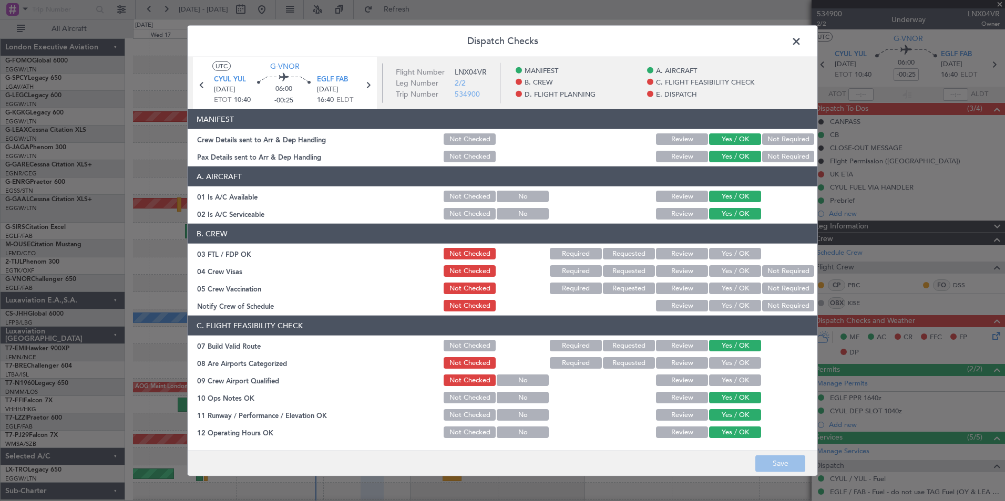
click at [729, 254] on button "Yes / OK" at bounding box center [735, 254] width 52 height 12
click at [774, 276] on button "Not Required" at bounding box center [788, 271] width 52 height 12
click at [772, 285] on button "Not Required" at bounding box center [788, 289] width 52 height 12
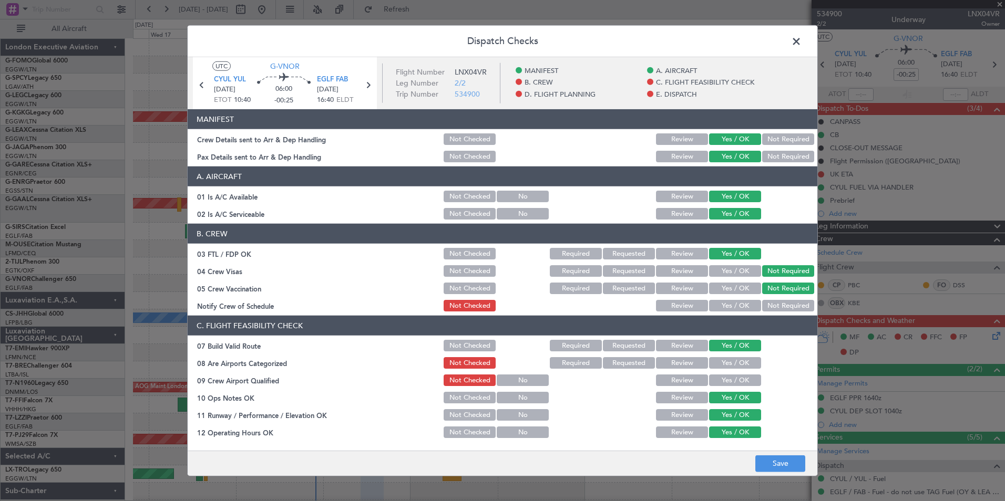
click at [743, 303] on button "Yes / OK" at bounding box center [735, 306] width 52 height 12
click at [726, 358] on button "Yes / OK" at bounding box center [735, 363] width 52 height 12
click at [719, 381] on button "Yes / OK" at bounding box center [735, 381] width 52 height 12
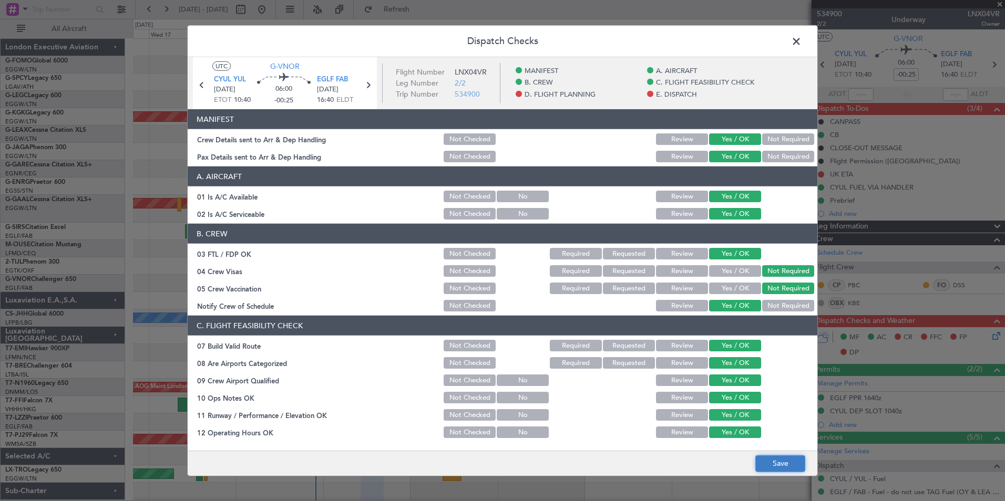
click at [779, 464] on button "Save" at bounding box center [780, 463] width 50 height 17
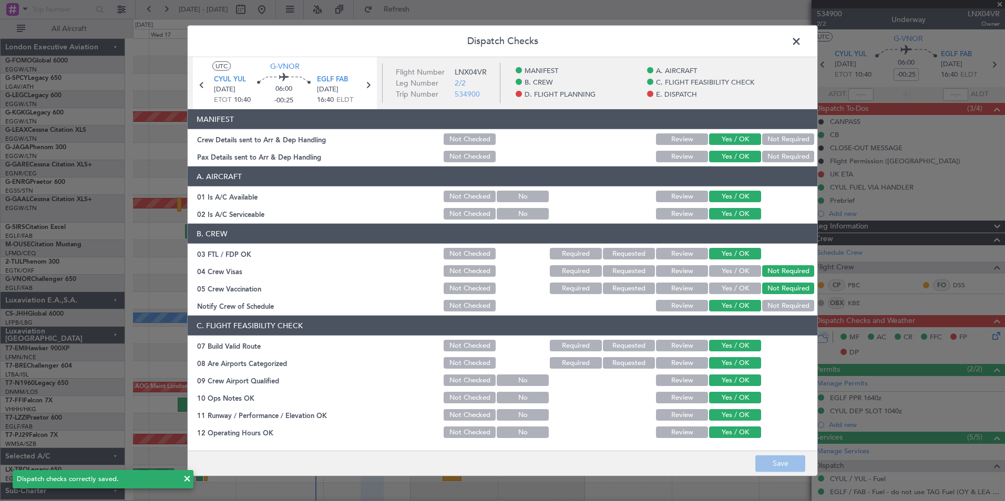
click at [802, 36] on span at bounding box center [802, 44] width 0 height 21
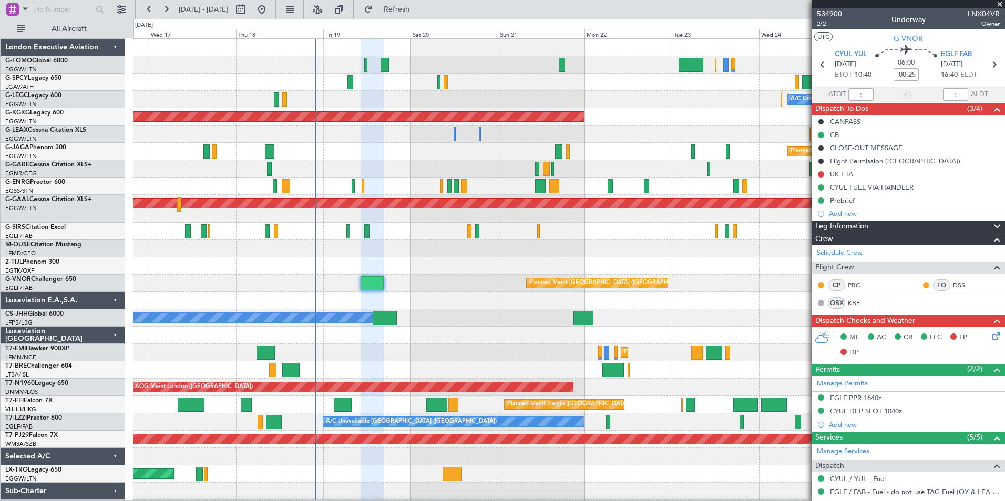
click at [381, 325] on div "Planned Maint [GEOGRAPHIC_DATA] ([GEOGRAPHIC_DATA]) Owner" at bounding box center [569, 318] width 872 height 17
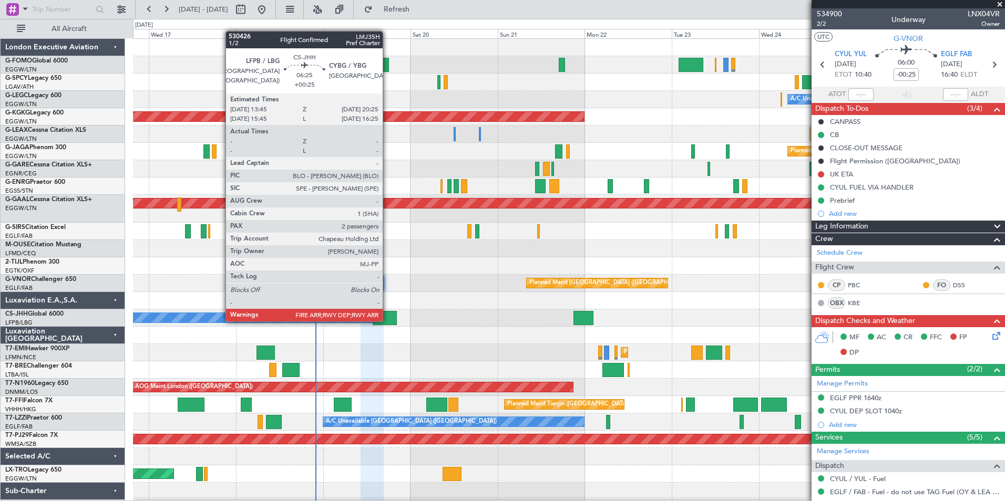
click at [387, 321] on div at bounding box center [385, 318] width 25 height 14
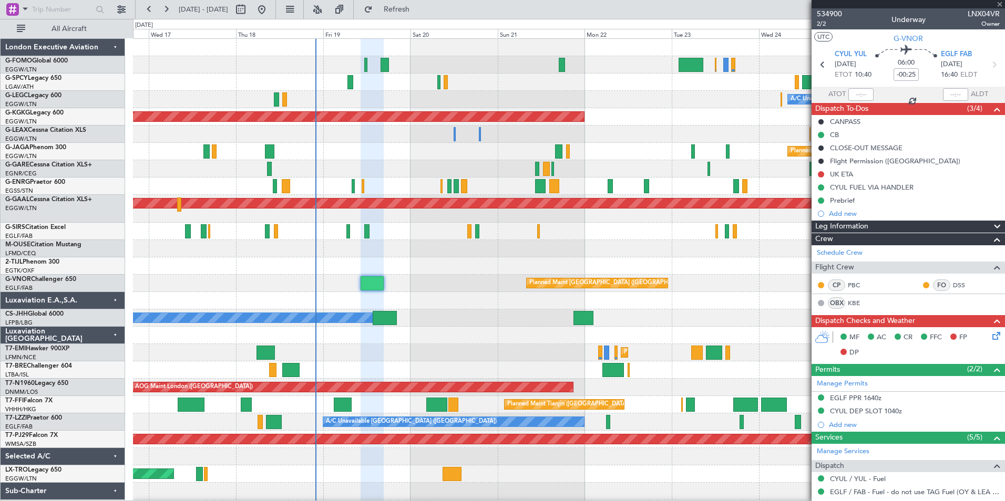
type input "+00:25"
type input "2"
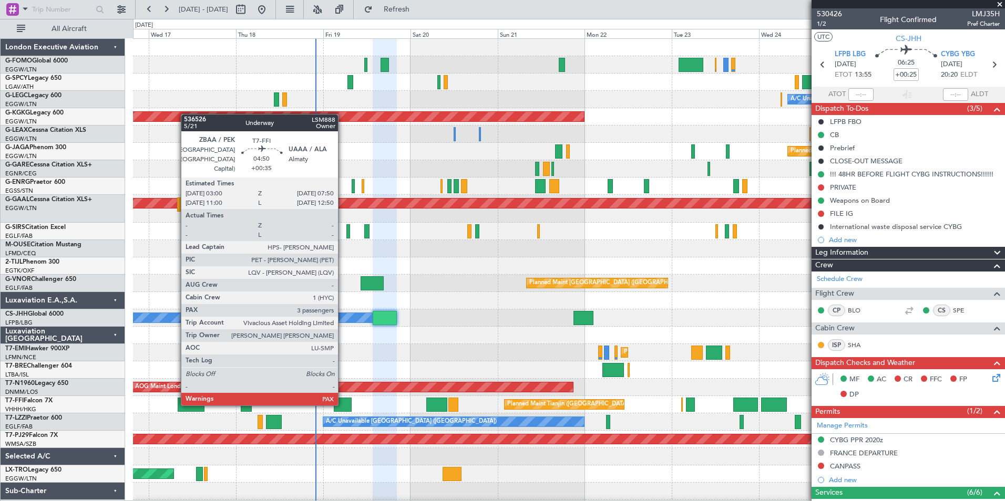
click at [343, 404] on div at bounding box center [343, 405] width 18 height 14
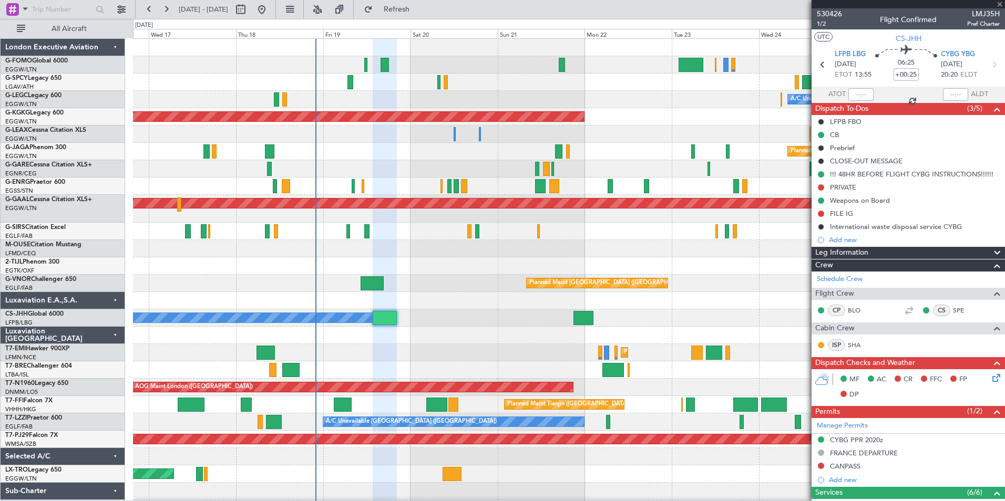
type input "+00:35"
type input "3"
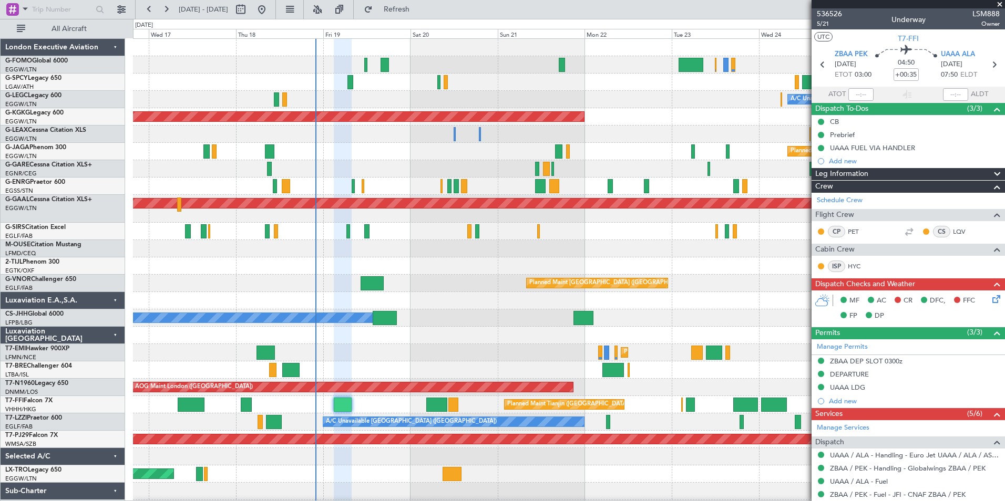
click at [990, 300] on icon at bounding box center [994, 297] width 8 height 8
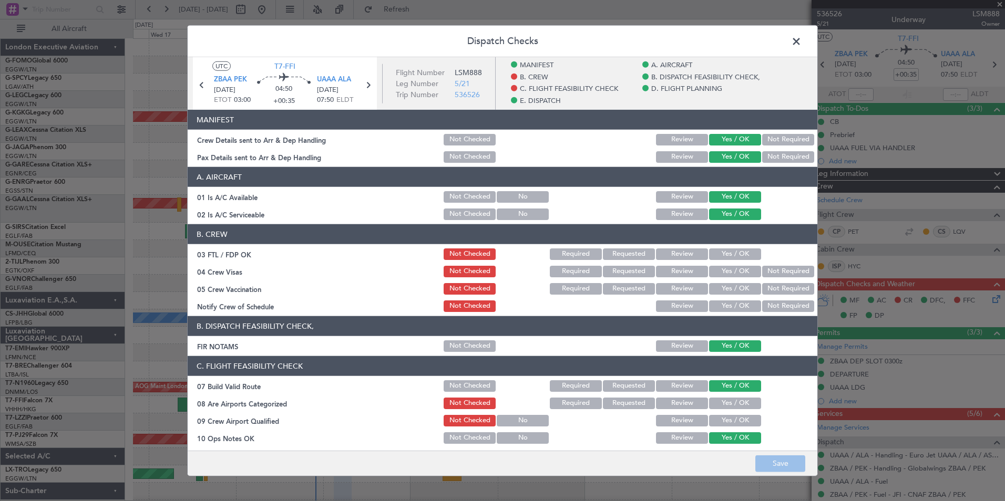
click at [802, 45] on span at bounding box center [802, 44] width 0 height 21
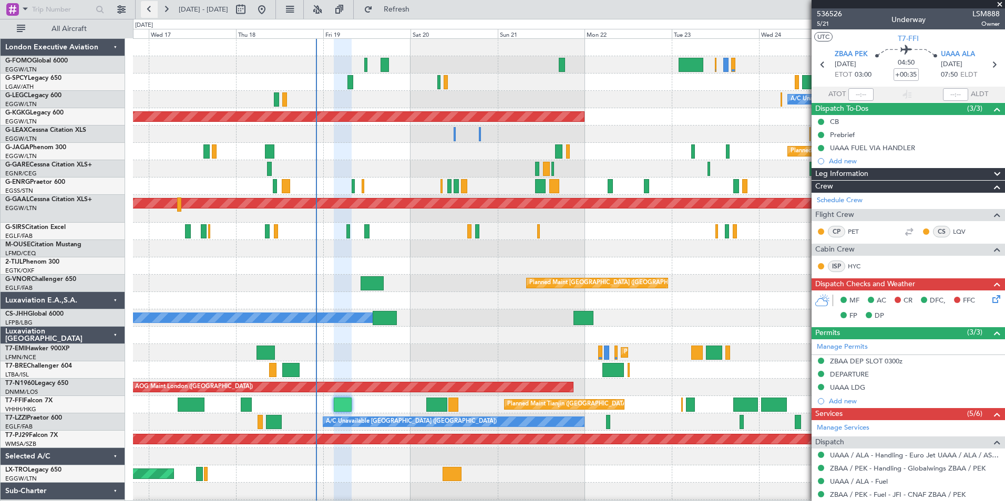
click at [142, 13] on button at bounding box center [149, 9] width 17 height 17
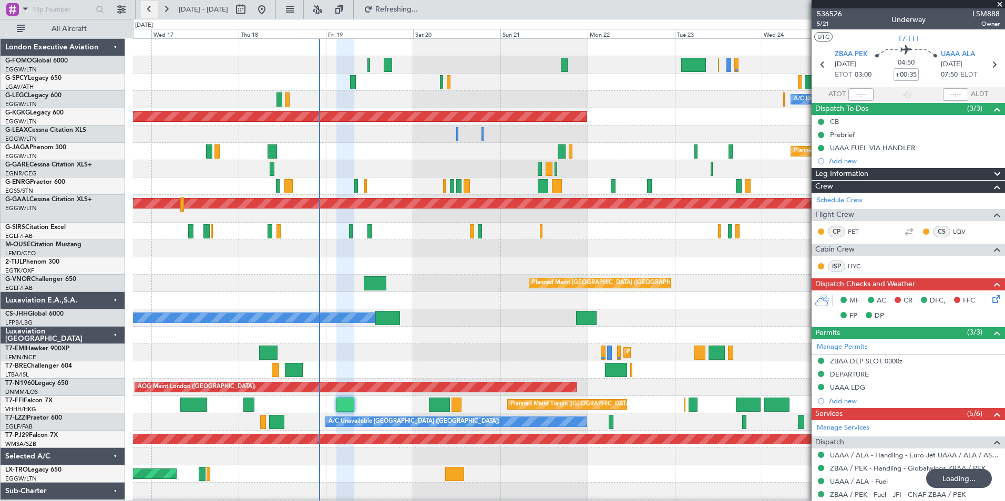
click at [142, 13] on button at bounding box center [149, 9] width 17 height 17
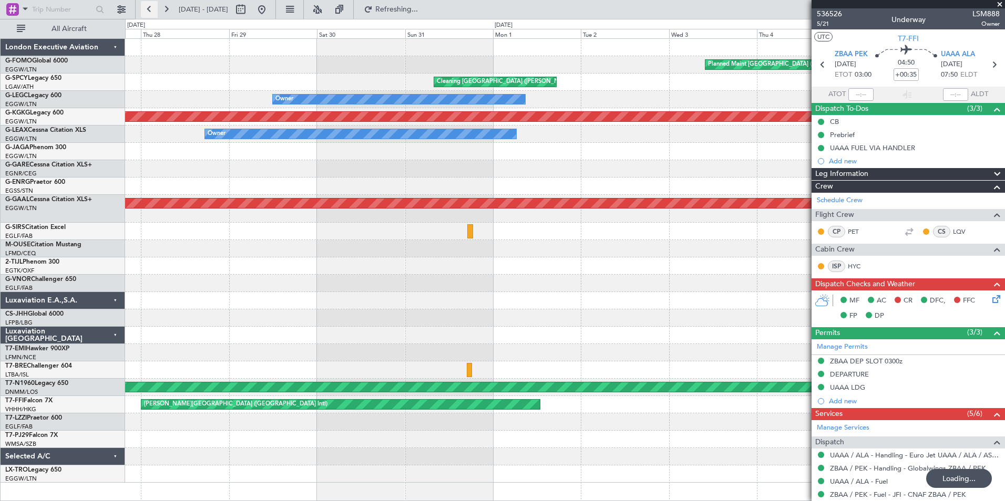
click at [142, 13] on button at bounding box center [149, 9] width 17 height 17
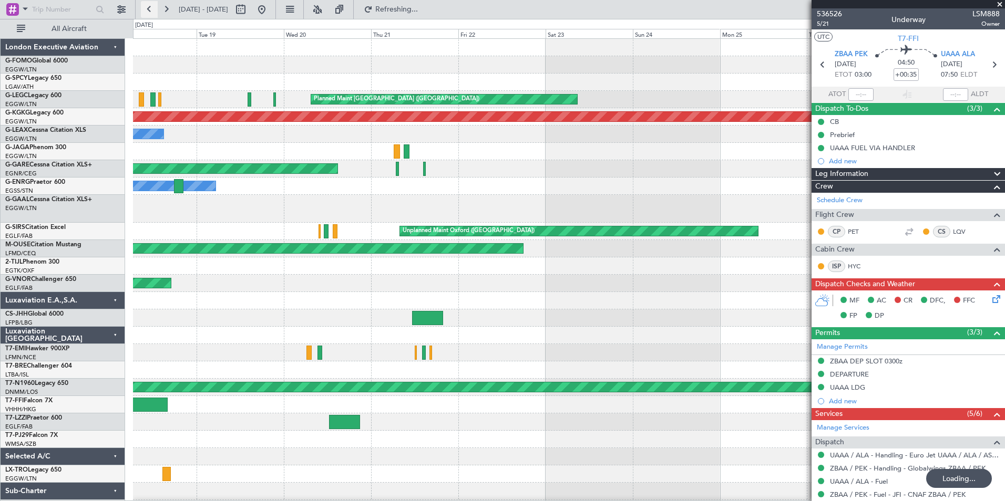
click at [142, 13] on button at bounding box center [149, 9] width 17 height 17
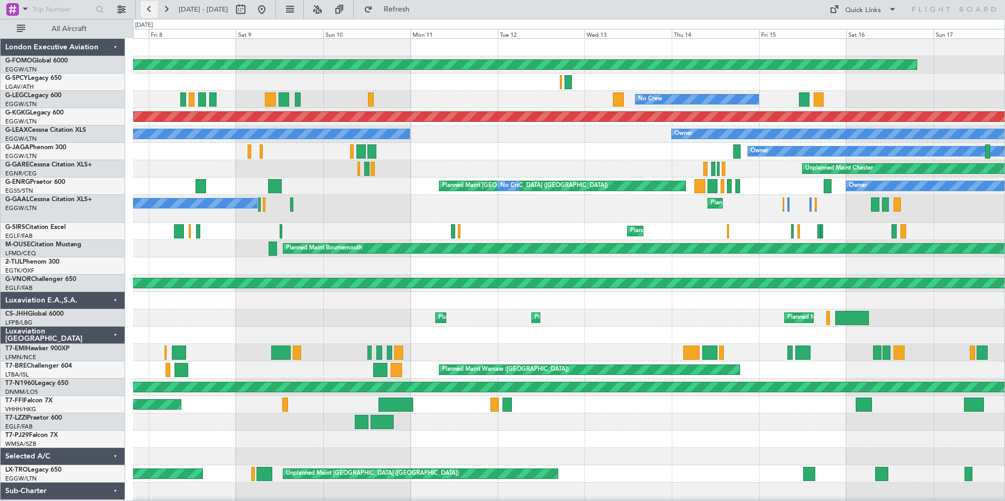
click at [145, 12] on button at bounding box center [149, 9] width 17 height 17
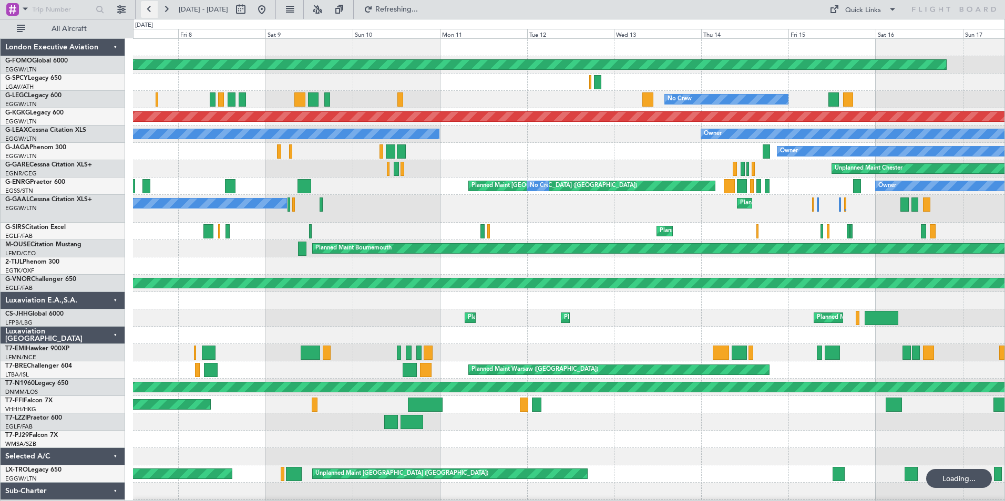
click at [145, 12] on button at bounding box center [149, 9] width 17 height 17
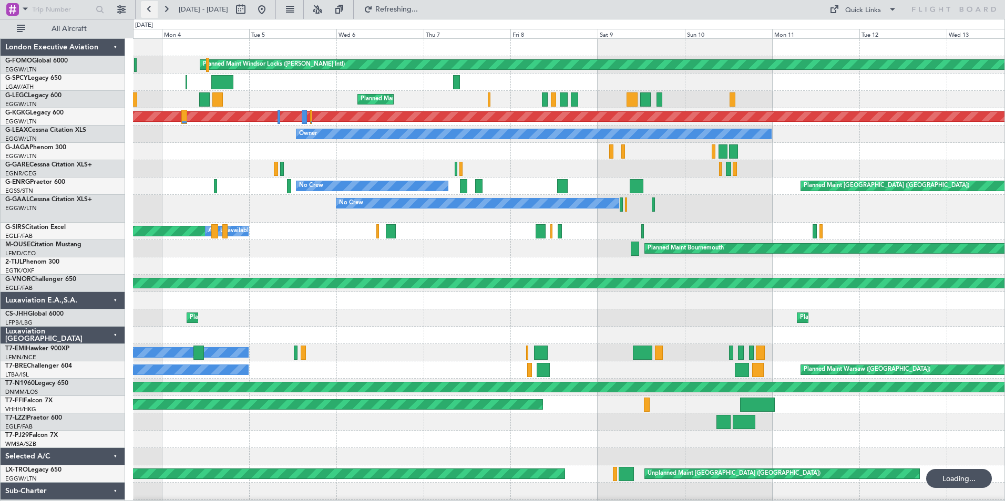
click at [145, 12] on button at bounding box center [149, 9] width 17 height 17
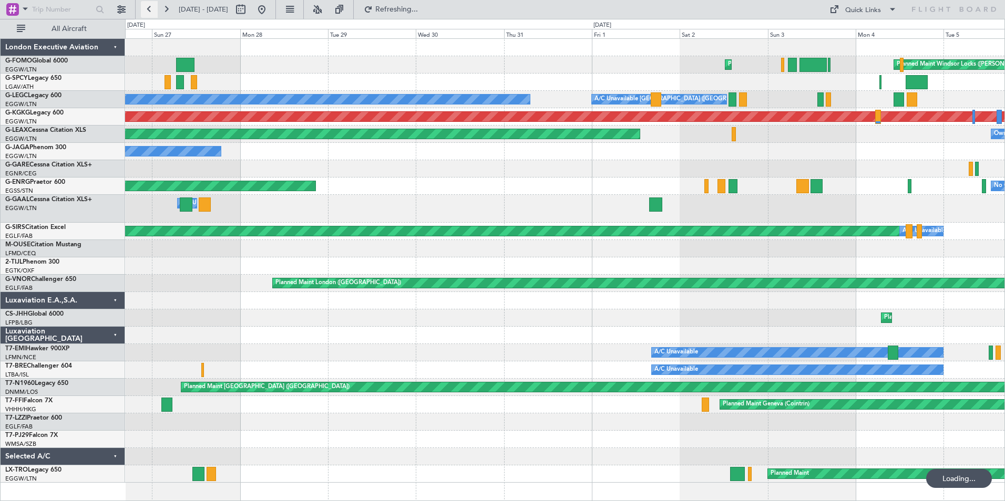
click at [145, 12] on button at bounding box center [149, 9] width 17 height 17
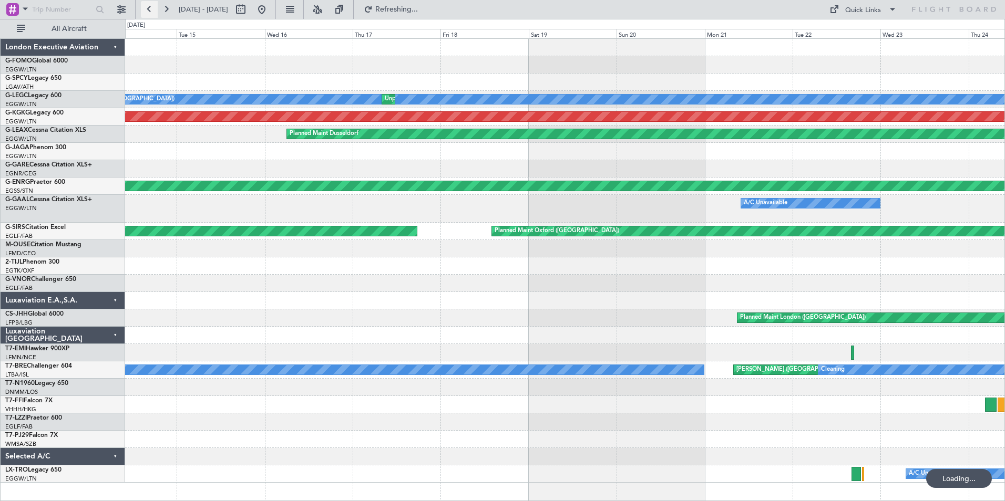
click at [145, 12] on button at bounding box center [149, 9] width 17 height 17
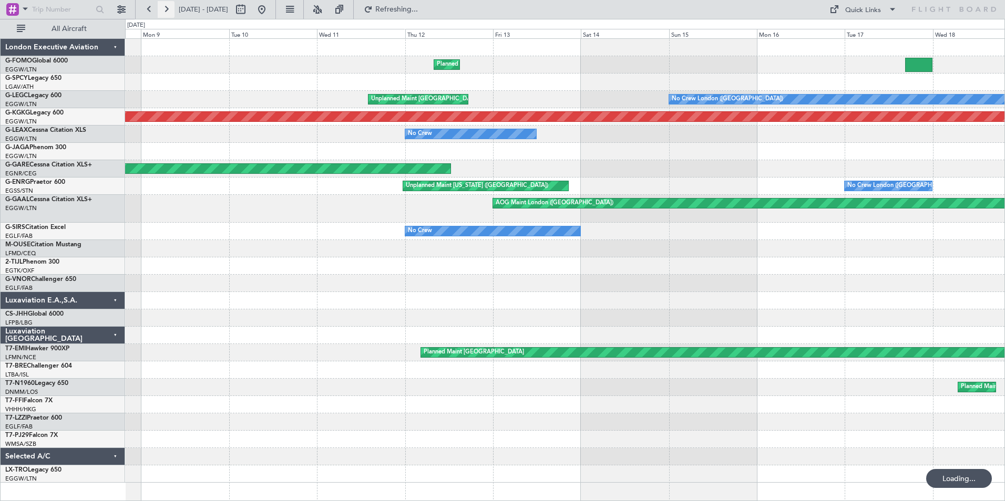
click at [172, 12] on button at bounding box center [166, 9] width 17 height 17
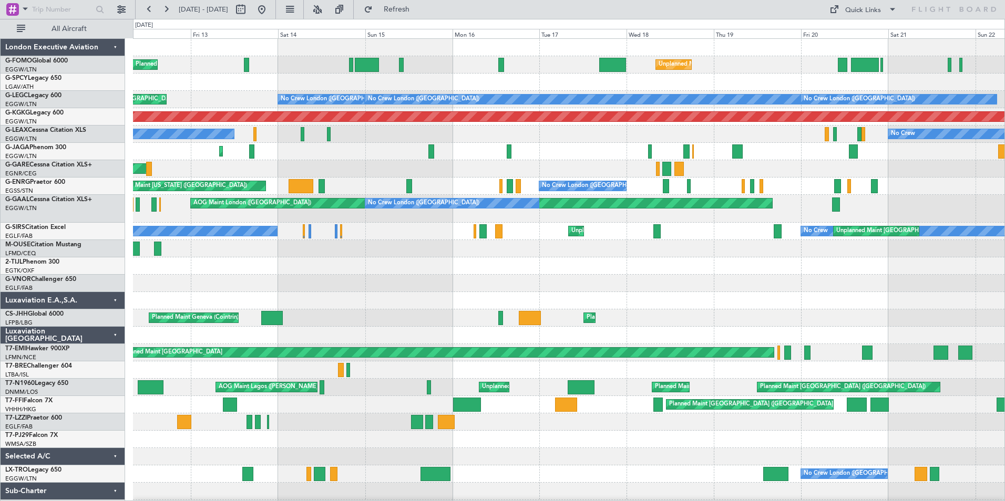
click at [941, 370] on div "Unplanned Maint [GEOGRAPHIC_DATA] ([GEOGRAPHIC_DATA]) Planned Maint [GEOGRAPHIC…" at bounding box center [569, 278] width 872 height 479
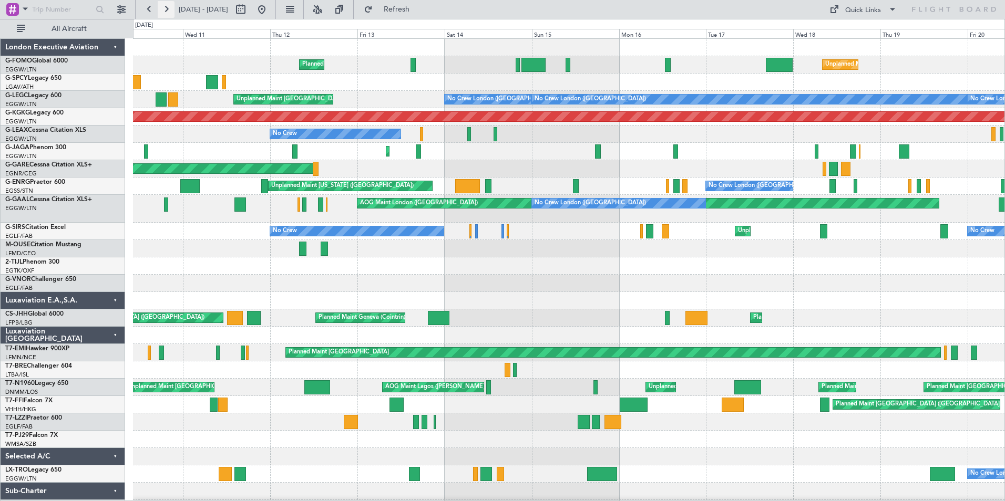
click at [163, 14] on button at bounding box center [166, 9] width 17 height 17
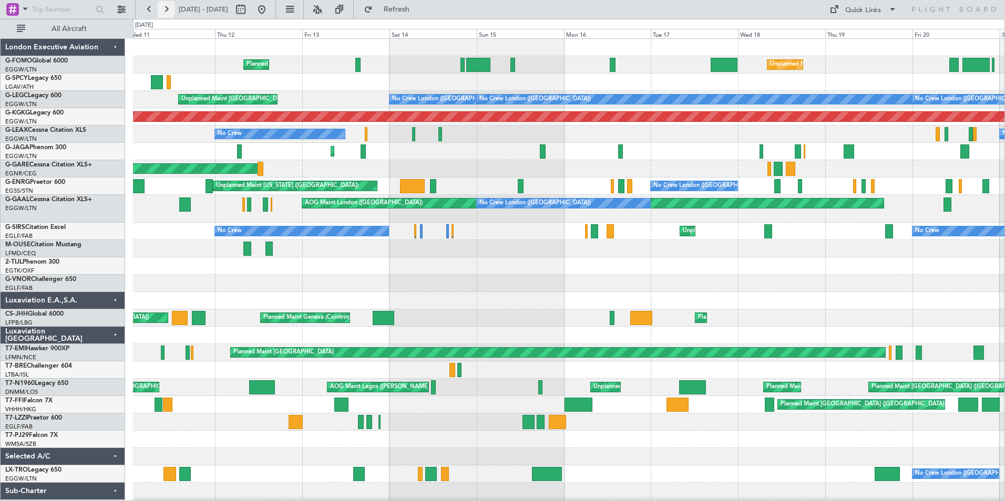
click at [163, 14] on button at bounding box center [166, 9] width 17 height 17
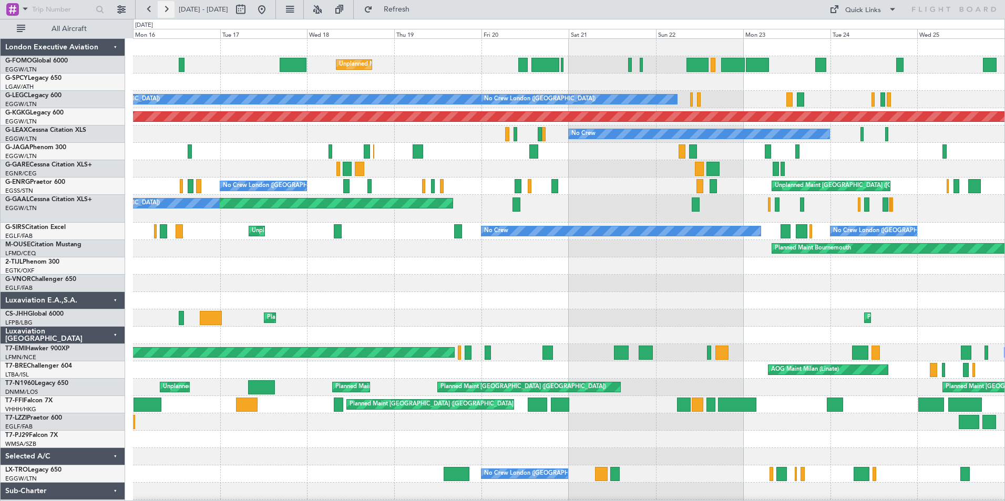
click at [163, 14] on button at bounding box center [166, 9] width 17 height 17
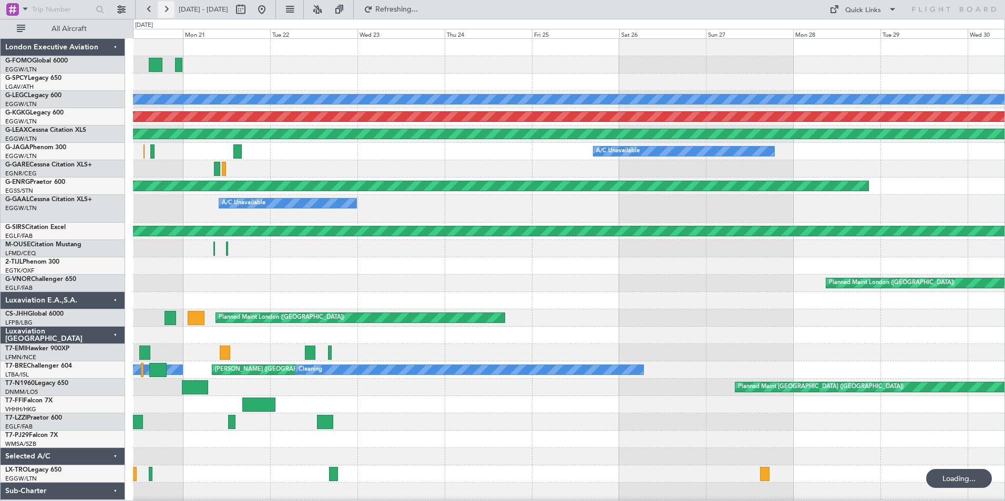
click at [163, 14] on button at bounding box center [166, 9] width 17 height 17
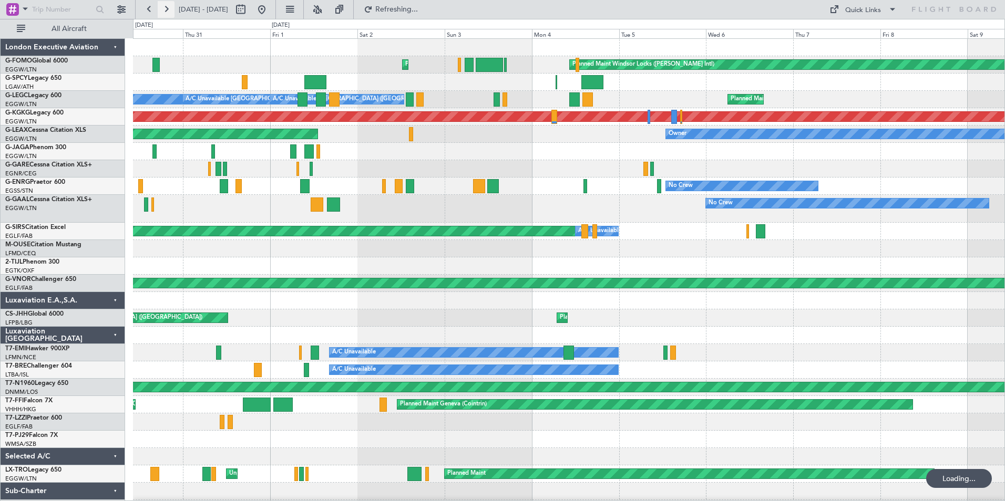
click at [163, 14] on button at bounding box center [166, 9] width 17 height 17
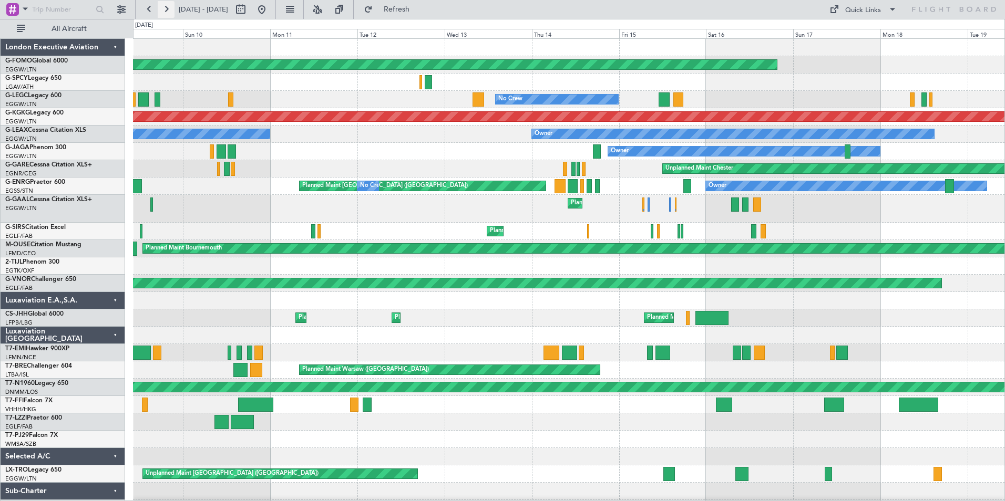
click at [166, 9] on button at bounding box center [166, 9] width 17 height 17
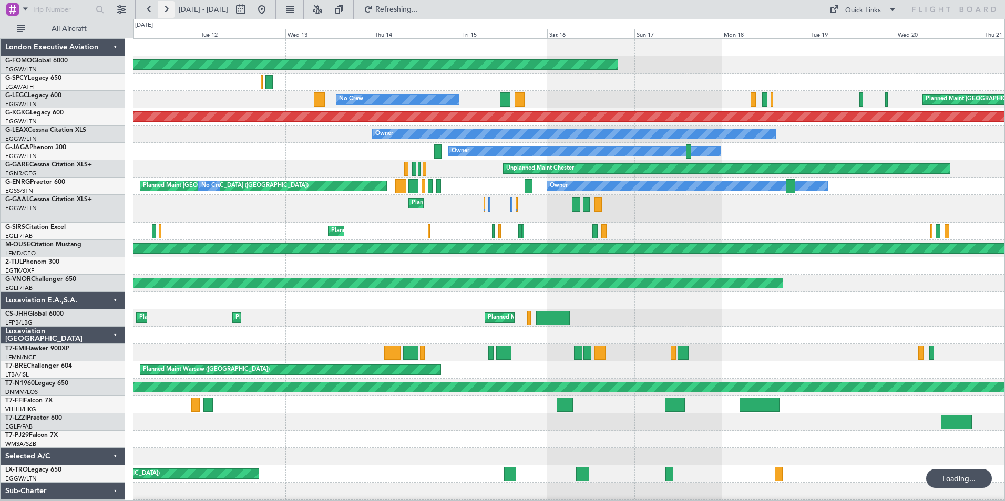
click at [166, 9] on button at bounding box center [166, 9] width 17 height 17
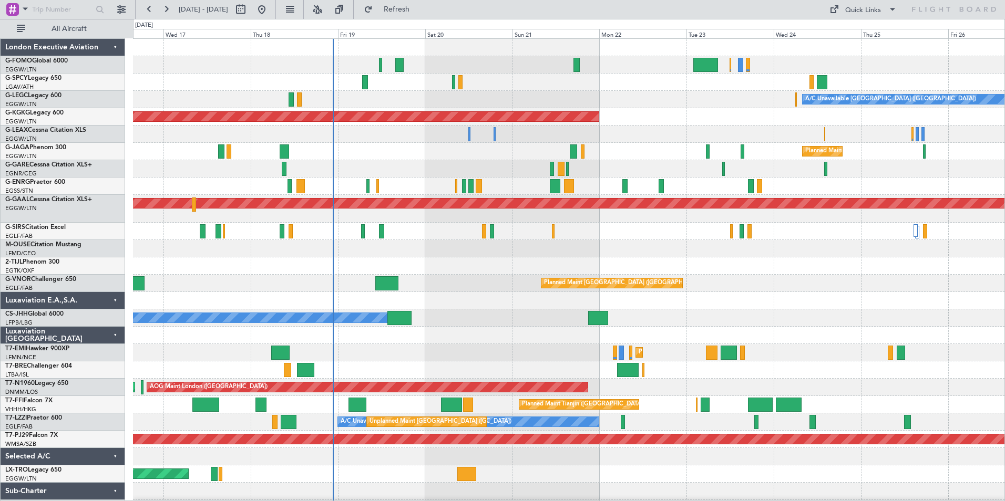
click at [0, 501] on html "[DATE] - [DATE] Refresh Quick Links All Aircraft A/C Unavailable [GEOGRAPHIC_DA…" at bounding box center [502, 250] width 1005 height 501
click at [169, 7] on button at bounding box center [166, 9] width 17 height 17
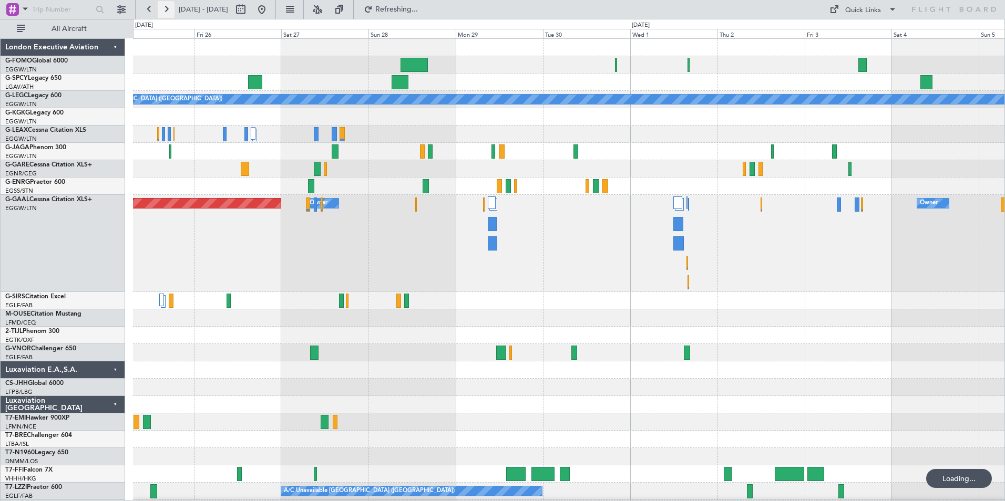
click at [169, 7] on button at bounding box center [166, 9] width 17 height 17
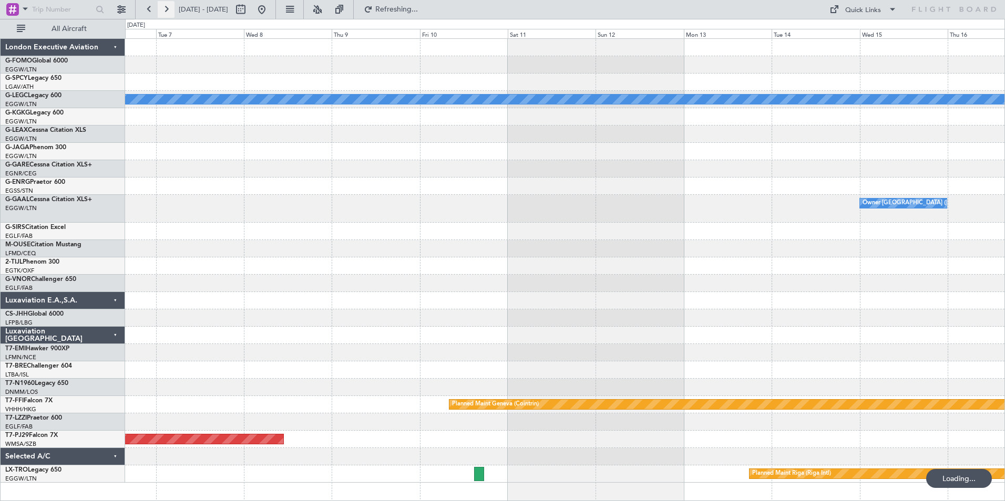
click at [169, 7] on button at bounding box center [166, 9] width 17 height 17
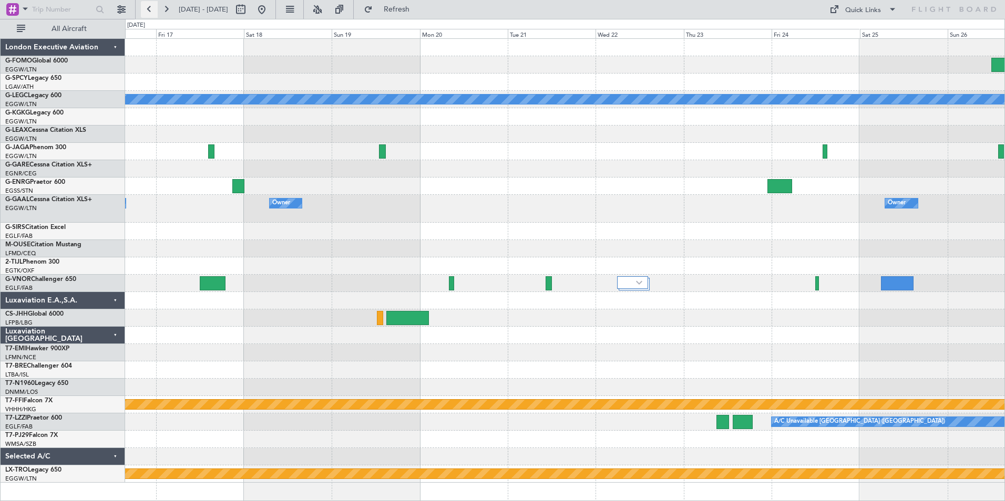
click at [148, 11] on button at bounding box center [149, 9] width 17 height 17
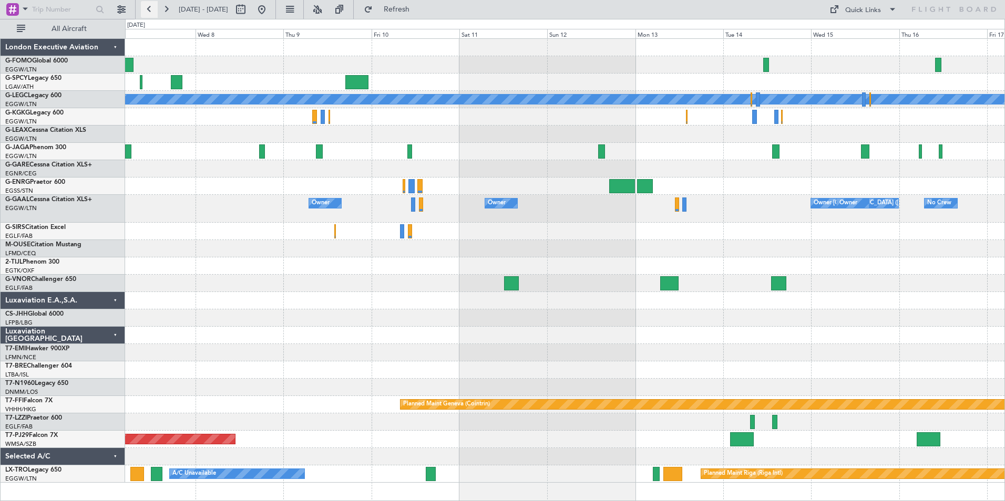
click at [148, 11] on button at bounding box center [149, 9] width 17 height 17
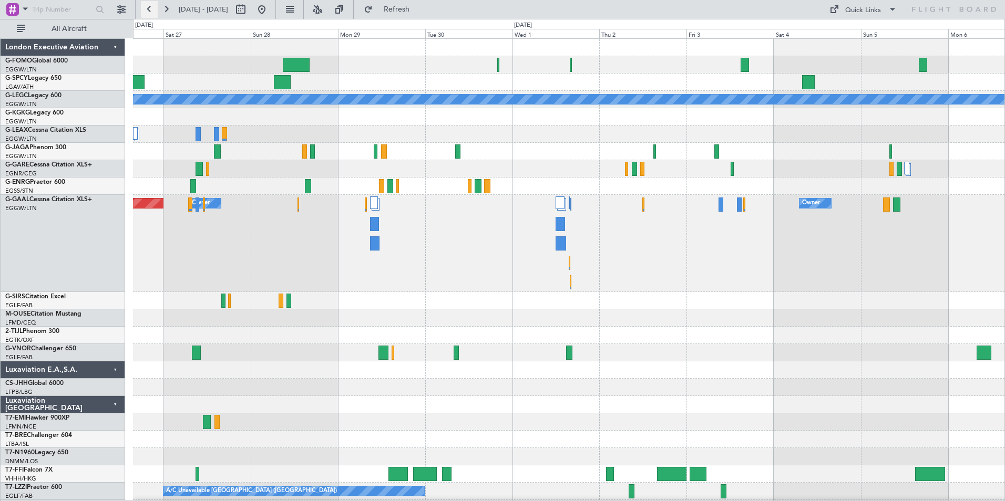
click at [148, 11] on button at bounding box center [149, 9] width 17 height 17
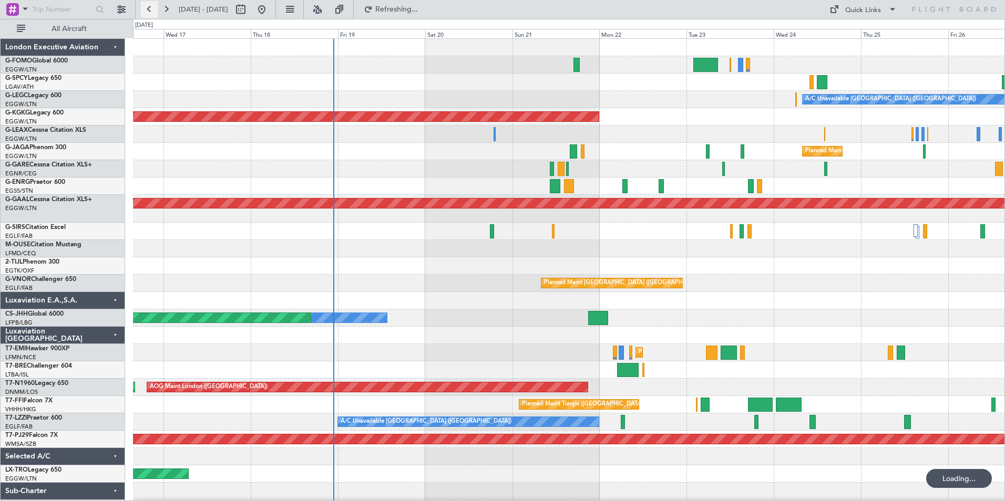
click at [148, 11] on button at bounding box center [149, 9] width 17 height 17
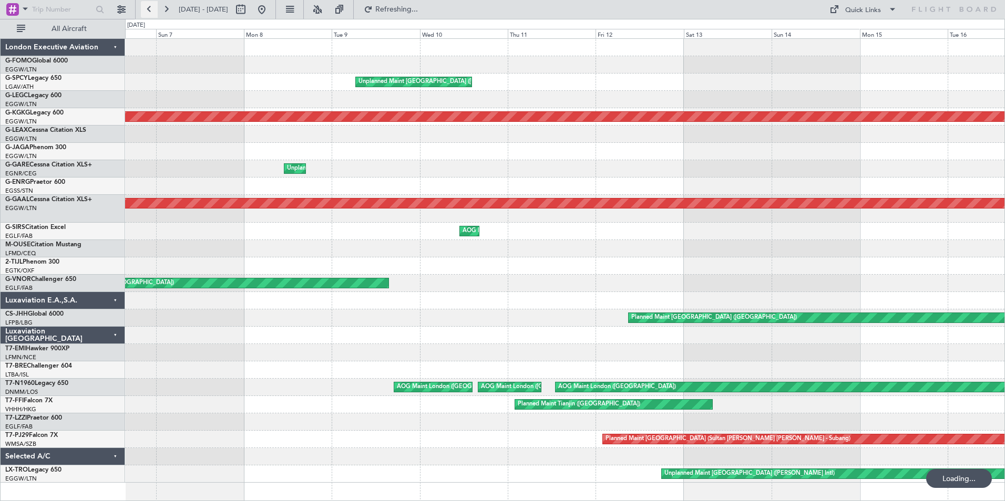
click at [148, 11] on button at bounding box center [149, 9] width 17 height 17
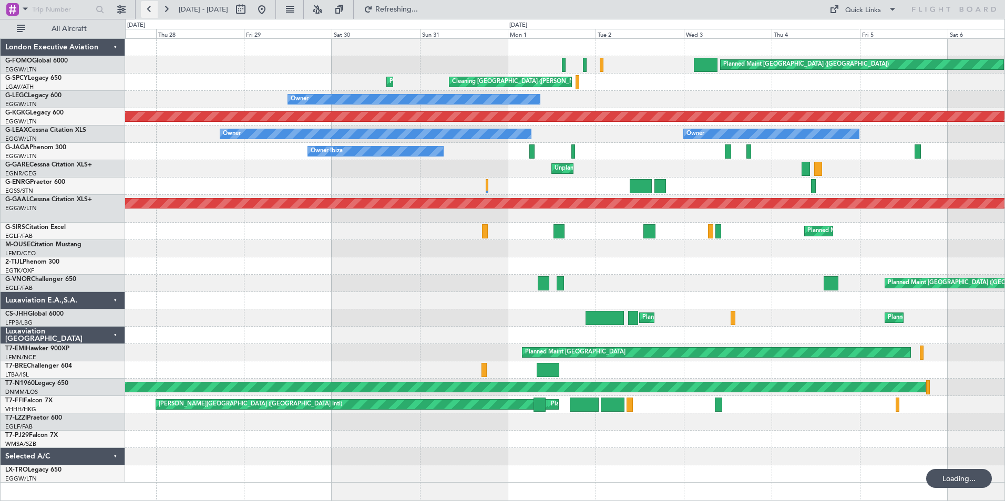
click at [148, 11] on button at bounding box center [149, 9] width 17 height 17
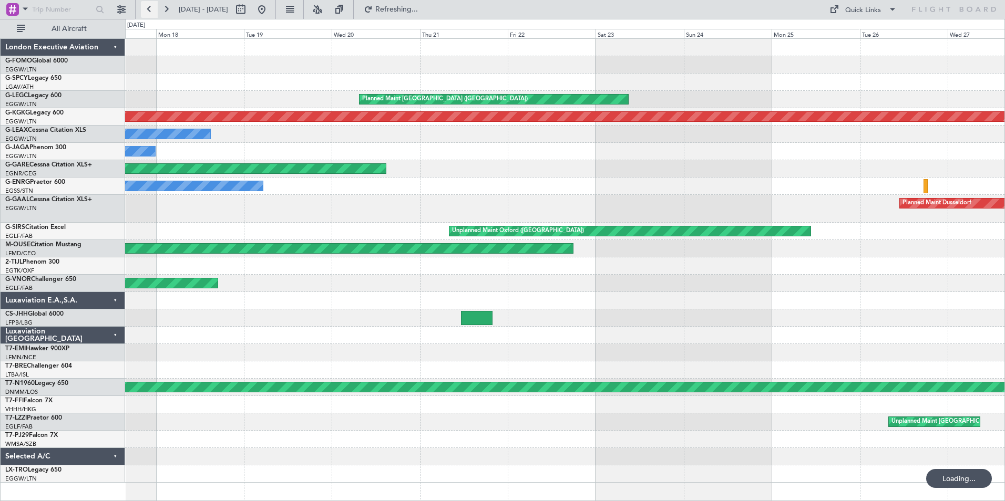
click at [148, 11] on button at bounding box center [149, 9] width 17 height 17
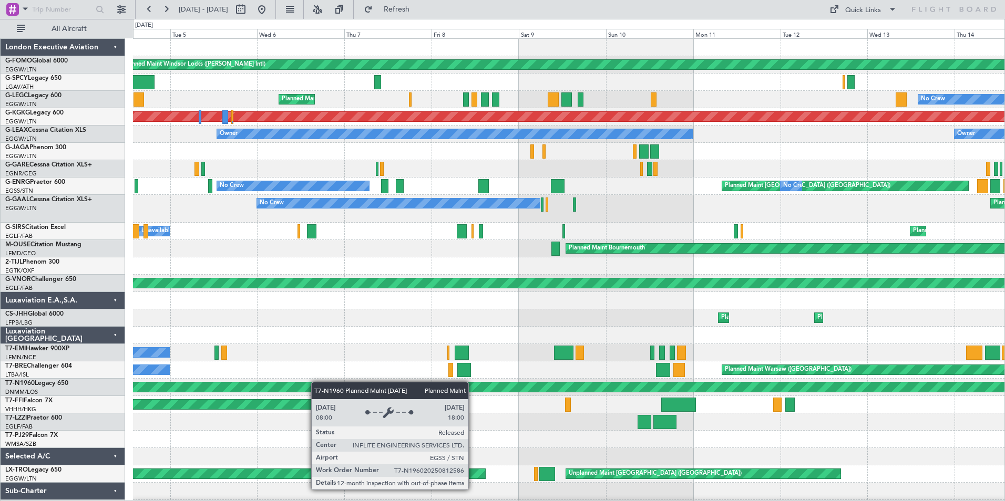
click at [317, 383] on div "Planned Maint Windsor Locks ([PERSON_NAME] Intl) Planned Maint [GEOGRAPHIC_DATA…" at bounding box center [569, 296] width 872 height 514
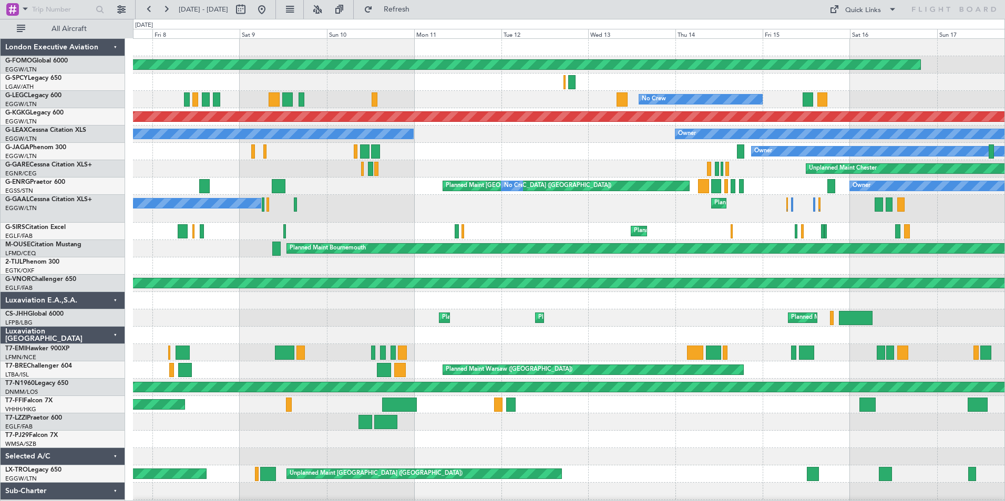
click at [169, 420] on div "Planned Maint Windsor Locks ([PERSON_NAME] Intl) No Crew Planned Maint [GEOGRAP…" at bounding box center [569, 296] width 872 height 514
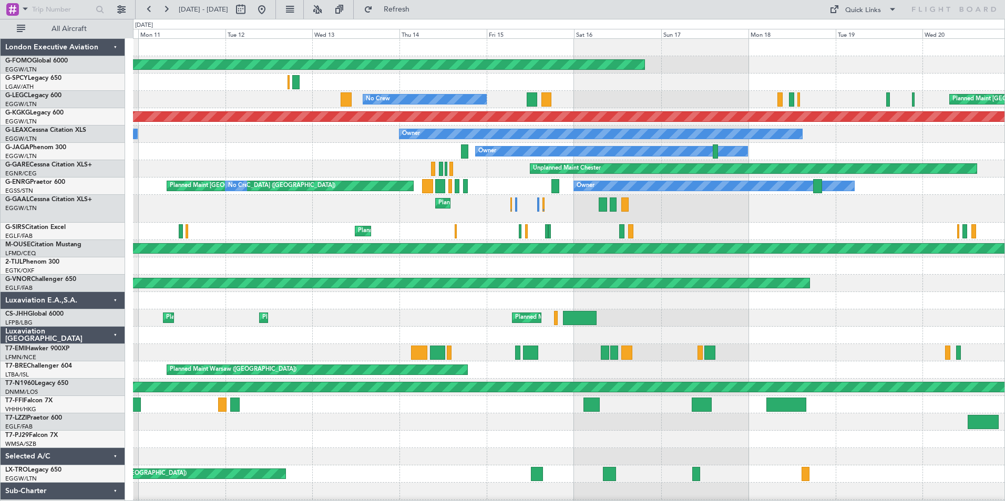
click at [744, 238] on div "Planned Maint [GEOGRAPHIC_DATA] ([GEOGRAPHIC_DATA]) Unplanned Maint [GEOGRAPHIC…" at bounding box center [569, 231] width 872 height 17
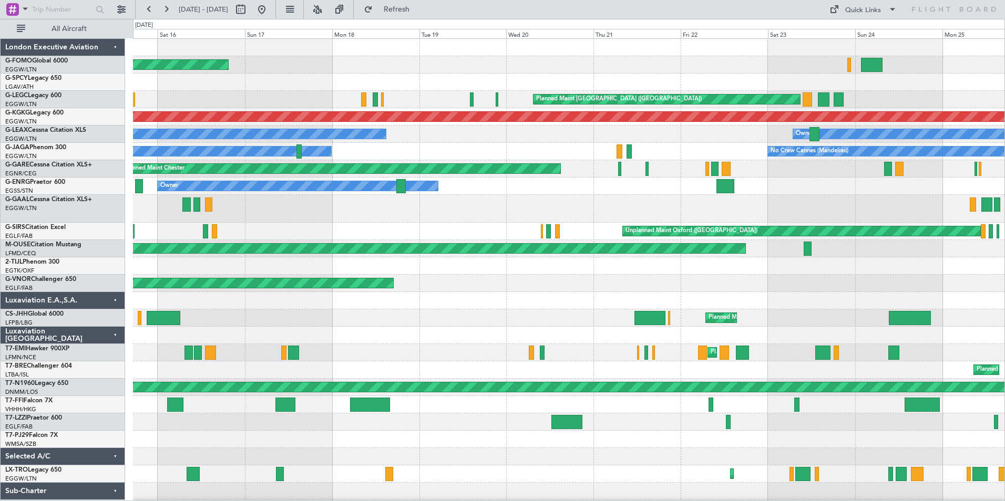
click at [188, 223] on div "Planned Maint Windsor Locks ([PERSON_NAME] Intl) Planned Maint [GEOGRAPHIC_DATA…" at bounding box center [569, 287] width 872 height 496
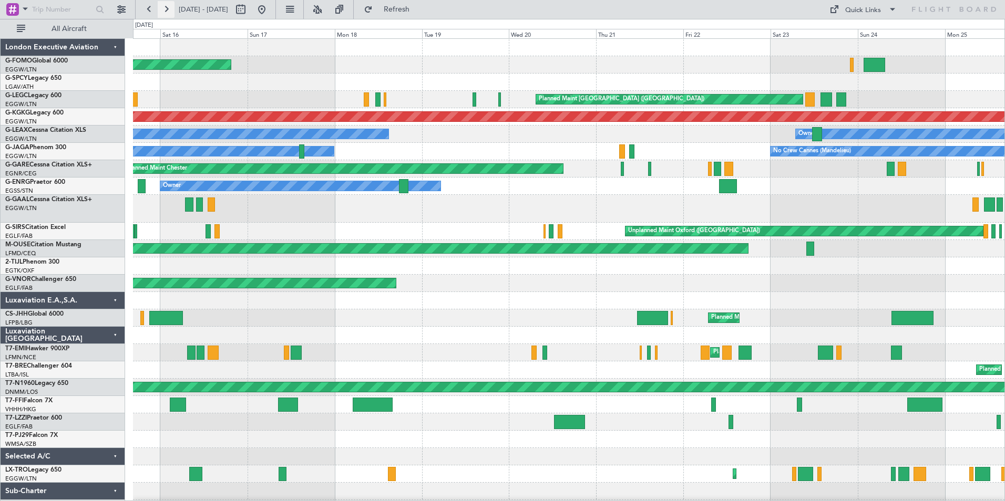
click at [172, 13] on button at bounding box center [166, 9] width 17 height 17
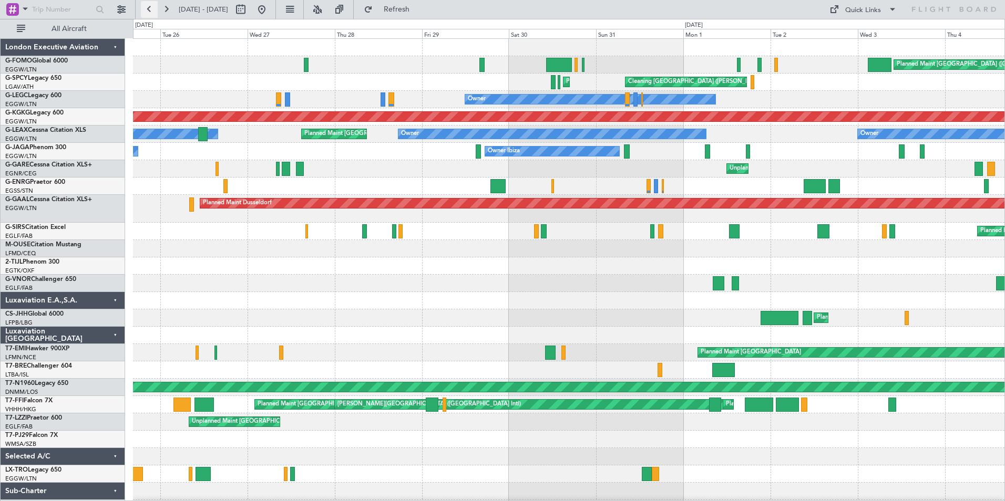
click at [154, 11] on button at bounding box center [149, 9] width 17 height 17
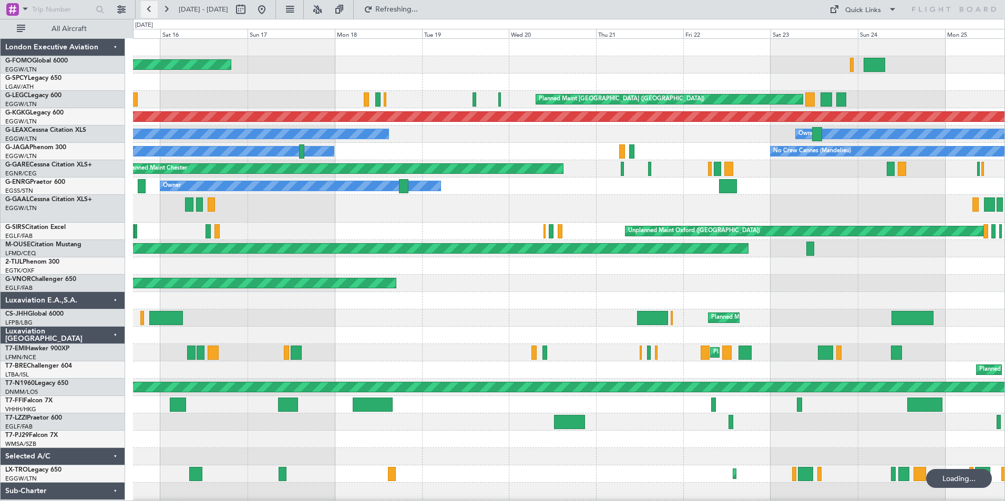
click at [154, 11] on button at bounding box center [149, 9] width 17 height 17
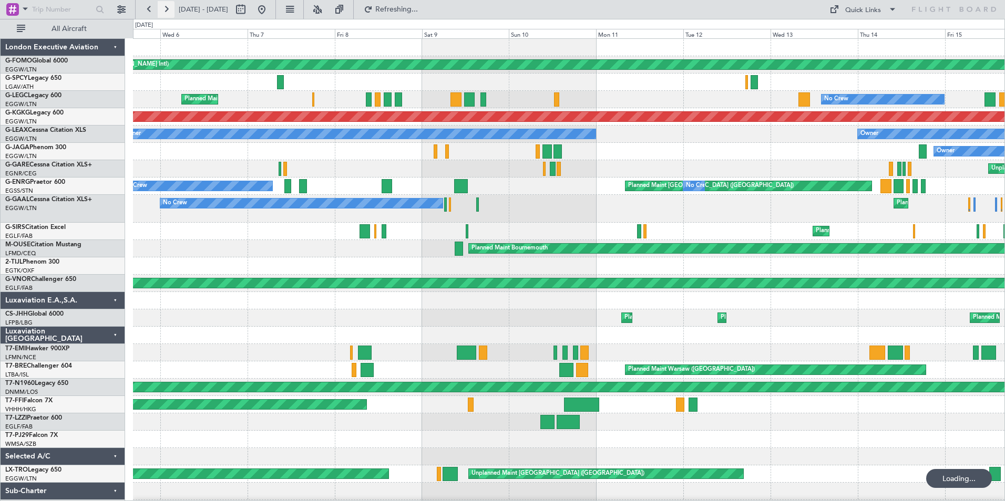
click at [166, 8] on button at bounding box center [166, 9] width 17 height 17
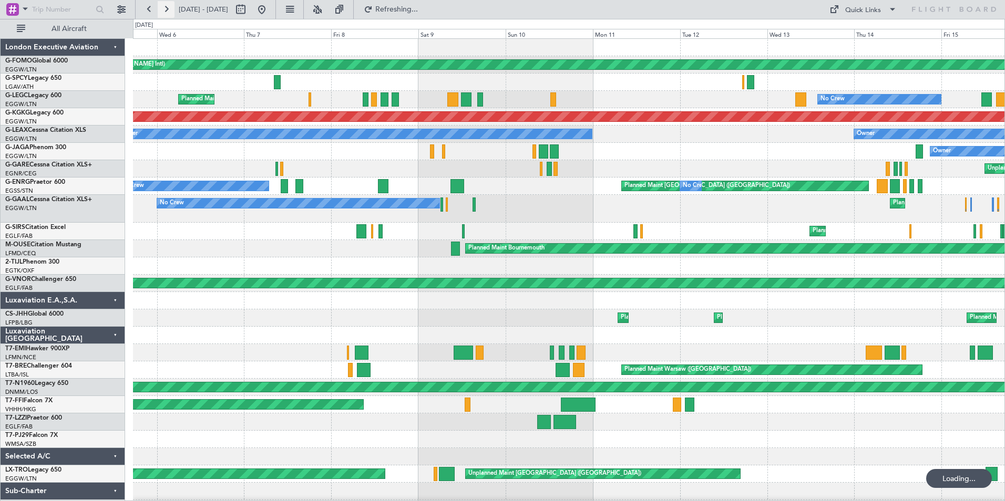
click at [166, 8] on button at bounding box center [166, 9] width 17 height 17
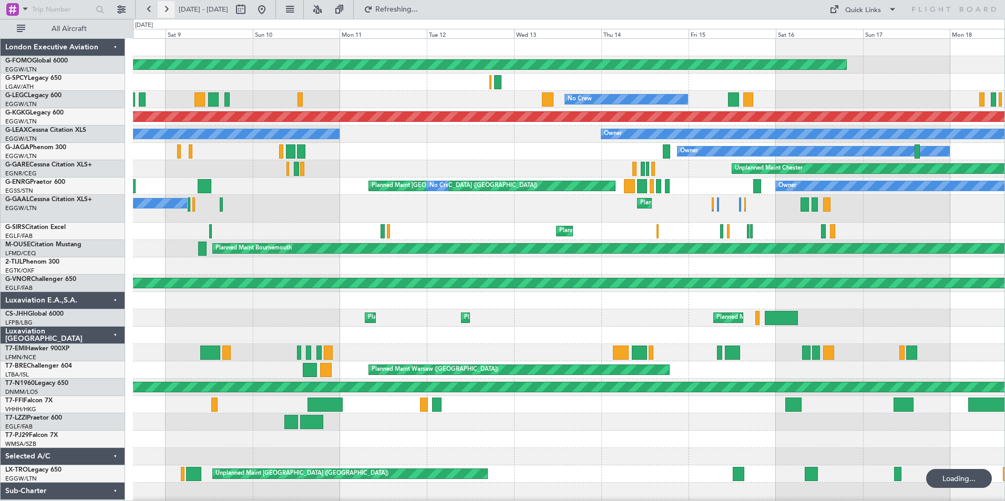
click at [166, 8] on button at bounding box center [166, 9] width 17 height 17
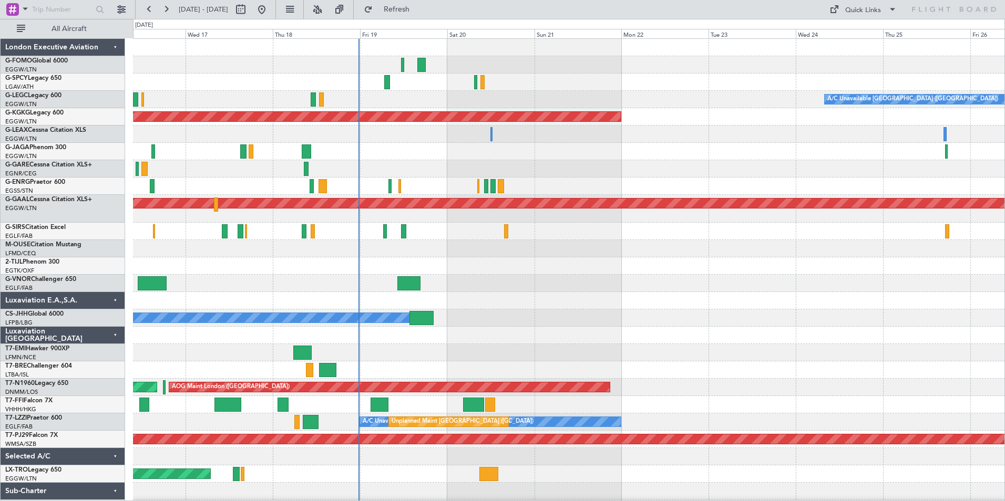
click at [0, 498] on html "04 Sep 2025 - 14 Sep 2025 Refresh Quick Links All Aircraft A/C Unavailable Lond…" at bounding box center [502, 250] width 1005 height 501
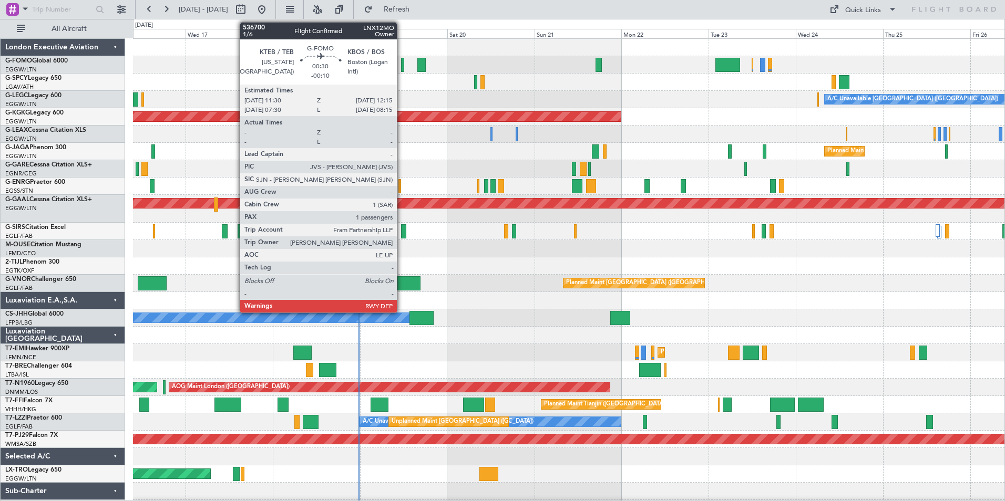
click at [402, 69] on div at bounding box center [402, 65] width 3 height 14
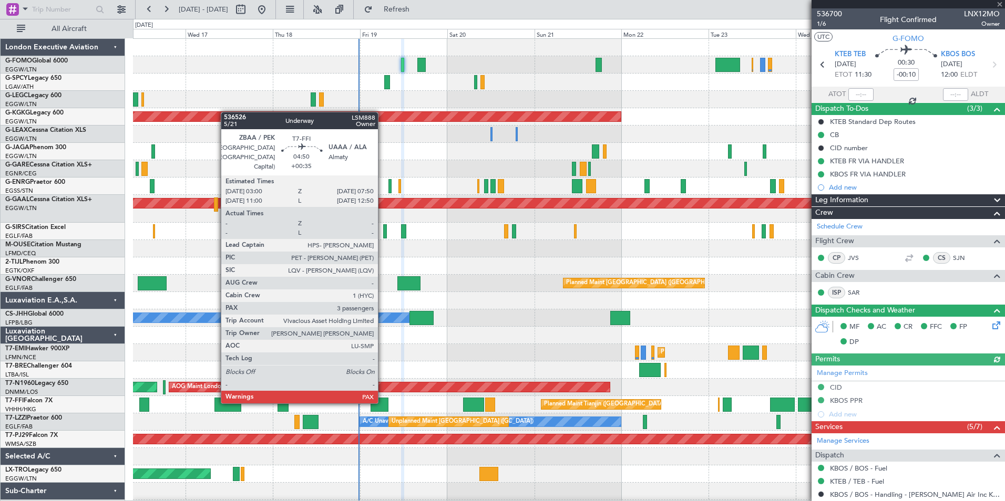
click at [383, 402] on div at bounding box center [380, 405] width 18 height 14
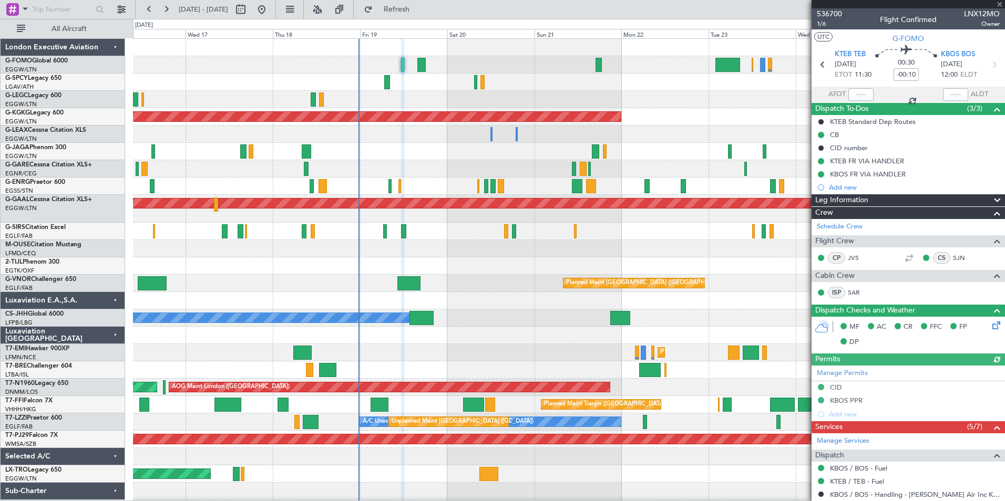
type input "+00:35"
type input "3"
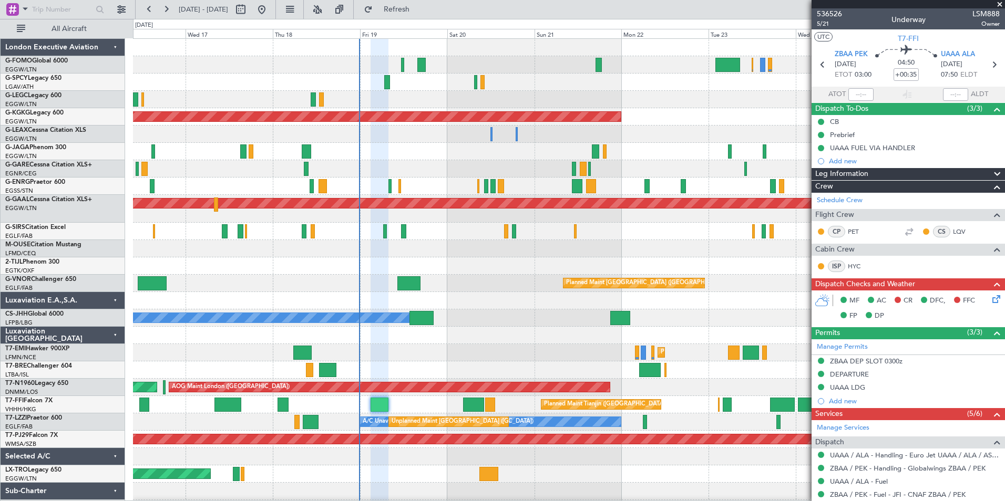
click at [990, 296] on icon at bounding box center [994, 297] width 8 height 8
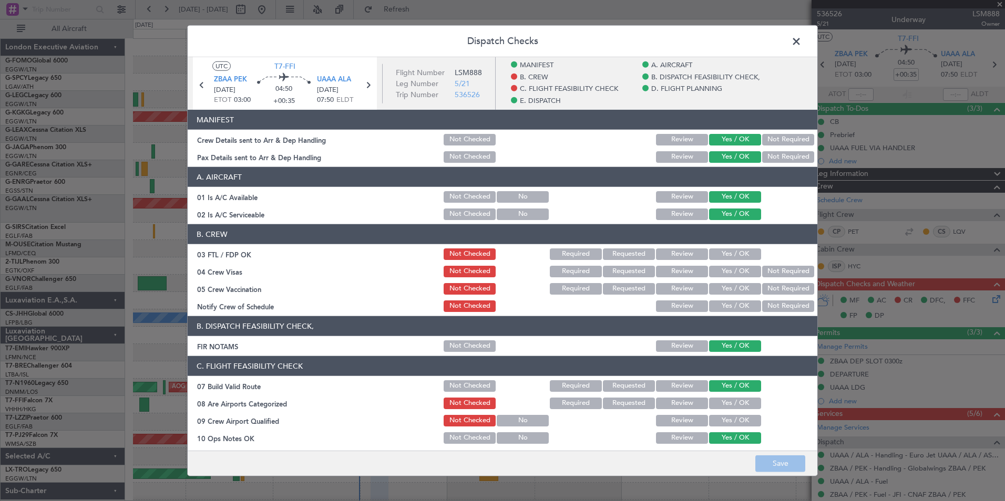
click at [735, 253] on button "Yes / OK" at bounding box center [735, 255] width 52 height 12
click at [774, 268] on button "Not Required" at bounding box center [788, 272] width 52 height 12
click at [776, 283] on button "Not Required" at bounding box center [788, 289] width 52 height 12
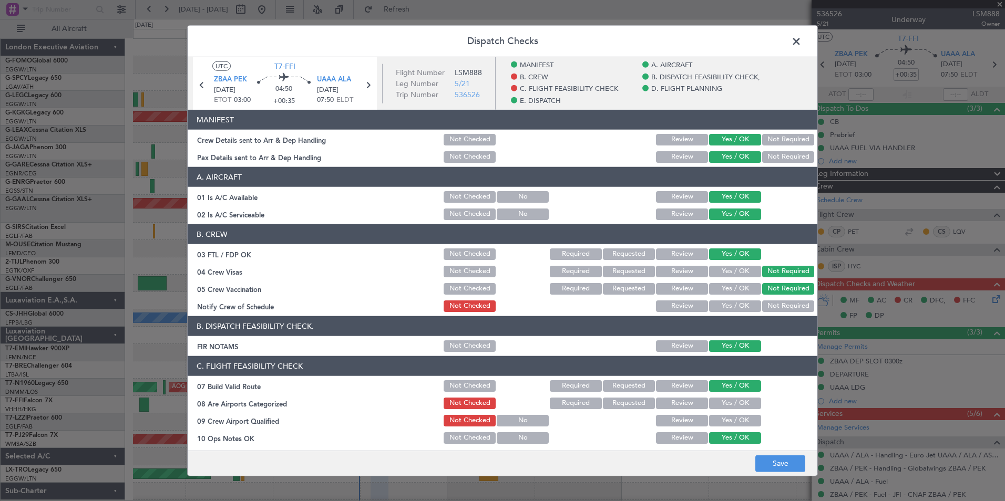
click at [734, 308] on button "Yes / OK" at bounding box center [735, 307] width 52 height 12
click at [729, 411] on div "Yes / OK" at bounding box center [734, 403] width 53 height 15
click at [729, 398] on button "Yes / OK" at bounding box center [735, 404] width 52 height 12
click at [729, 424] on button "Yes / OK" at bounding box center [735, 421] width 52 height 12
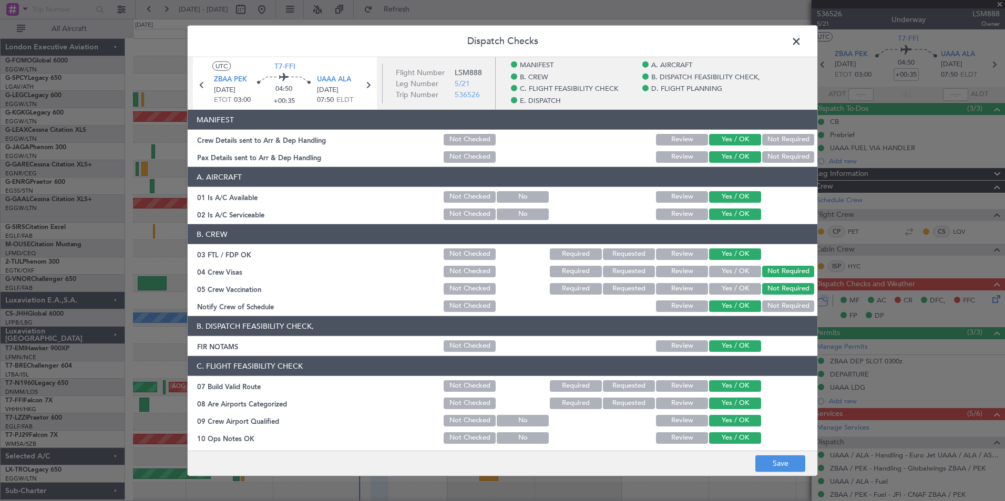
click at [754, 453] on footer "Save" at bounding box center [503, 462] width 630 height 25
click at [769, 468] on button "Save" at bounding box center [780, 463] width 50 height 17
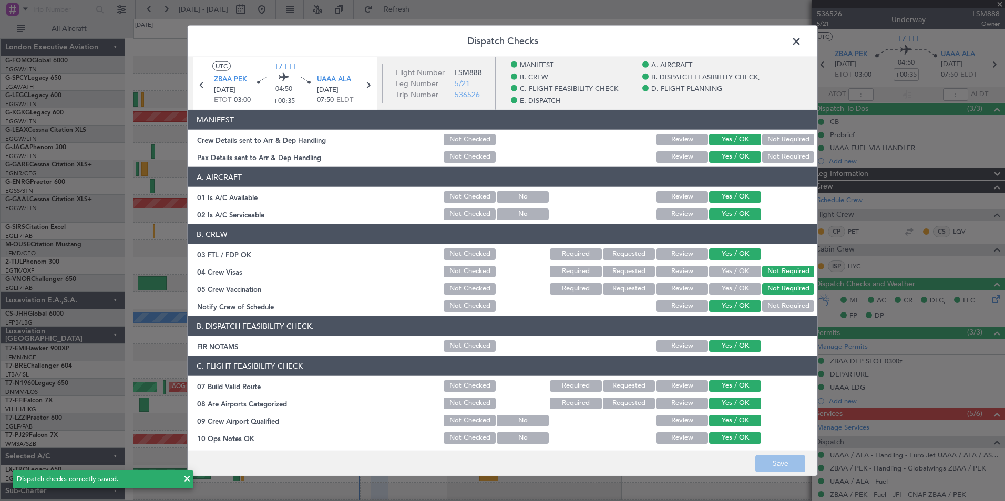
click at [802, 39] on span at bounding box center [802, 44] width 0 height 21
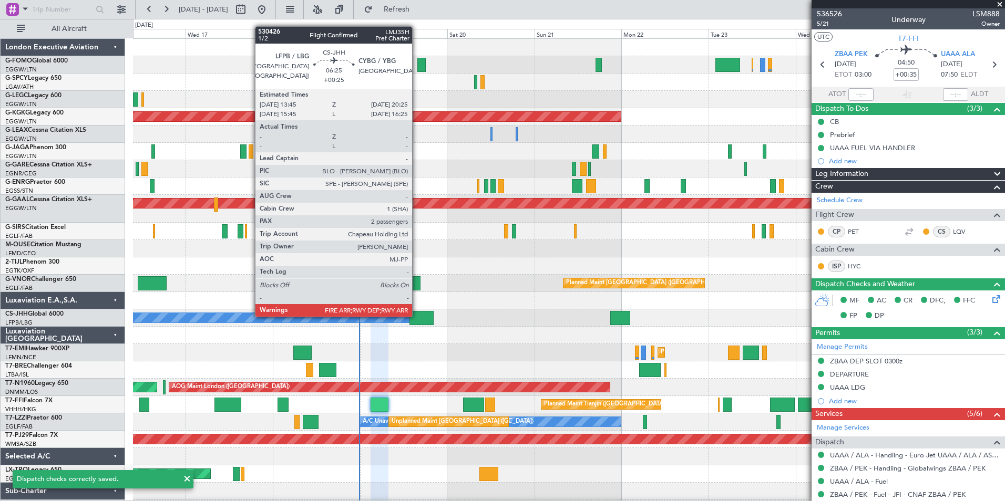
click at [417, 316] on div at bounding box center [421, 318] width 25 height 14
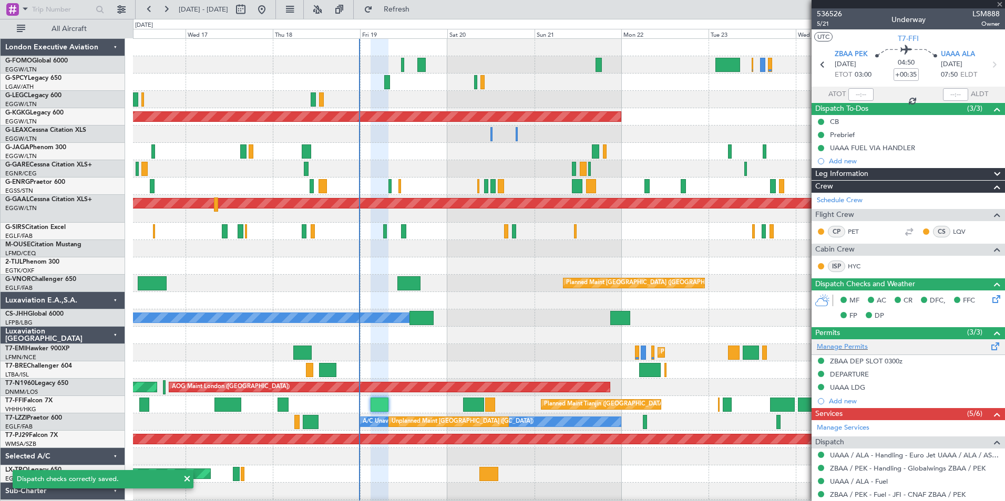
type input "+00:25"
type input "2"
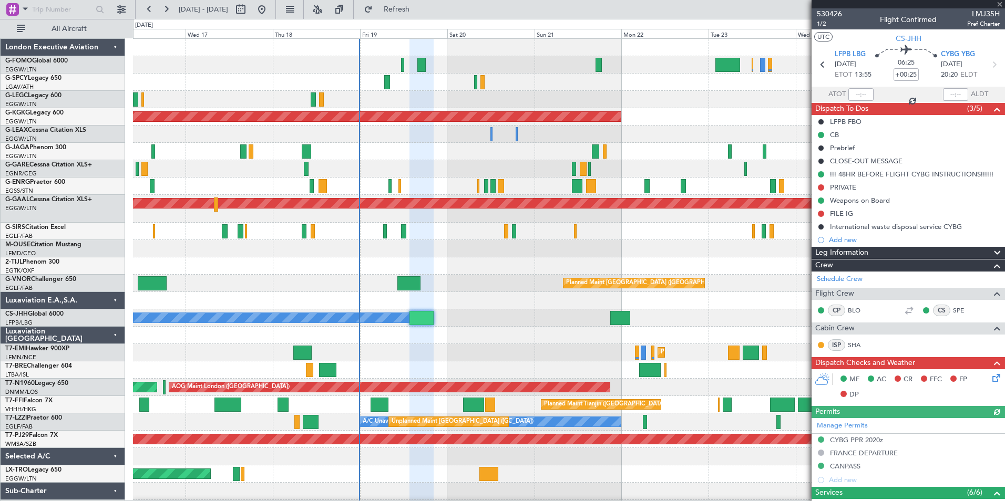
click at [990, 376] on icon at bounding box center [994, 376] width 8 height 8
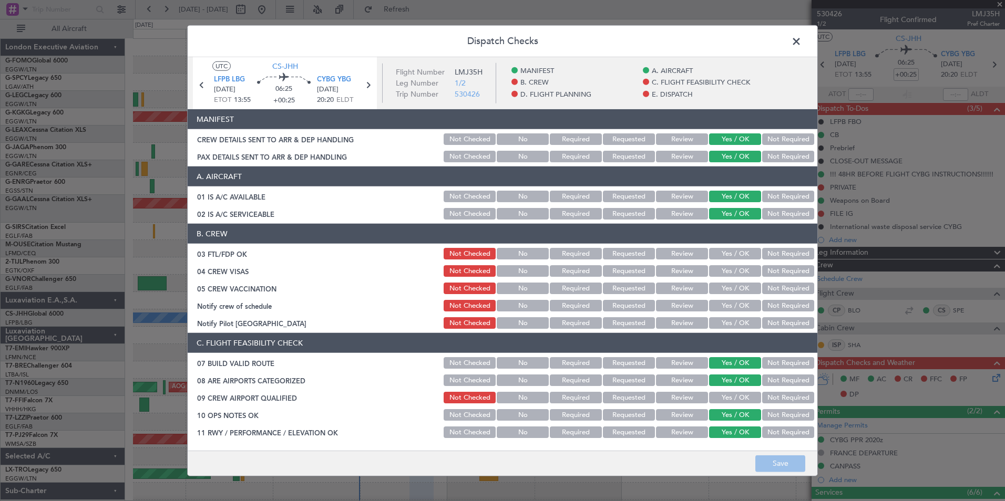
click at [737, 257] on button "Yes / OK" at bounding box center [735, 254] width 52 height 12
click at [770, 276] on button "Not Required" at bounding box center [788, 271] width 52 height 12
click at [772, 290] on button "Not Required" at bounding box center [788, 289] width 52 height 12
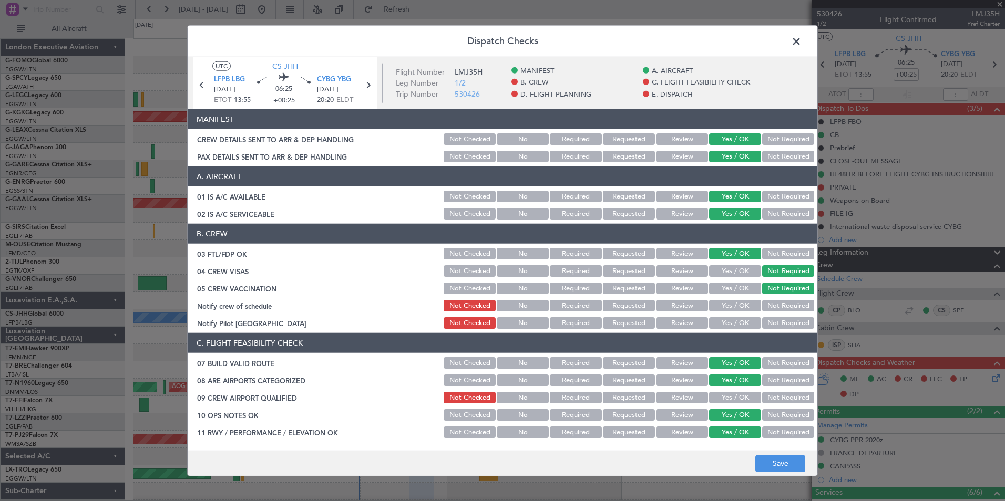
click at [736, 306] on button "Yes / OK" at bounding box center [735, 306] width 52 height 12
click at [762, 326] on button "Not Required" at bounding box center [788, 323] width 52 height 12
click at [735, 399] on button "Yes / OK" at bounding box center [735, 398] width 52 height 12
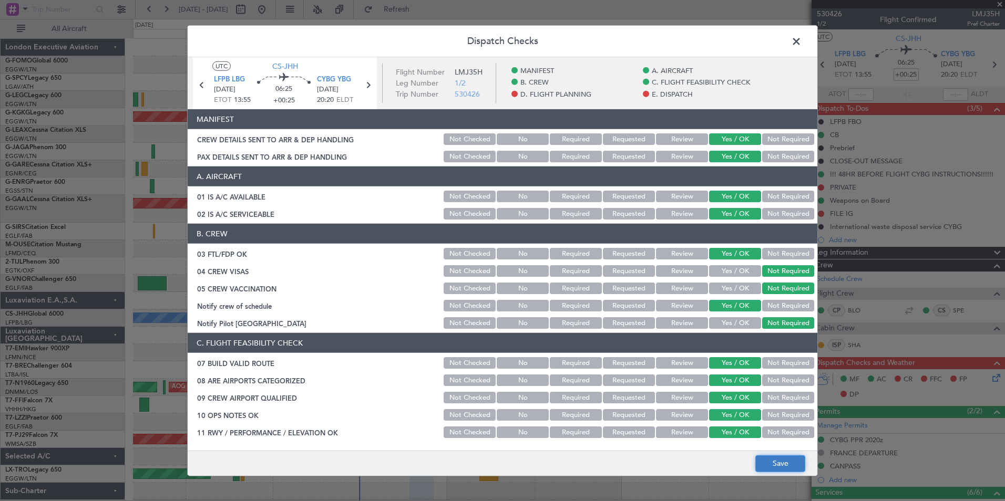
click at [795, 461] on button "Save" at bounding box center [780, 463] width 50 height 17
click at [802, 44] on span at bounding box center [802, 44] width 0 height 21
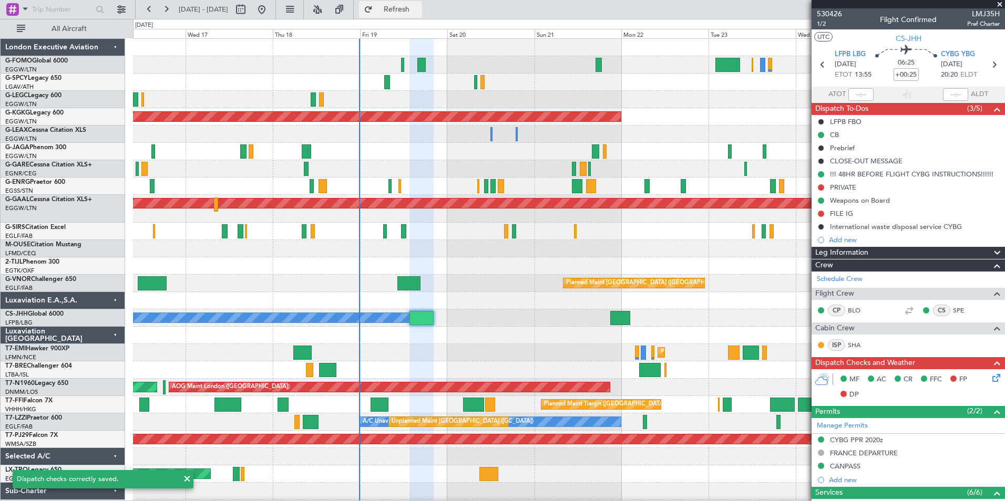
click at [419, 12] on span "Refresh" at bounding box center [397, 9] width 44 height 7
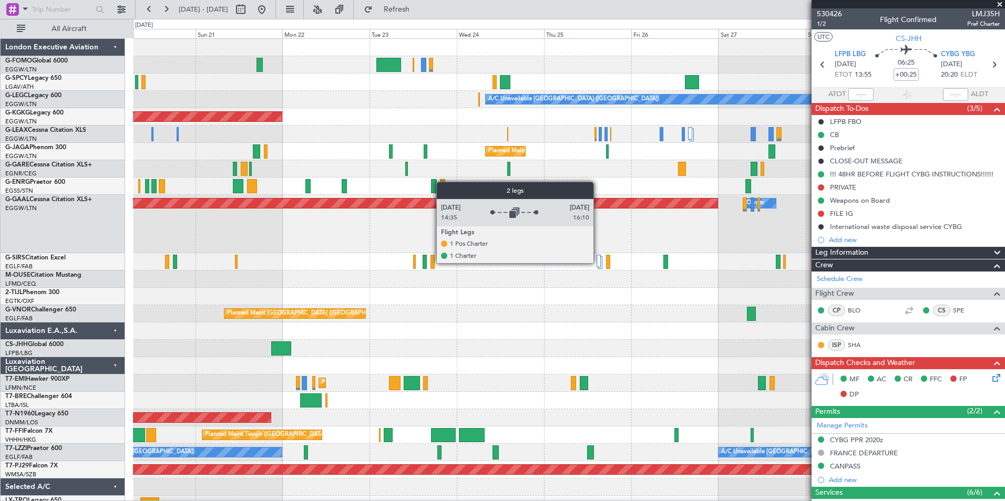
click at [598, 263] on div at bounding box center [599, 261] width 4 height 13
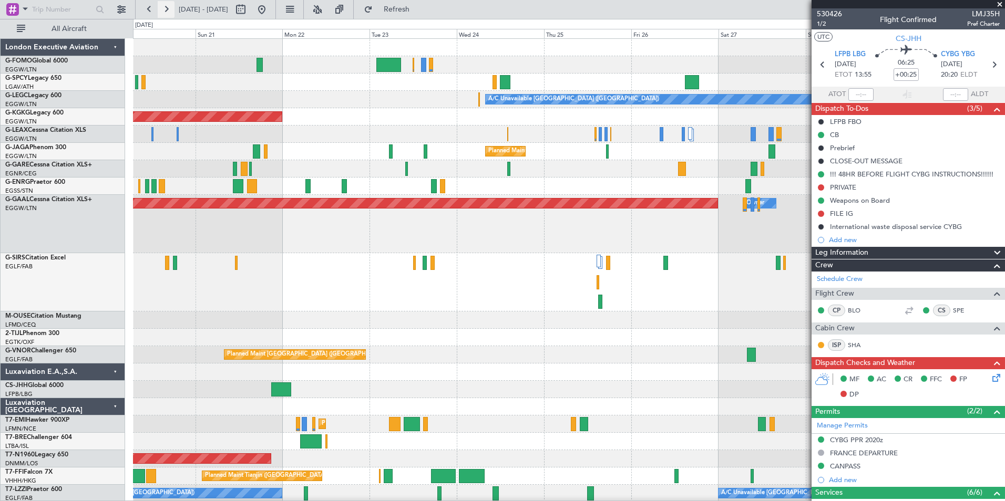
click at [167, 5] on button at bounding box center [166, 9] width 17 height 17
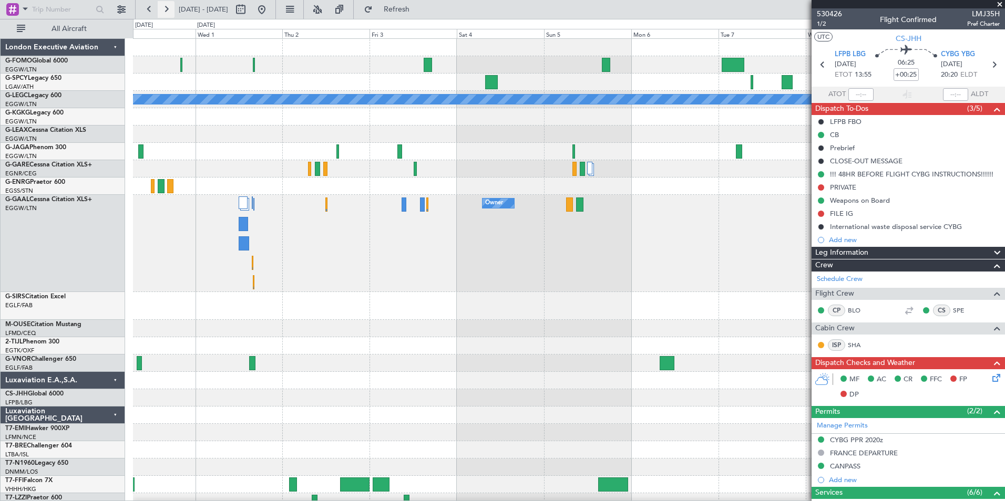
click at [167, 5] on button at bounding box center [166, 9] width 17 height 17
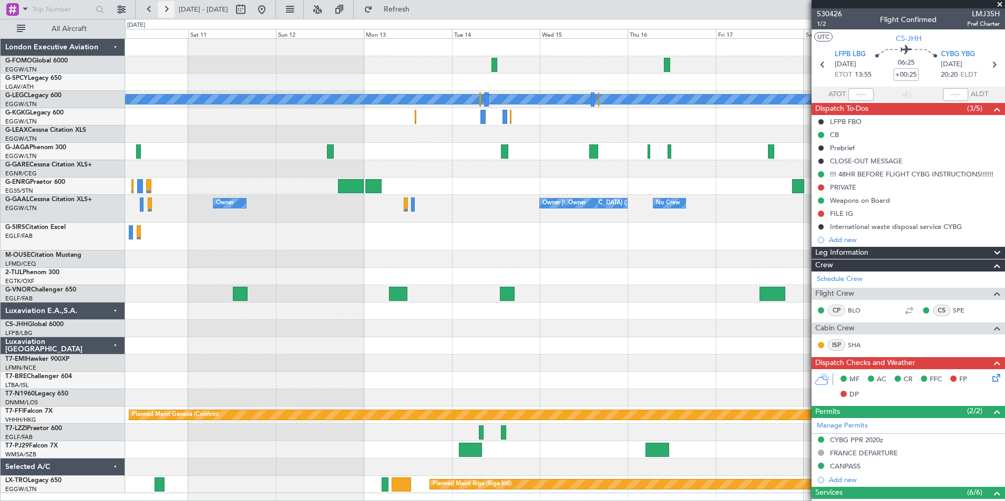
click at [167, 5] on button at bounding box center [166, 9] width 17 height 17
